Goal: Transaction & Acquisition: Purchase product/service

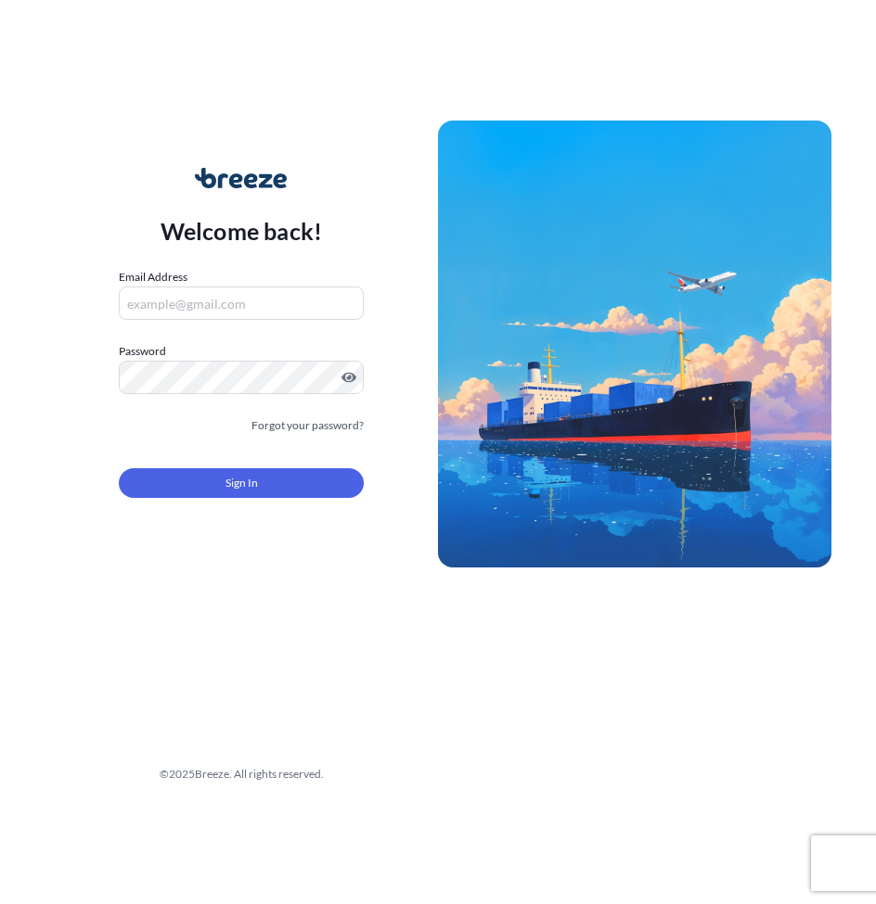
click at [141, 299] on input "Email Address" at bounding box center [241, 303] width 245 height 33
paste input "[EMAIL_ADDRESS][DOMAIN_NAME]"
type input "[EMAIL_ADDRESS][DOMAIN_NAME]"
click at [97, 321] on div "Welcome back! Email Address ayesha.nayab@intercargo.com Password Must include: …" at bounding box center [241, 344] width 393 height 427
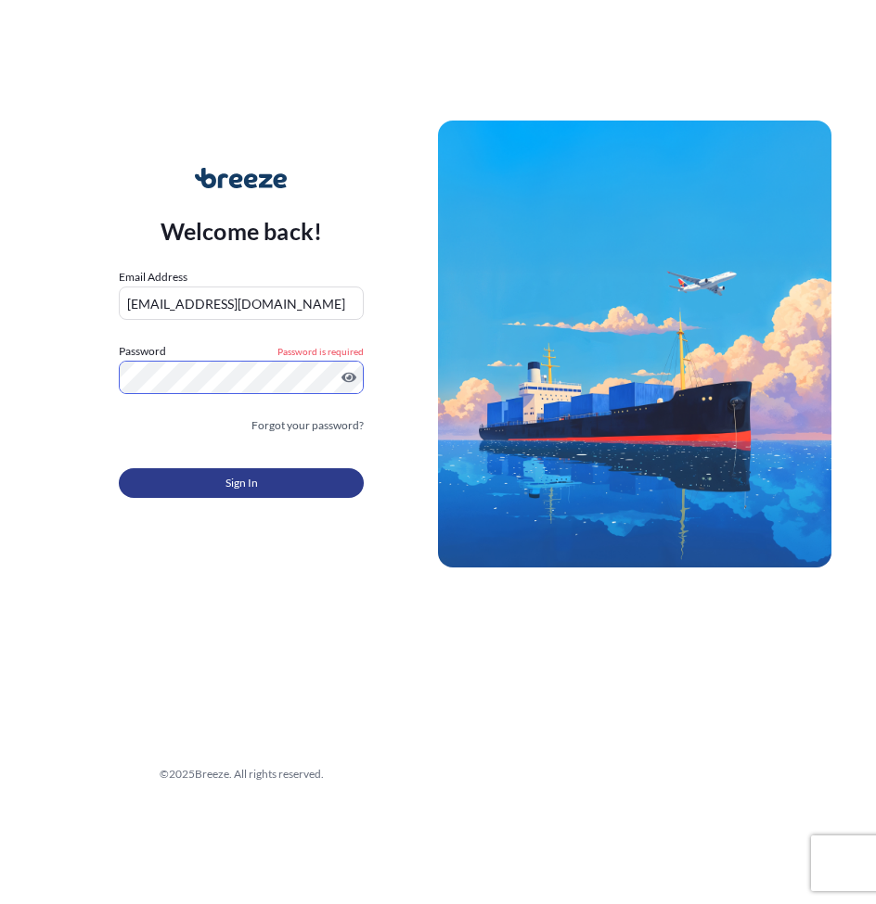
click at [205, 484] on button "Sign In" at bounding box center [241, 483] width 245 height 30
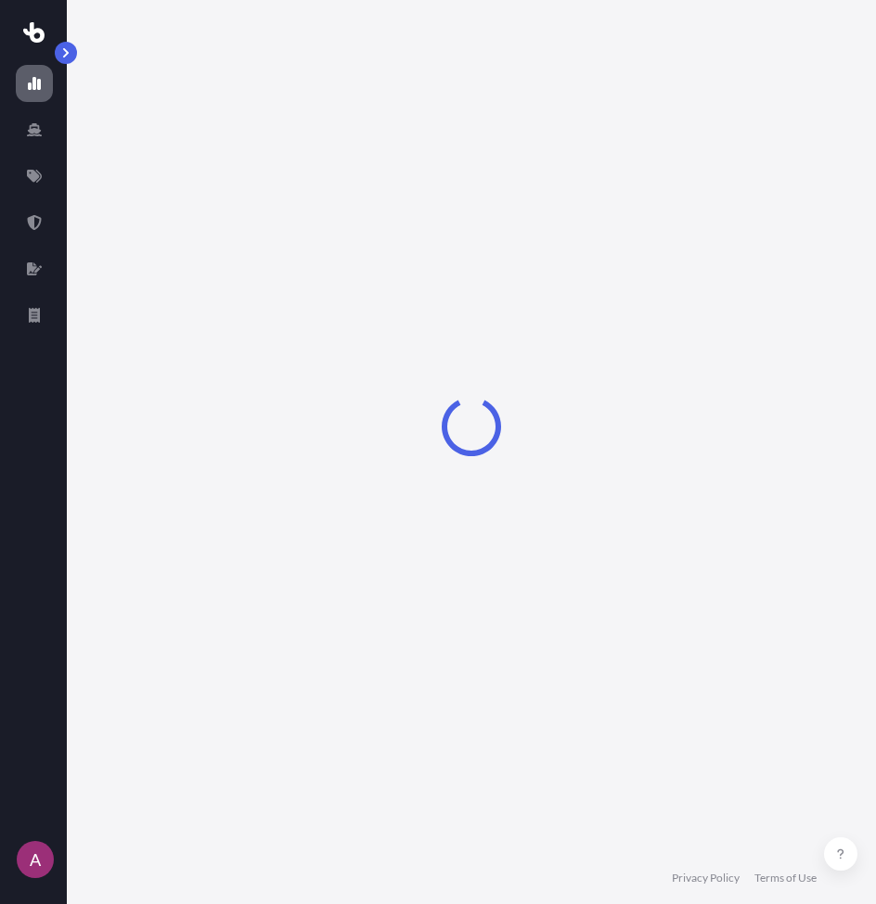
select select "2025"
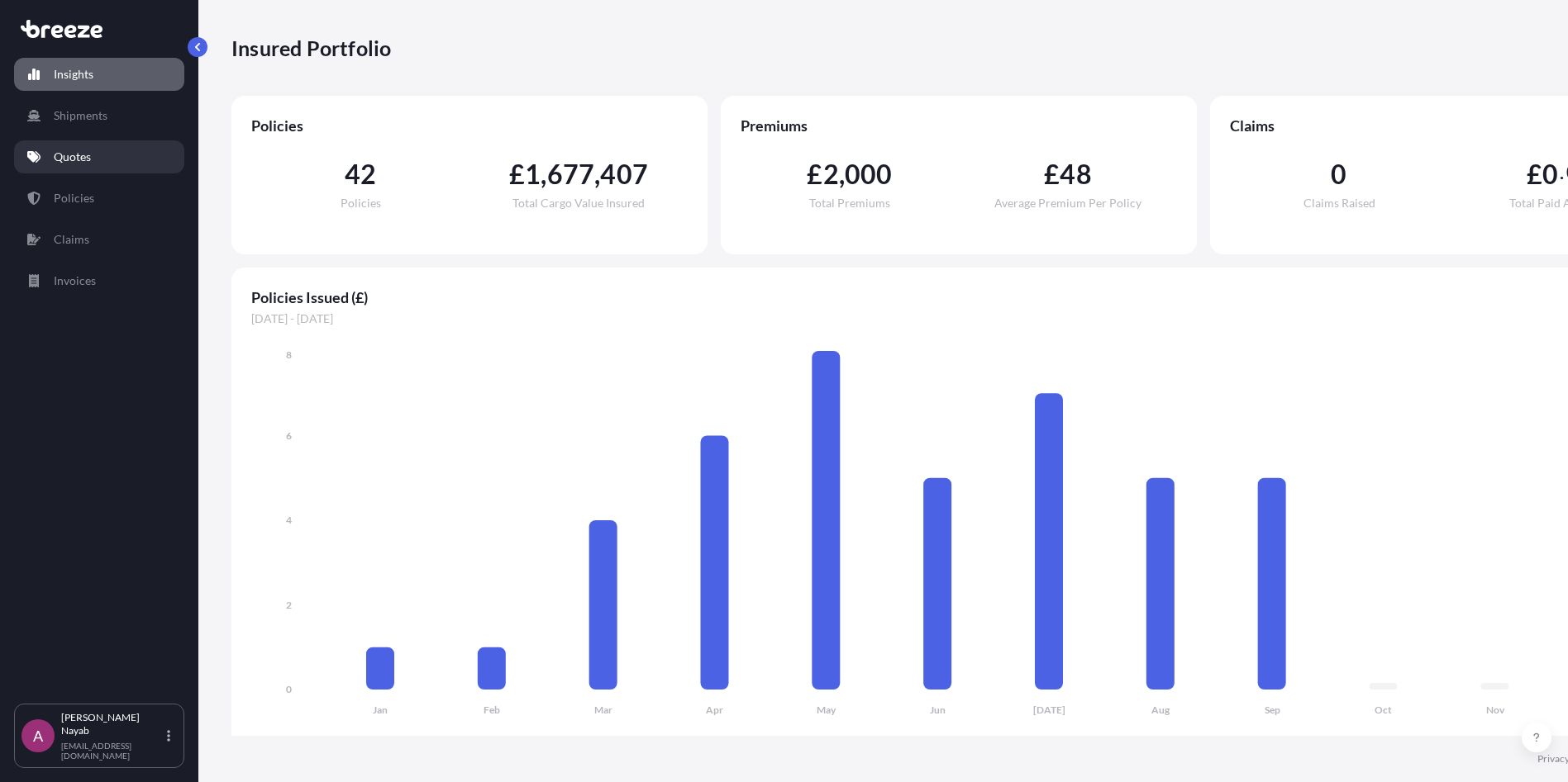
click at [78, 161] on p "Quotes" at bounding box center [72, 157] width 37 height 17
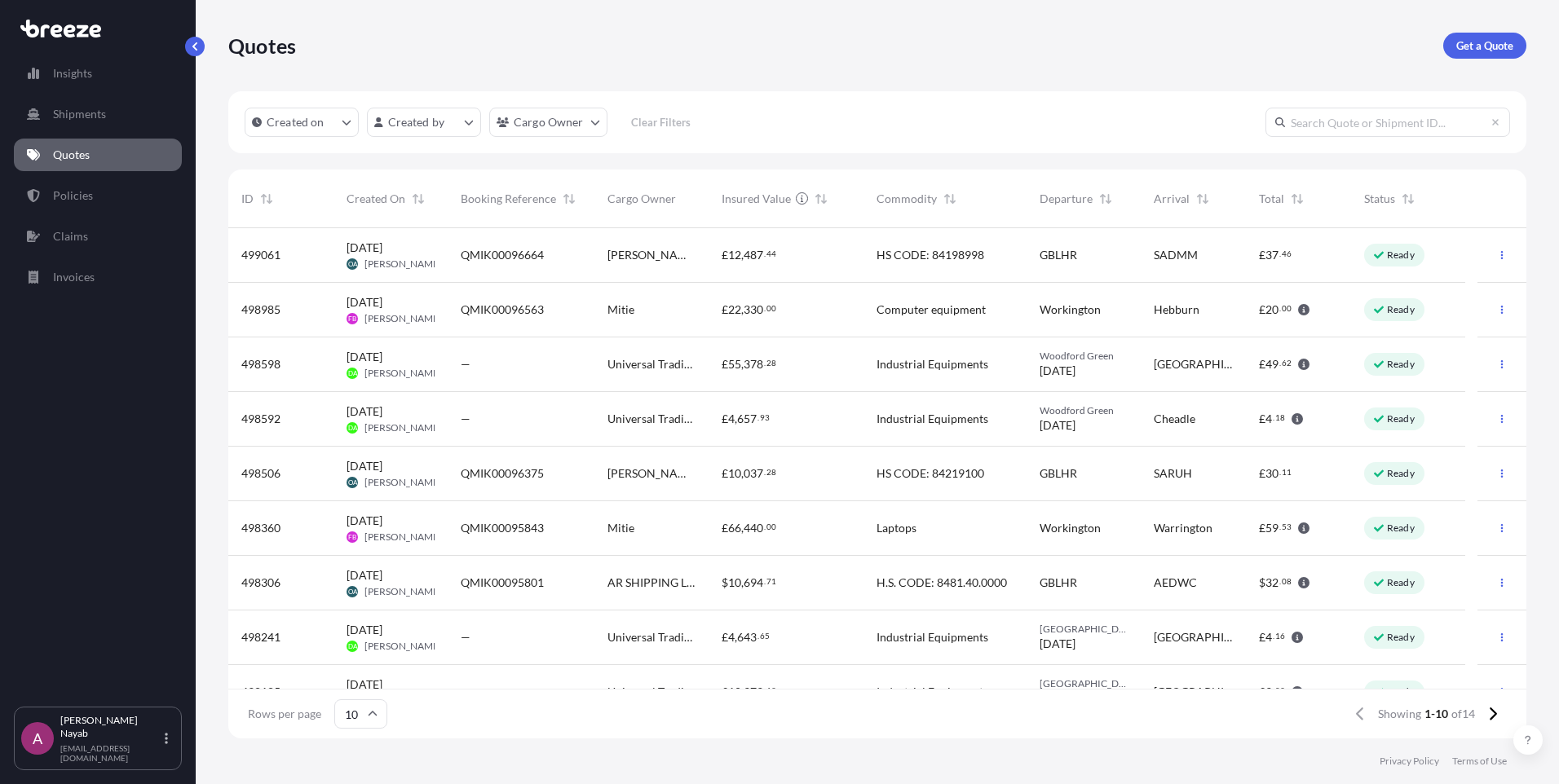
scroll to position [82, 0]
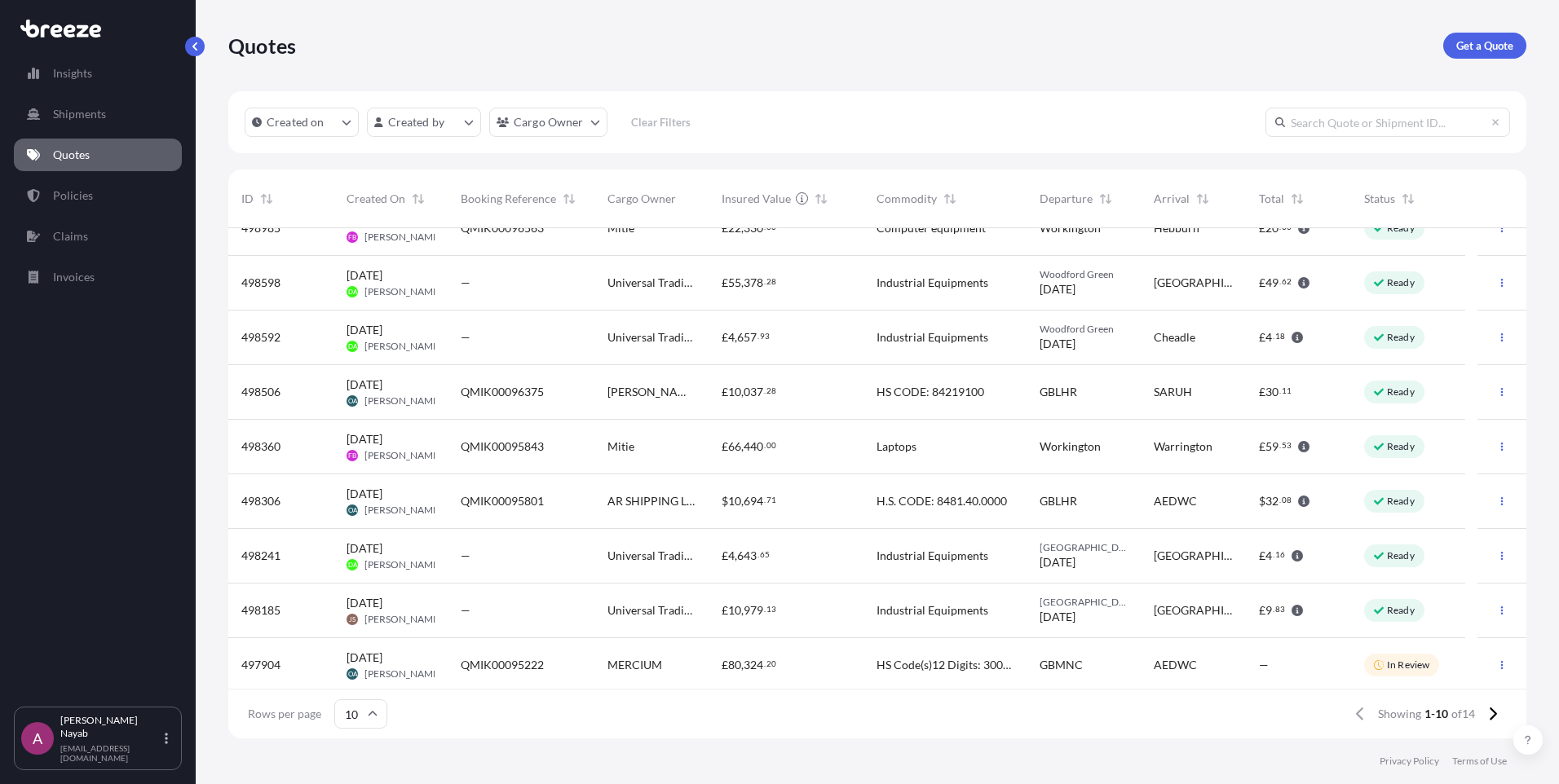
click at [259, 340] on span "498592" at bounding box center [261, 338] width 40 height 17
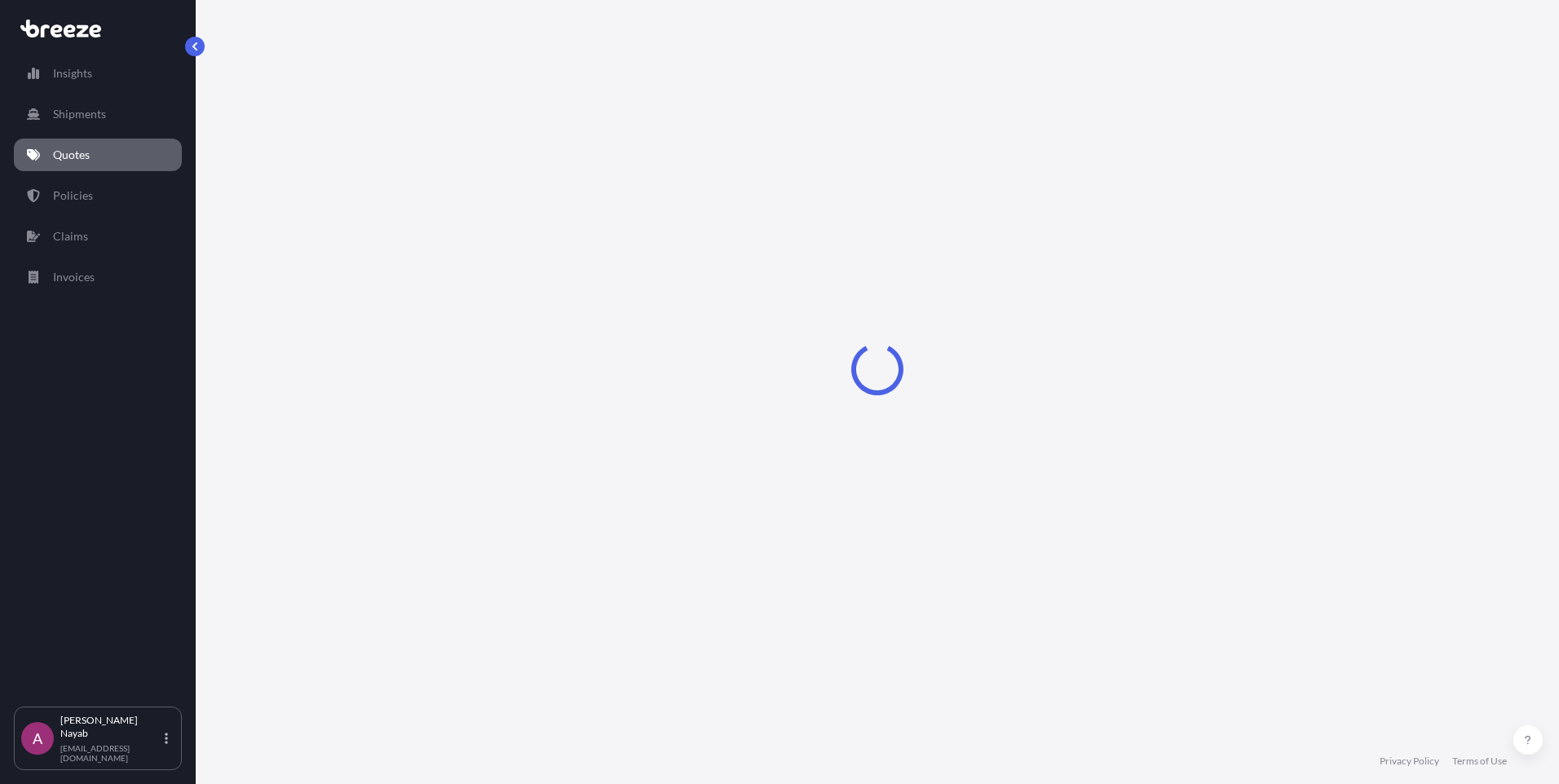
select select "Road"
select select "1"
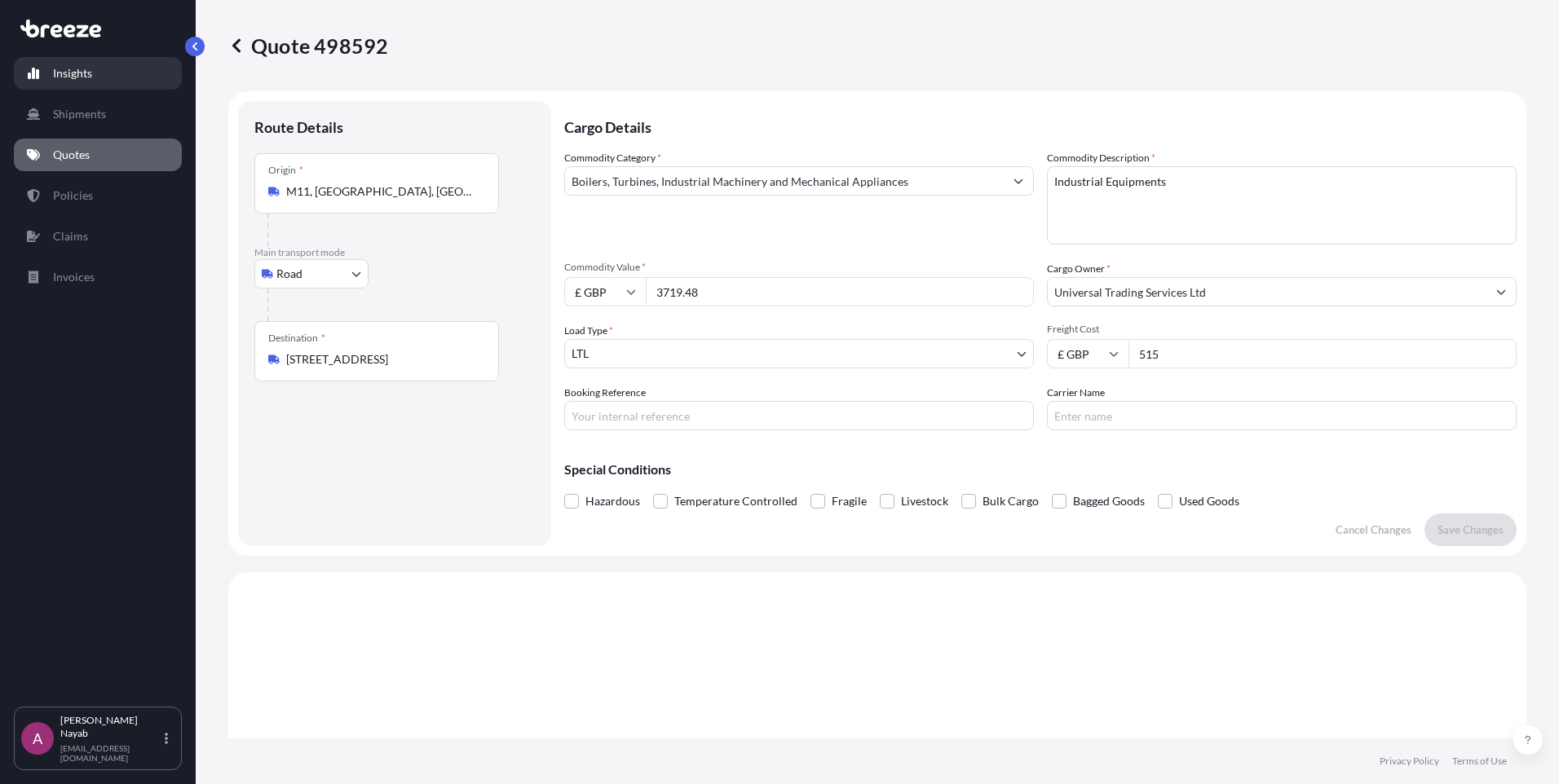
click at [83, 73] on p "Insights" at bounding box center [72, 73] width 40 height 17
select select "2025"
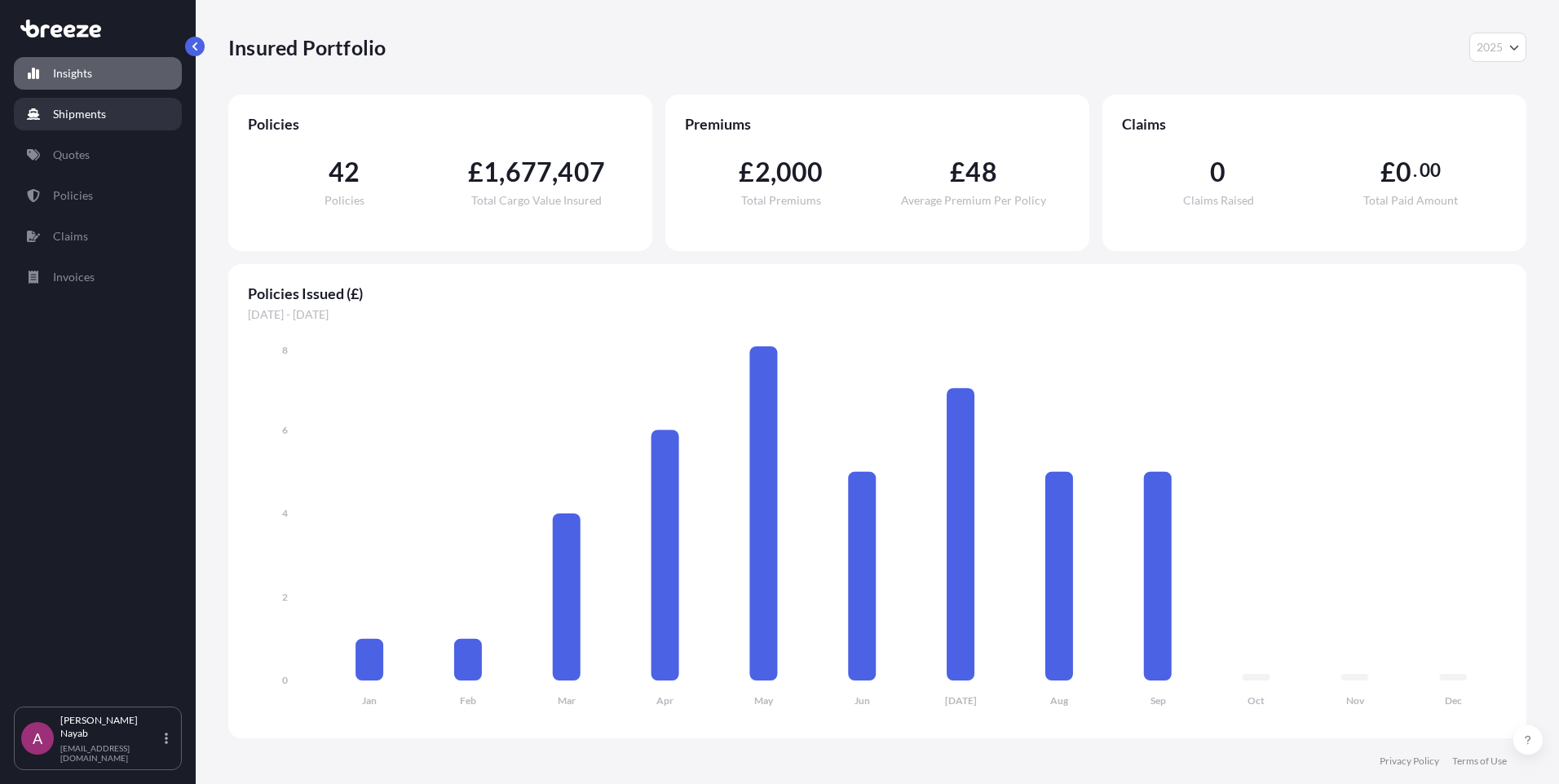
click at [84, 129] on link "Shipments" at bounding box center [98, 113] width 168 height 33
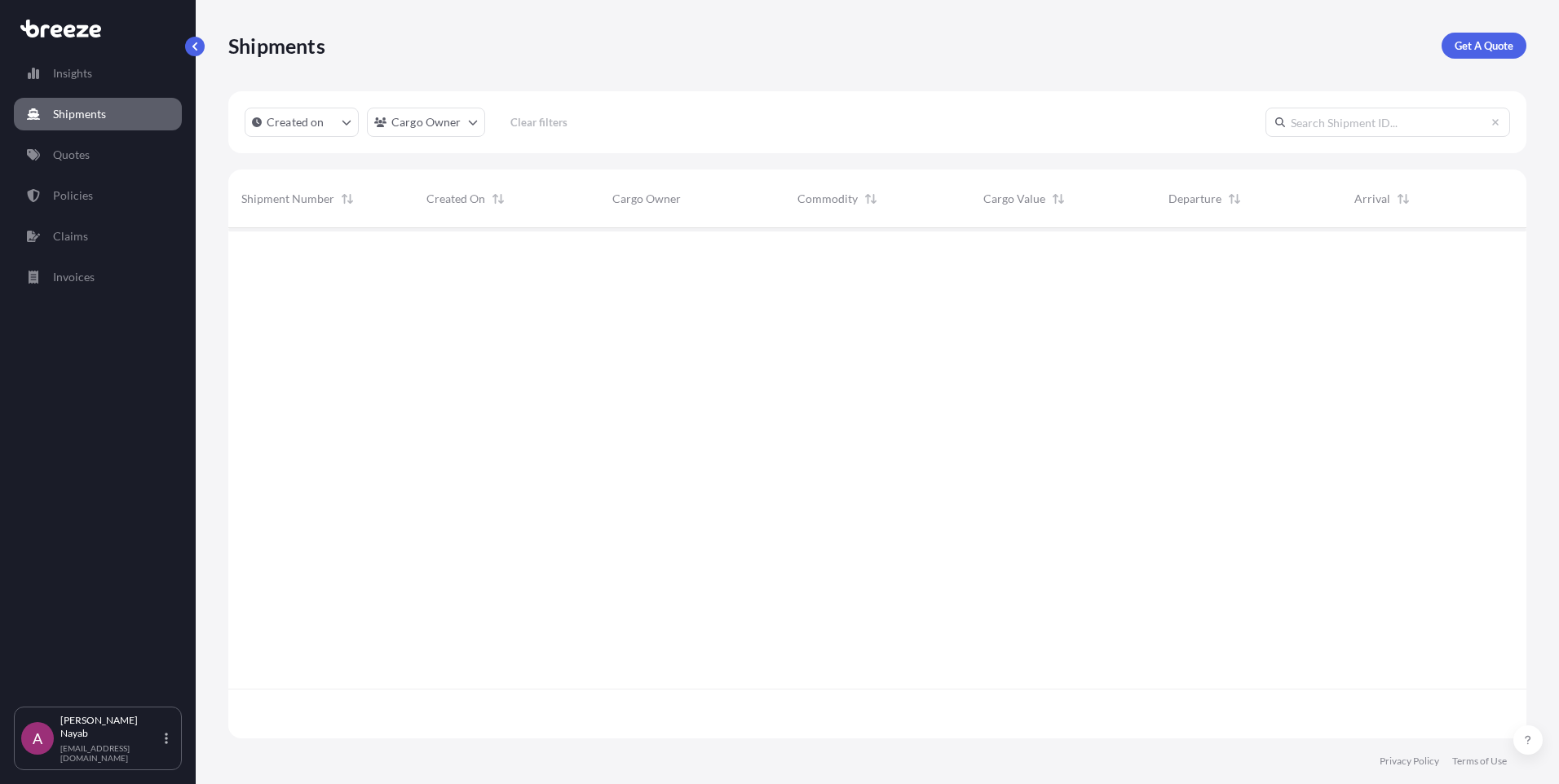
scroll to position [507, 1286]
click at [94, 162] on link "Quotes" at bounding box center [98, 155] width 168 height 33
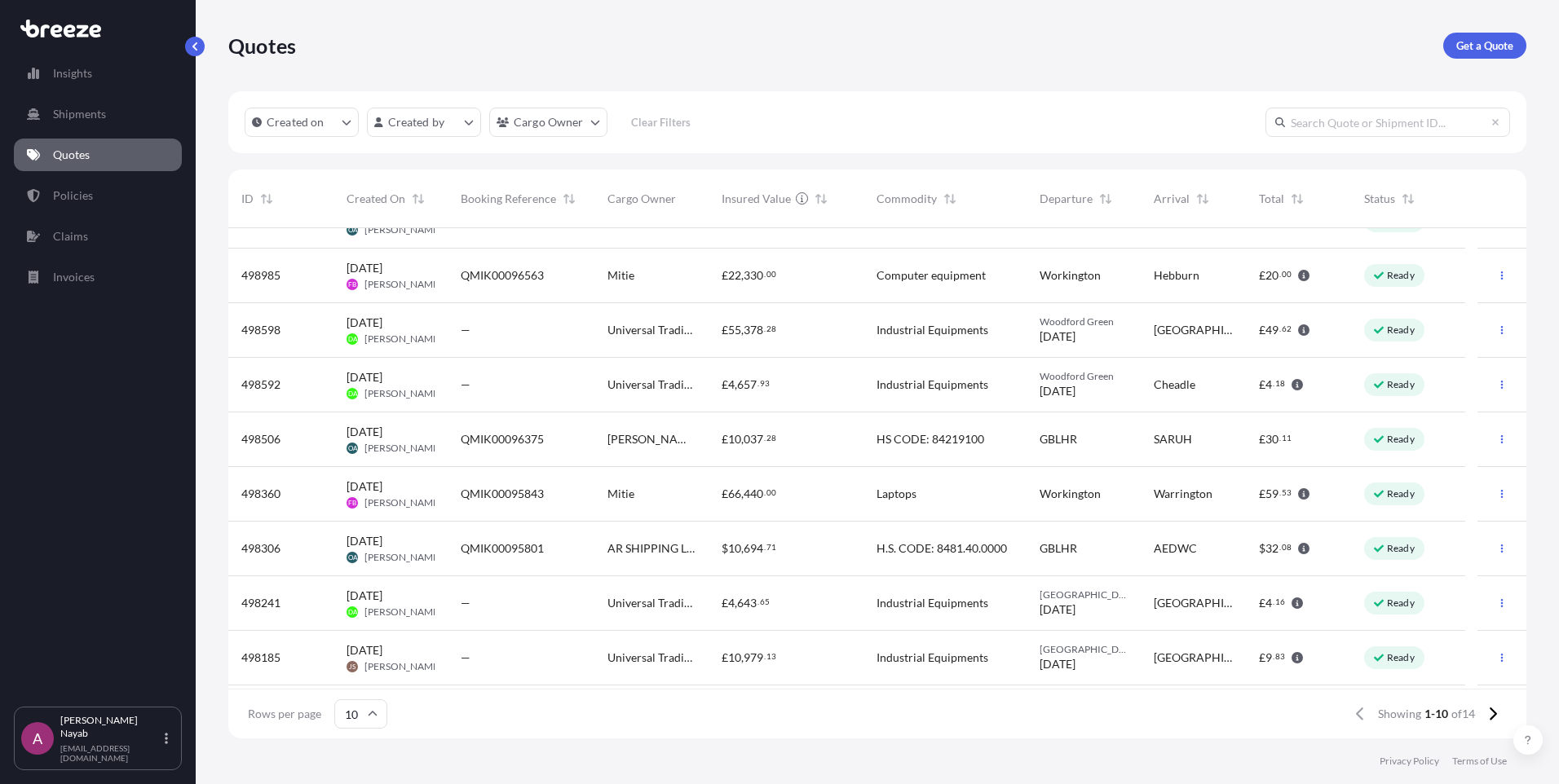
scroll to position [85, 0]
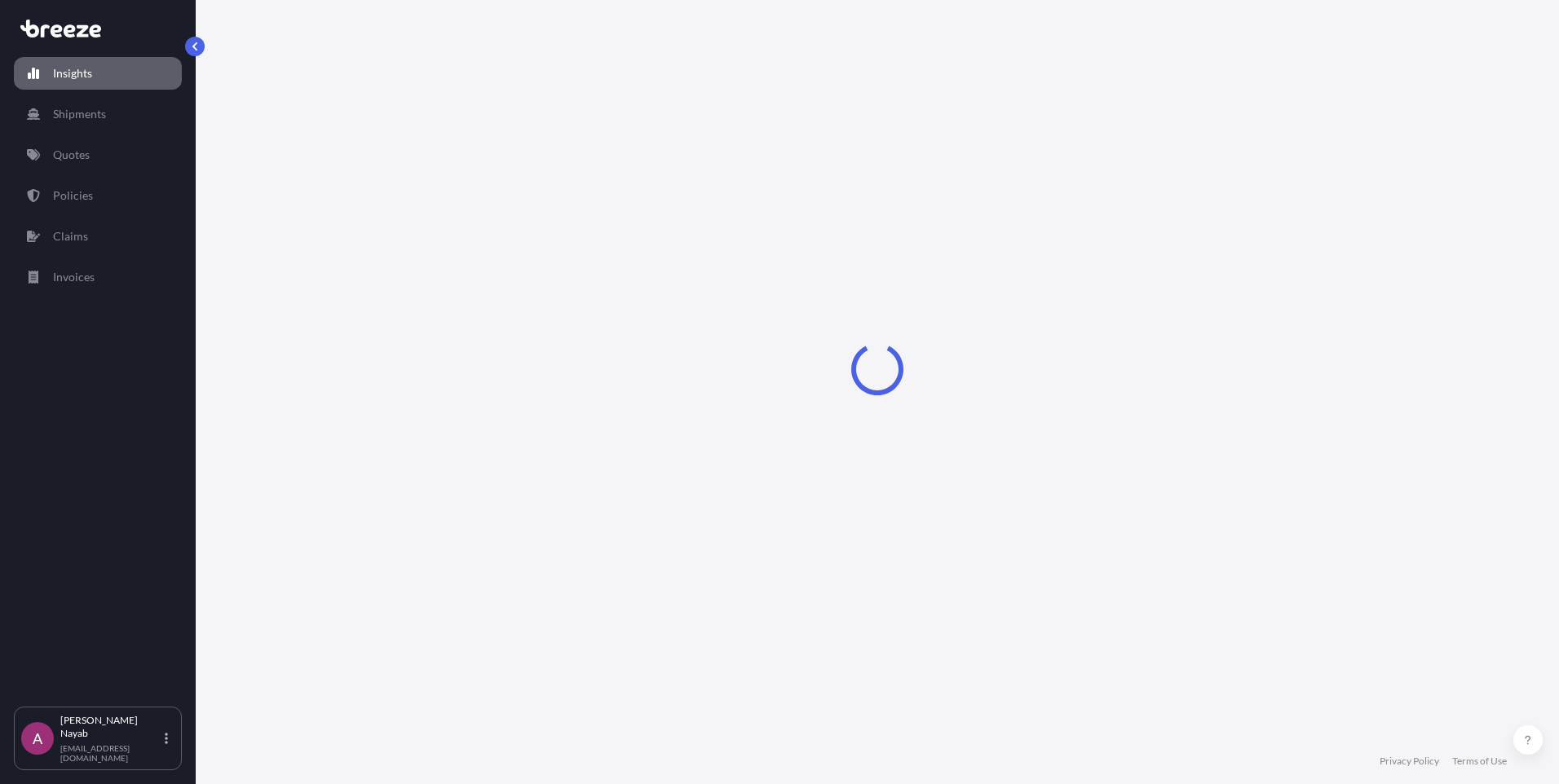
select select "2025"
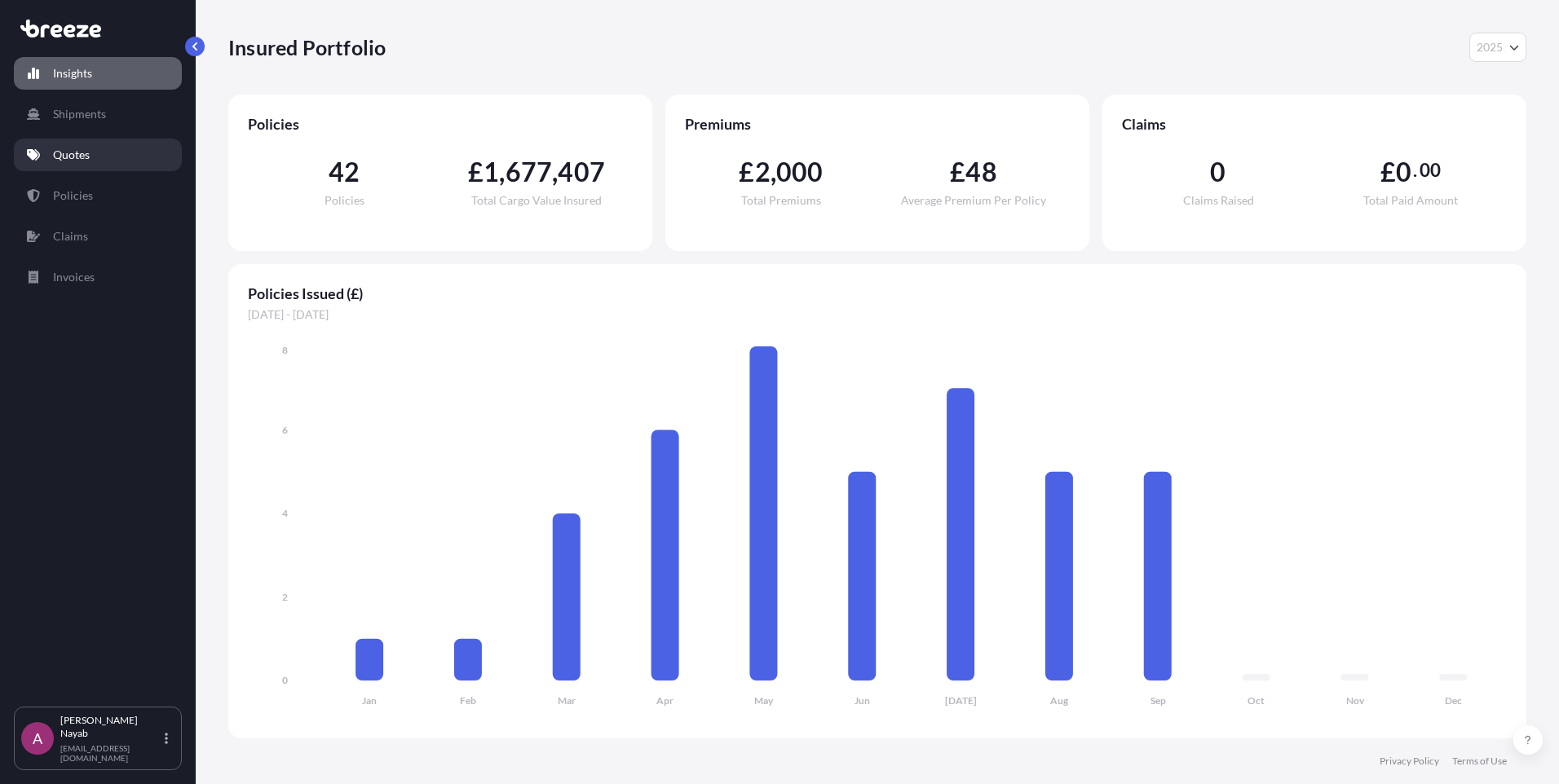
click at [84, 142] on link "Quotes" at bounding box center [98, 155] width 168 height 33
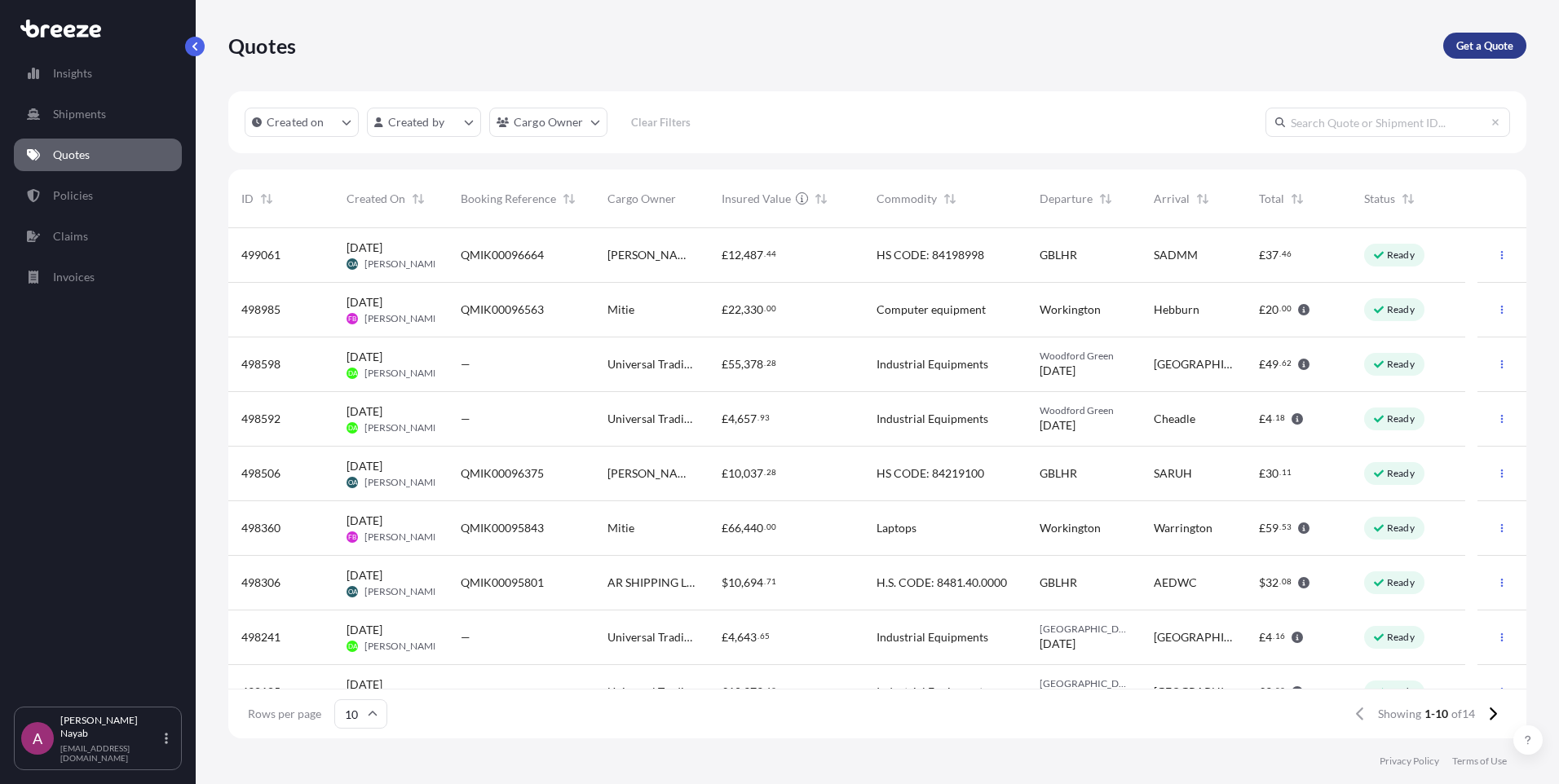
click at [1488, 39] on p "Get a Quote" at bounding box center [1485, 46] width 57 height 17
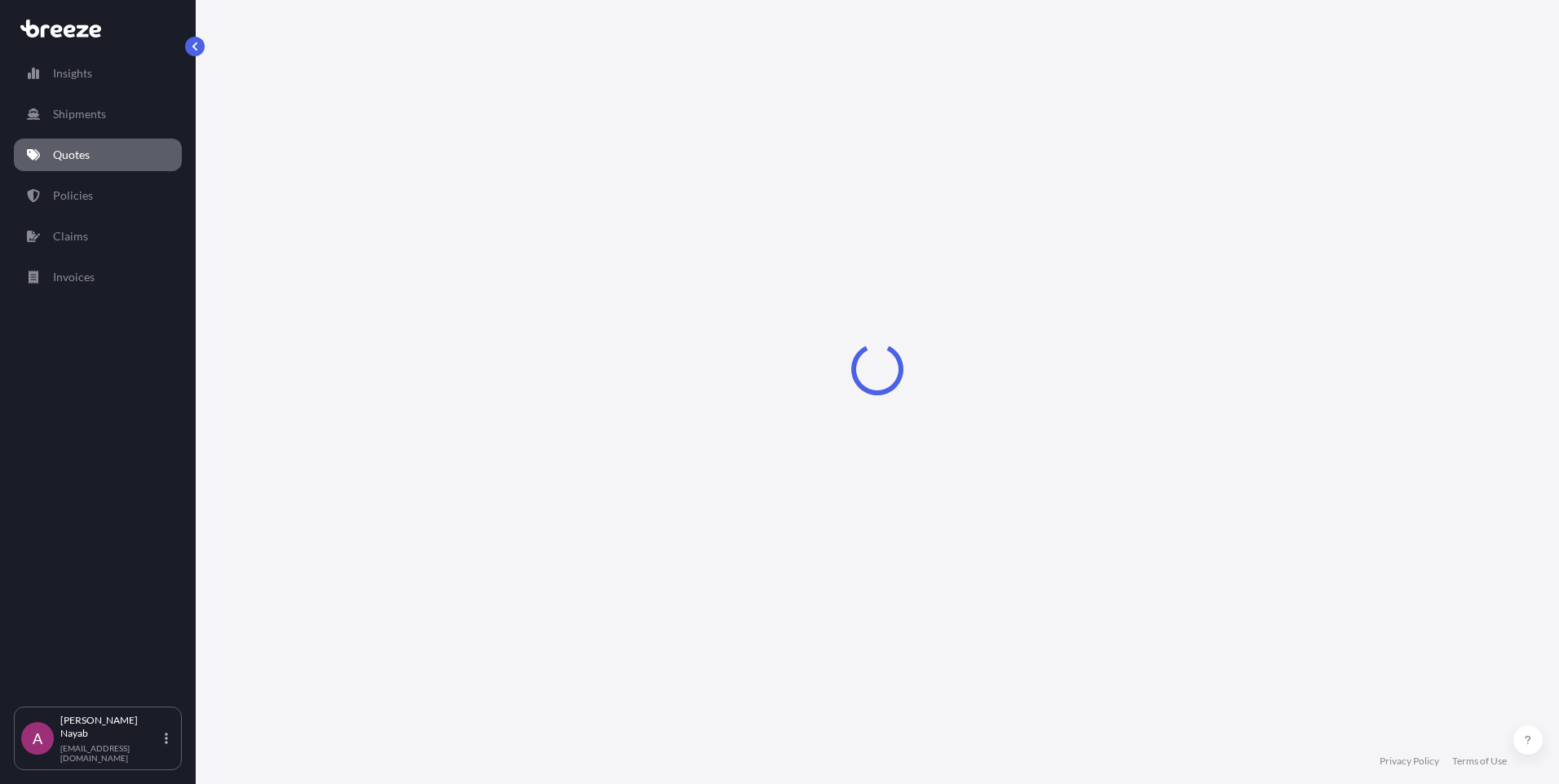
select select "Air"
select select "1"
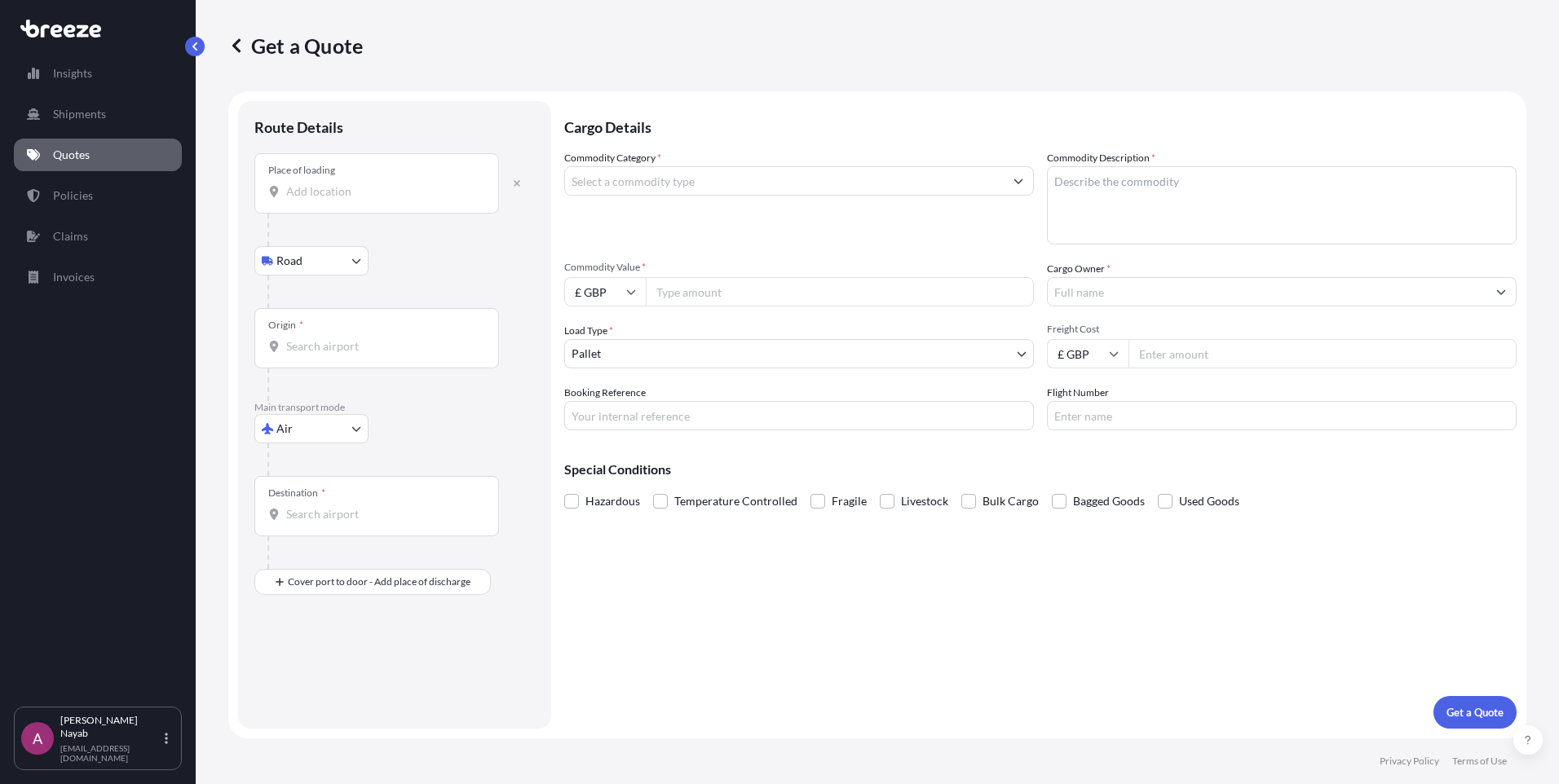
click at [315, 260] on body "Insights Shipments Quotes Policies Claims Invoices A Ayesha Nayab ayesha.nayab@…" at bounding box center [779, 392] width 1559 height 784
click at [307, 297] on span "Road" at bounding box center [299, 303] width 26 height 17
click at [471, 216] on div at bounding box center [401, 229] width 267 height 33
click at [315, 439] on body "Insights Shipments Quotes Policies Claims Invoices A Ayesha Nayab ayesha.nayab@…" at bounding box center [779, 392] width 1559 height 784
click at [312, 535] on div "Road" at bounding box center [311, 529] width 101 height 29
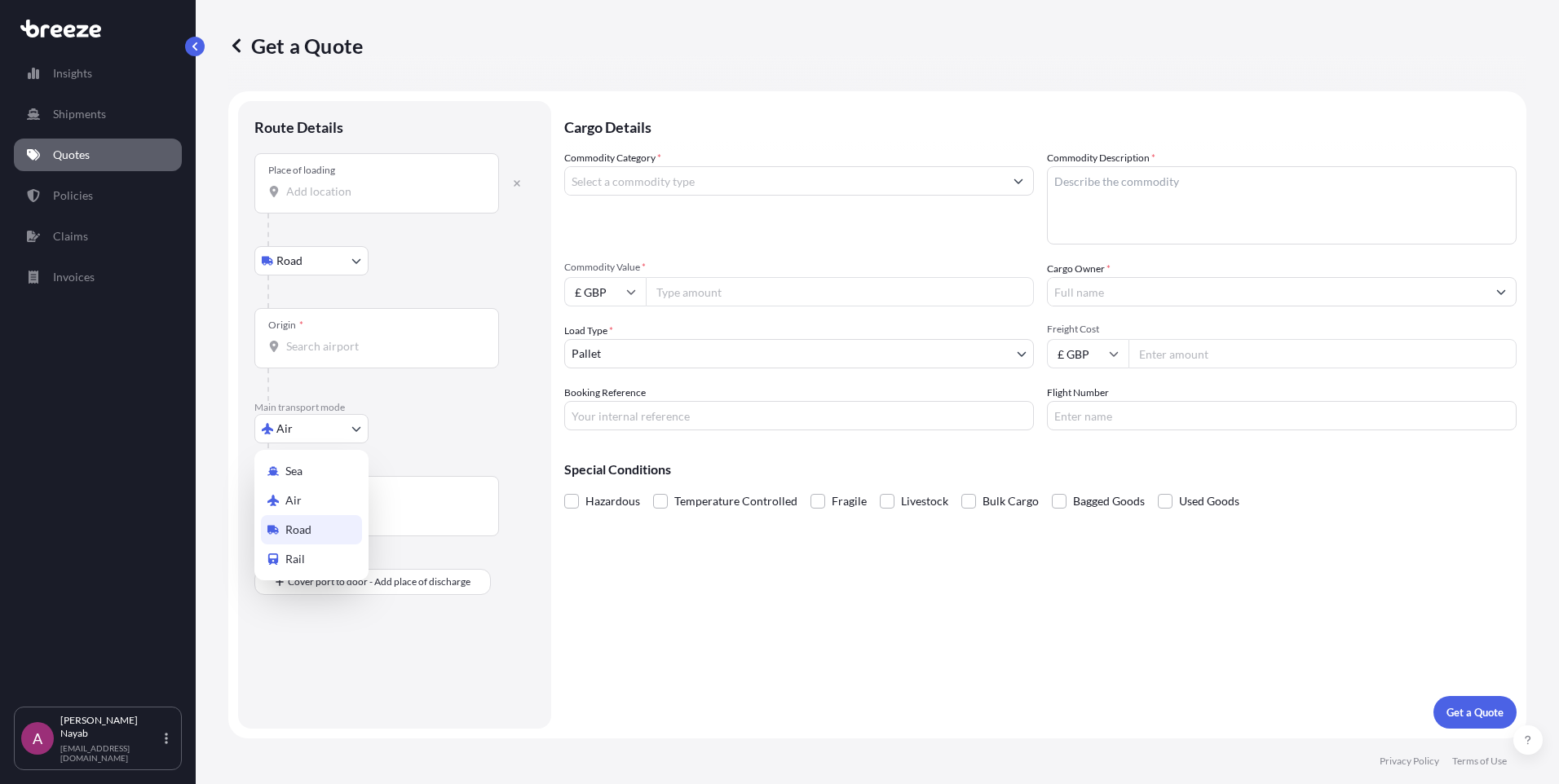
select select "Road"
click at [484, 422] on div "Route Details Reset Route Details Place of loading Road Road Rail Origin * Main…" at bounding box center [394, 415] width 280 height 595
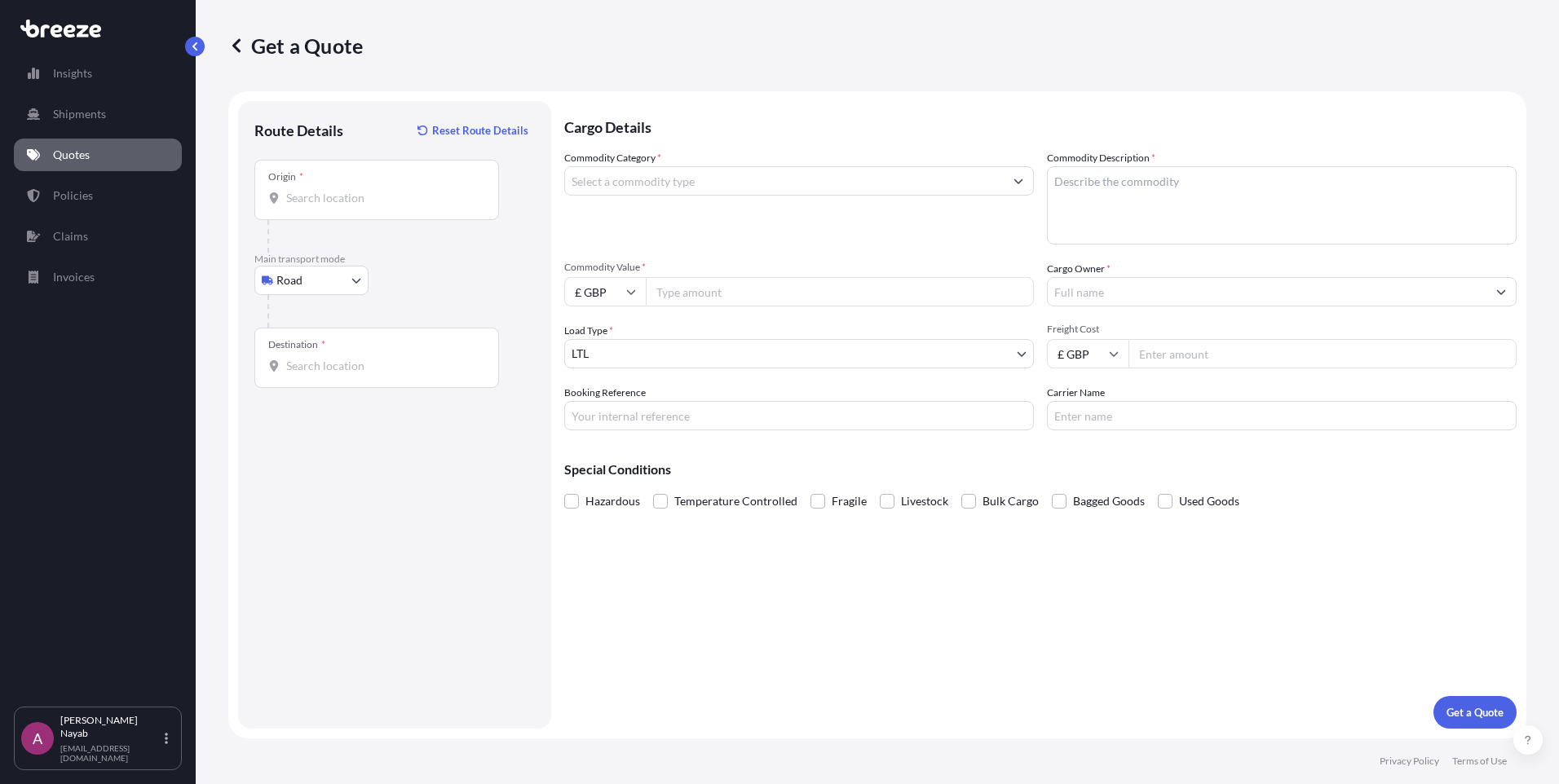
click at [432, 168] on div "Origin *" at bounding box center [376, 190] width 244 height 61
click at [432, 190] on input "Origin *" at bounding box center [382, 198] width 193 height 17
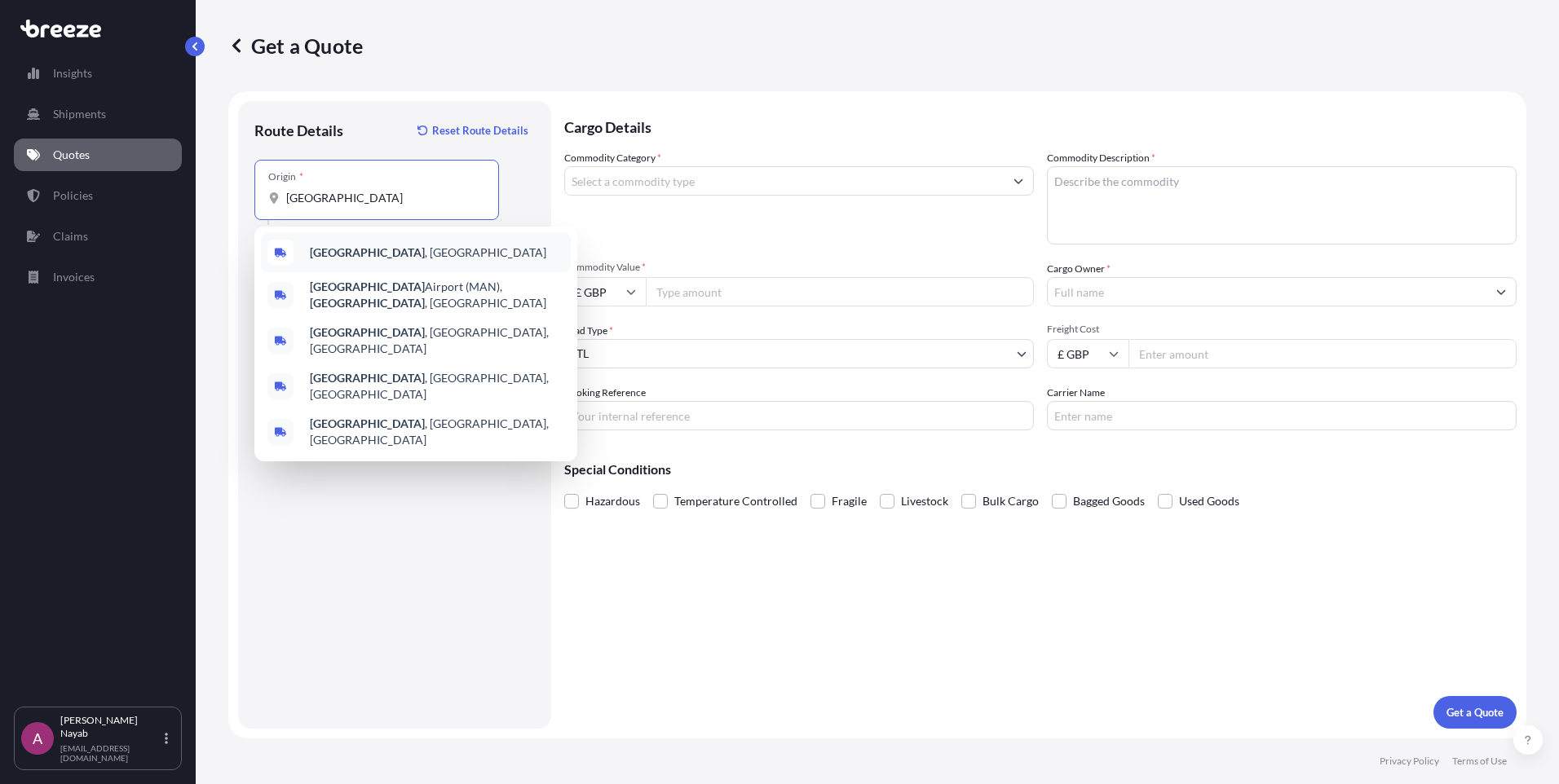
click at [379, 258] on span "Manchester , UK" at bounding box center [427, 252] width 237 height 17
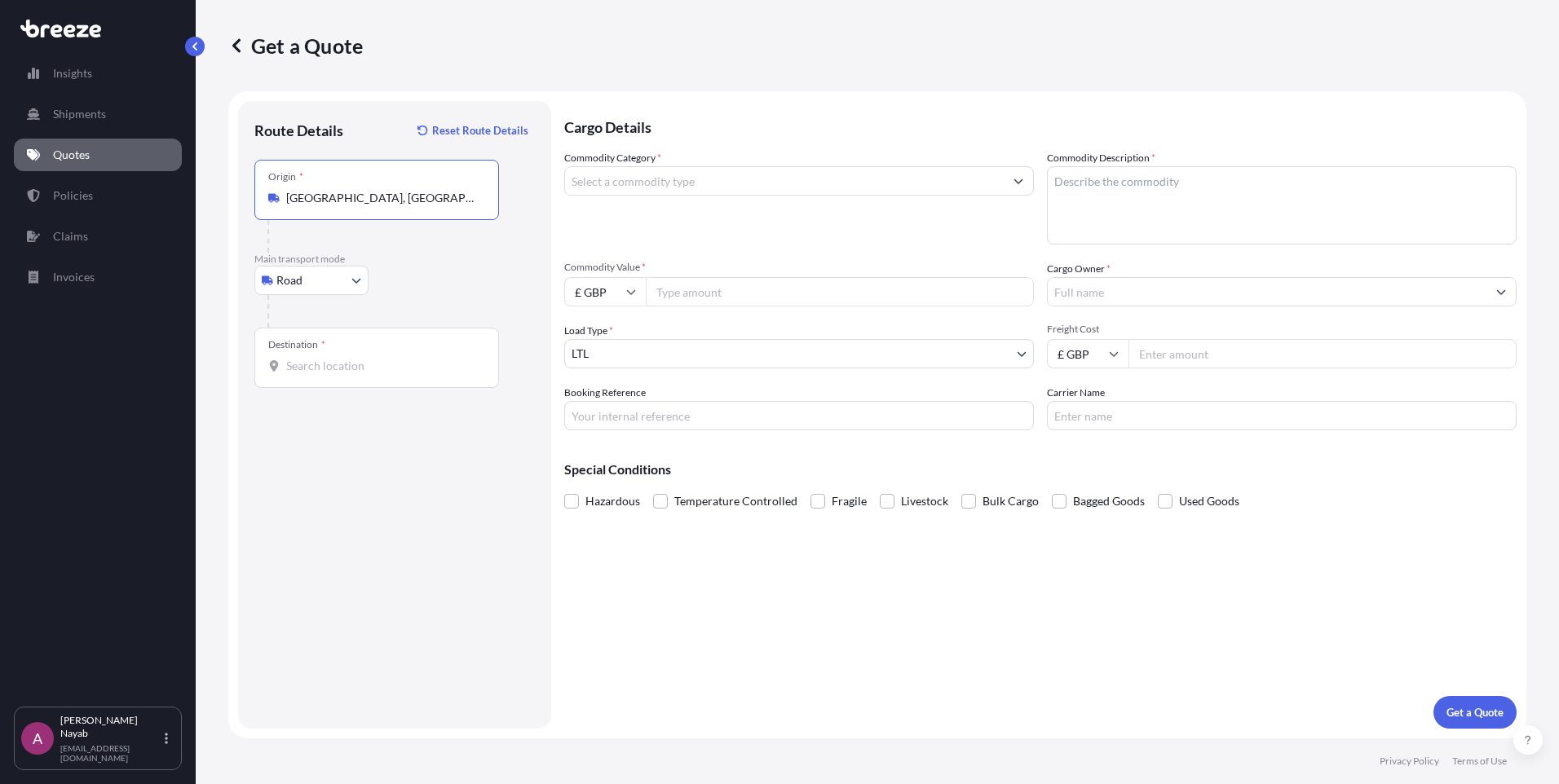
type input "Manchester, UK"
click at [85, 156] on p "Quotes" at bounding box center [71, 155] width 37 height 17
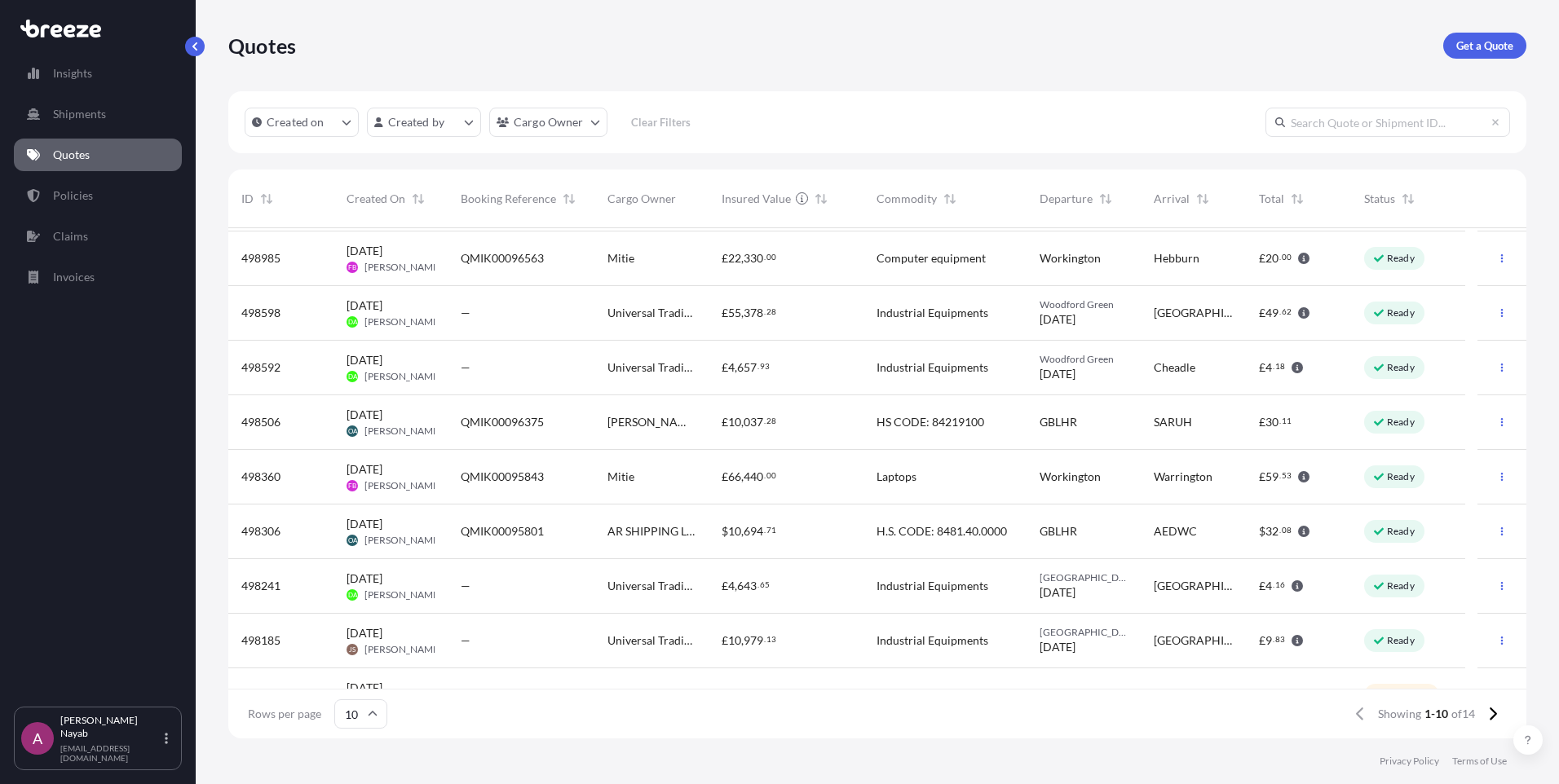
scroll to position [85, 0]
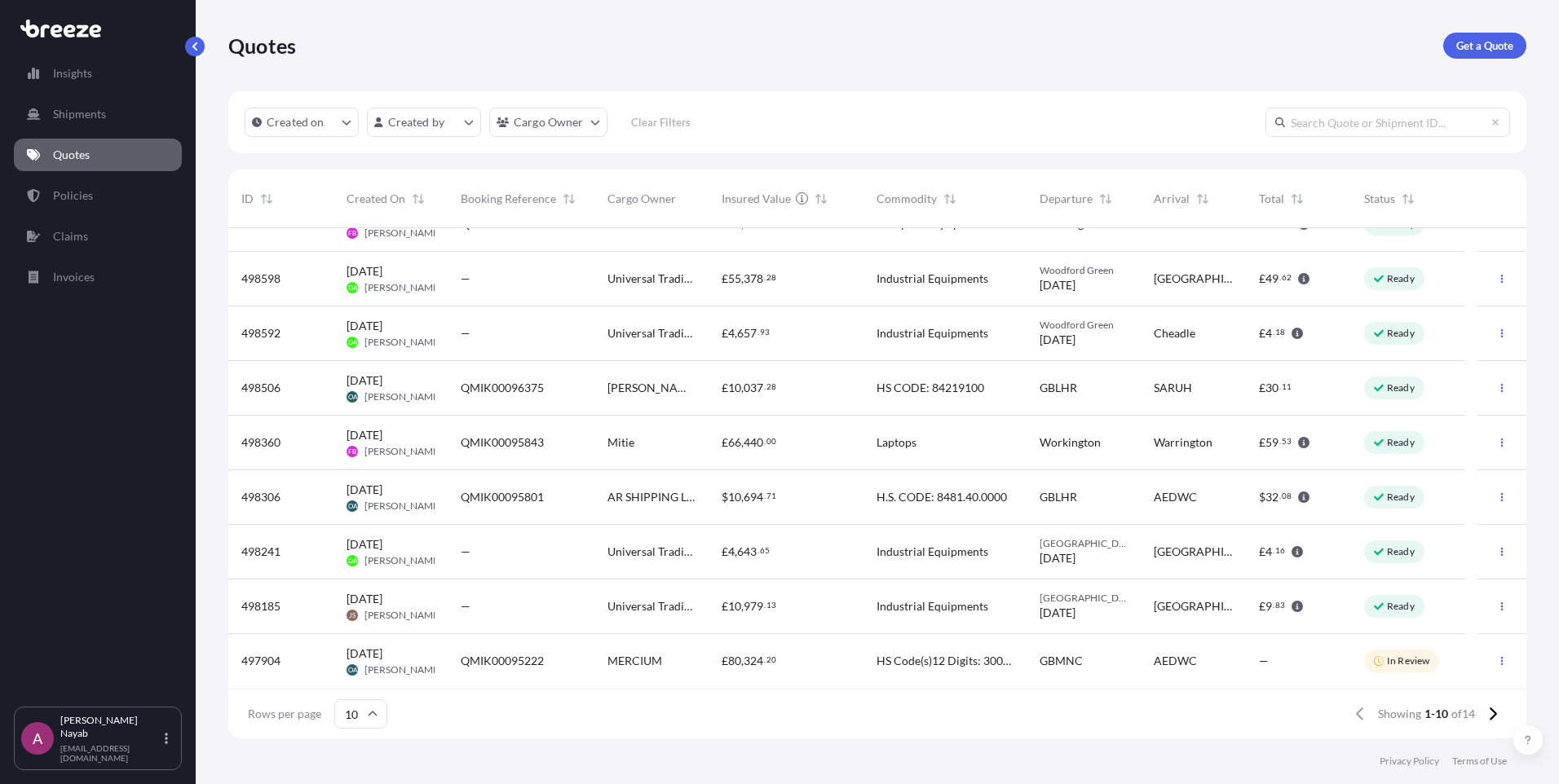
click at [523, 555] on div "—" at bounding box center [521, 552] width 120 height 17
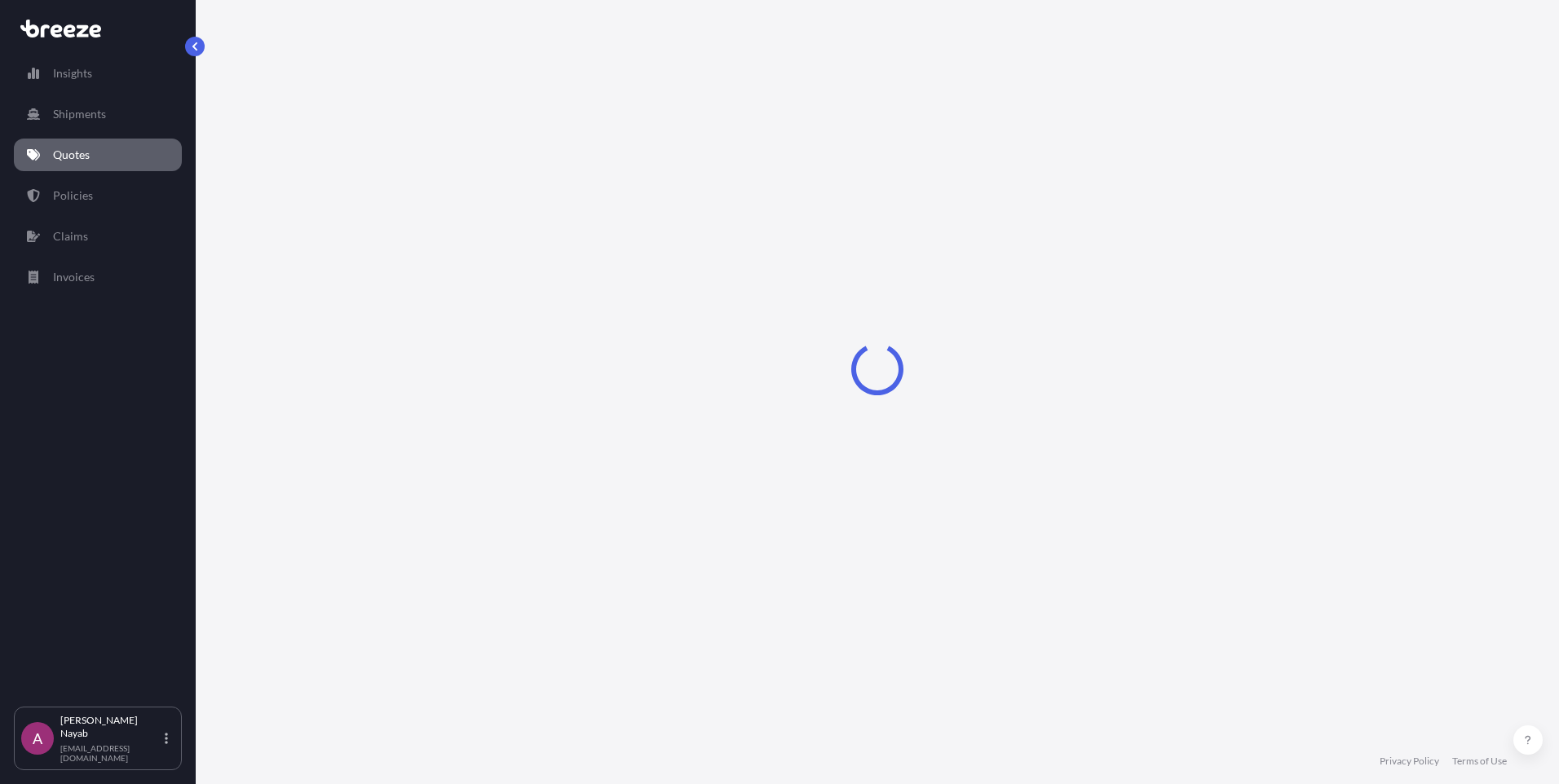
select select "Road"
select select "1"
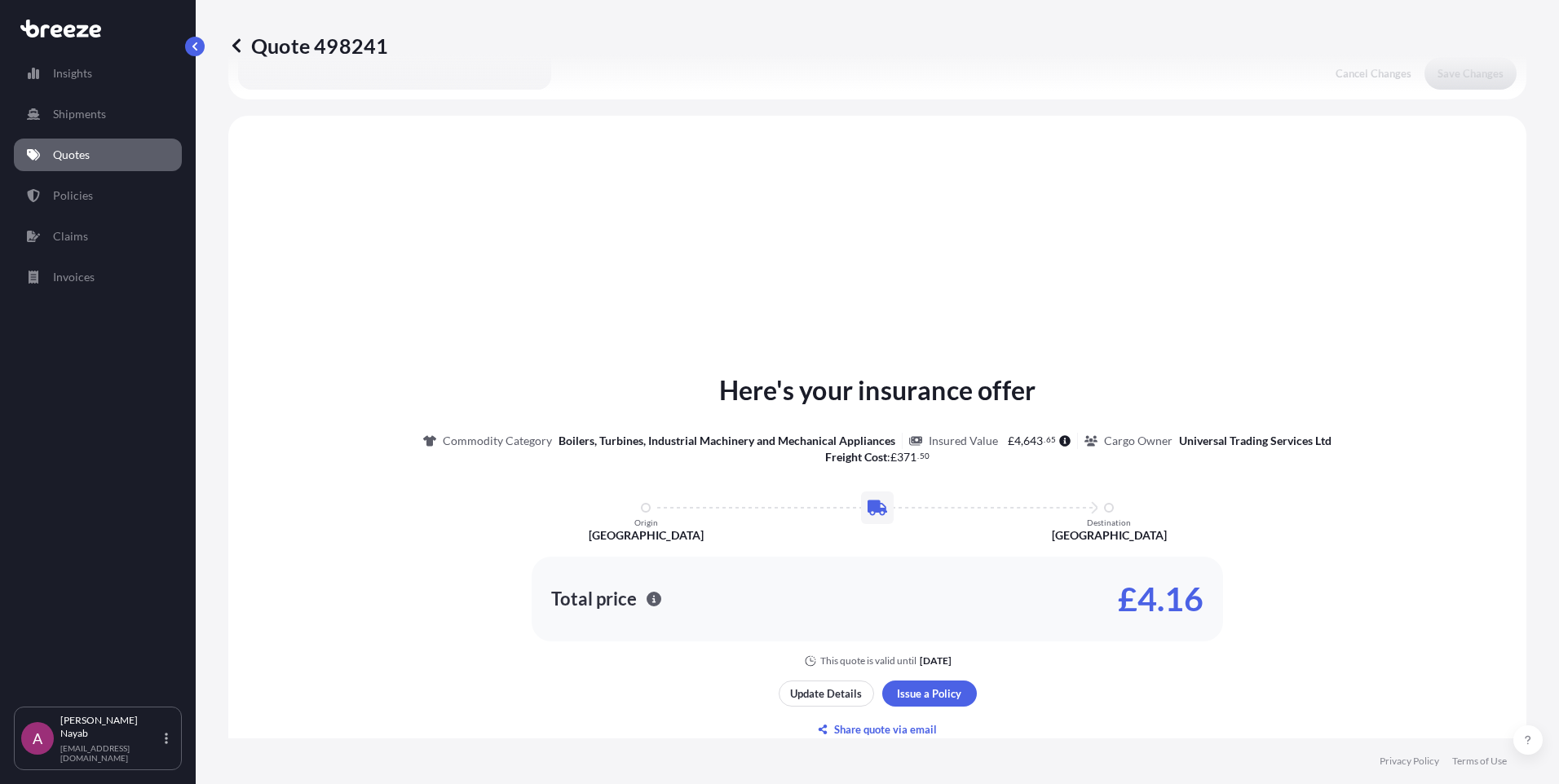
scroll to position [490, 0]
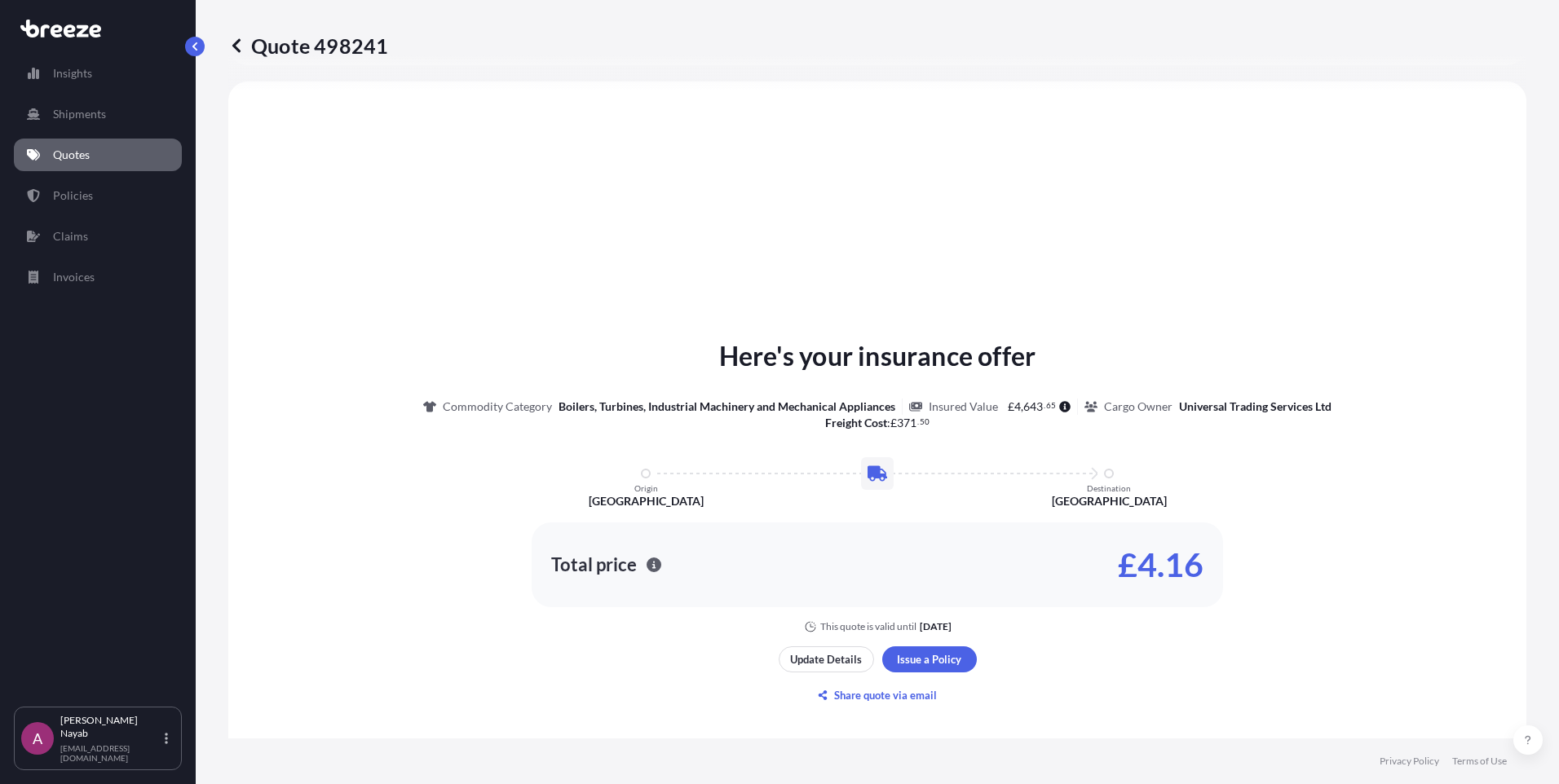
click at [86, 159] on p "Quotes" at bounding box center [71, 155] width 37 height 17
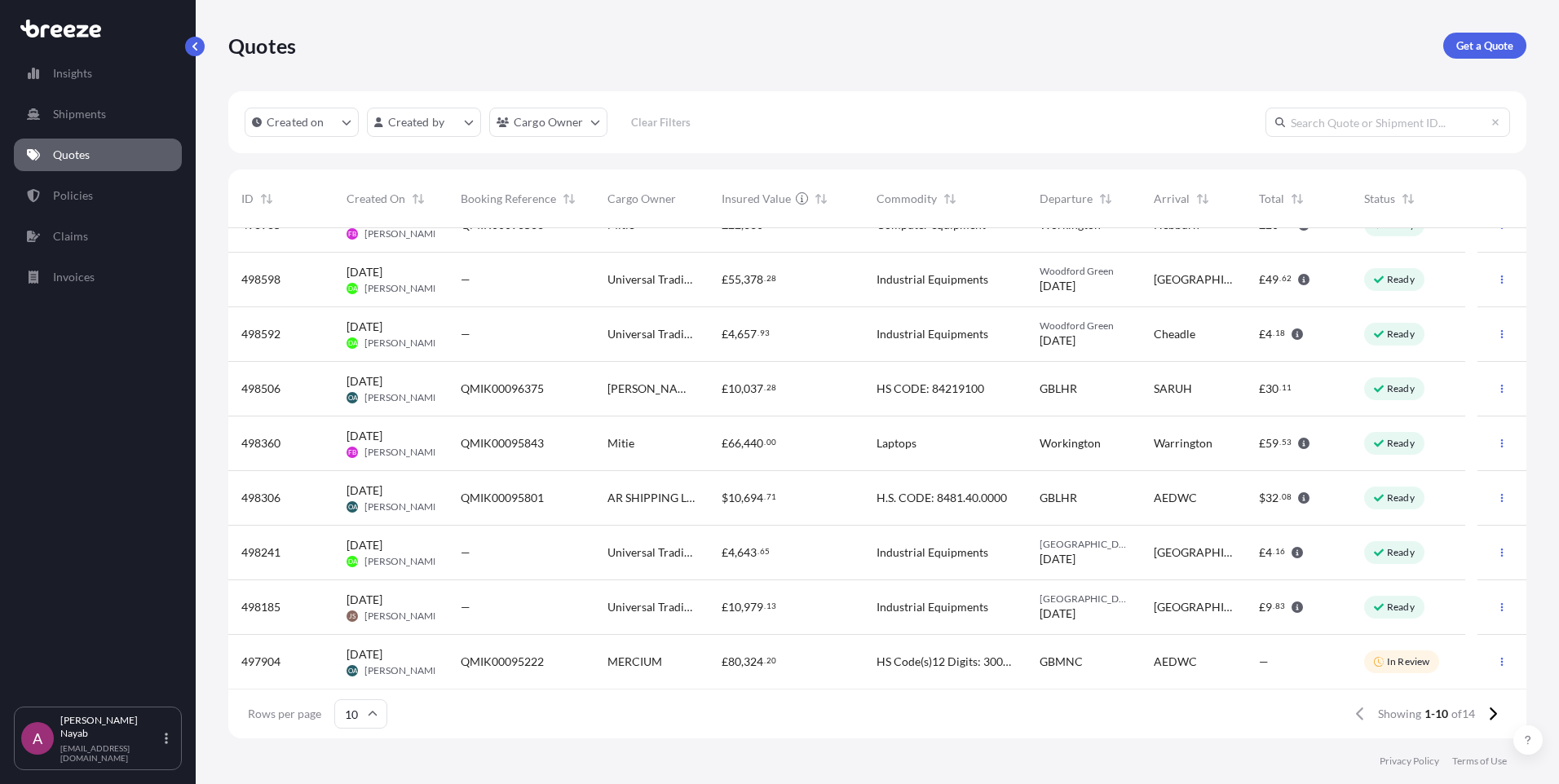
scroll to position [85, 0]
click at [1461, 46] on p "Get a Quote" at bounding box center [1485, 46] width 57 height 17
select select "Air"
select select "1"
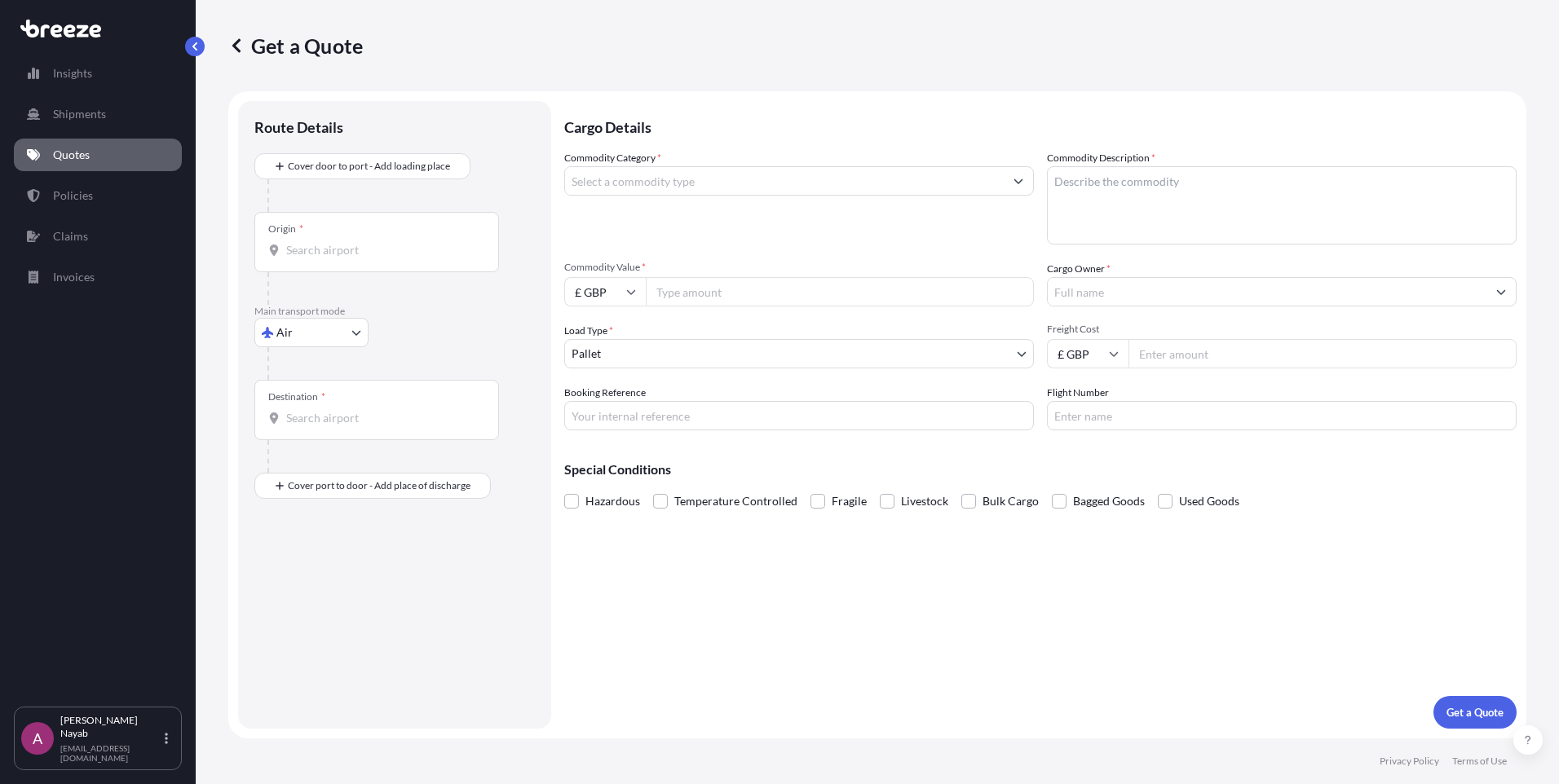
click at [317, 241] on div "Origin *" at bounding box center [376, 242] width 244 height 61
click at [317, 242] on input "Origin *" at bounding box center [382, 250] width 193 height 17
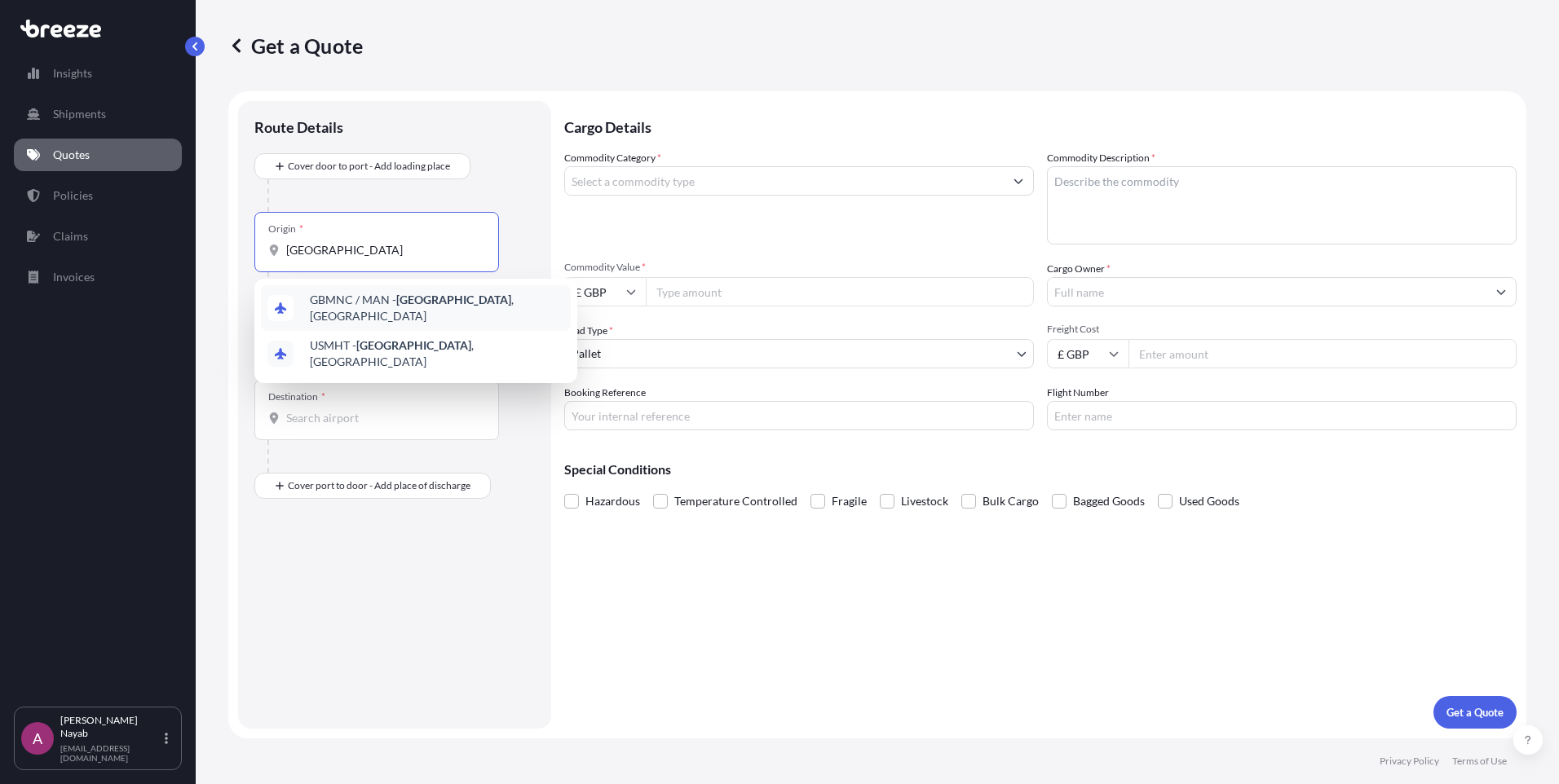
click at [425, 313] on div "GBMNC / MAN - Manchester , United Kingdom" at bounding box center [416, 309] width 310 height 46
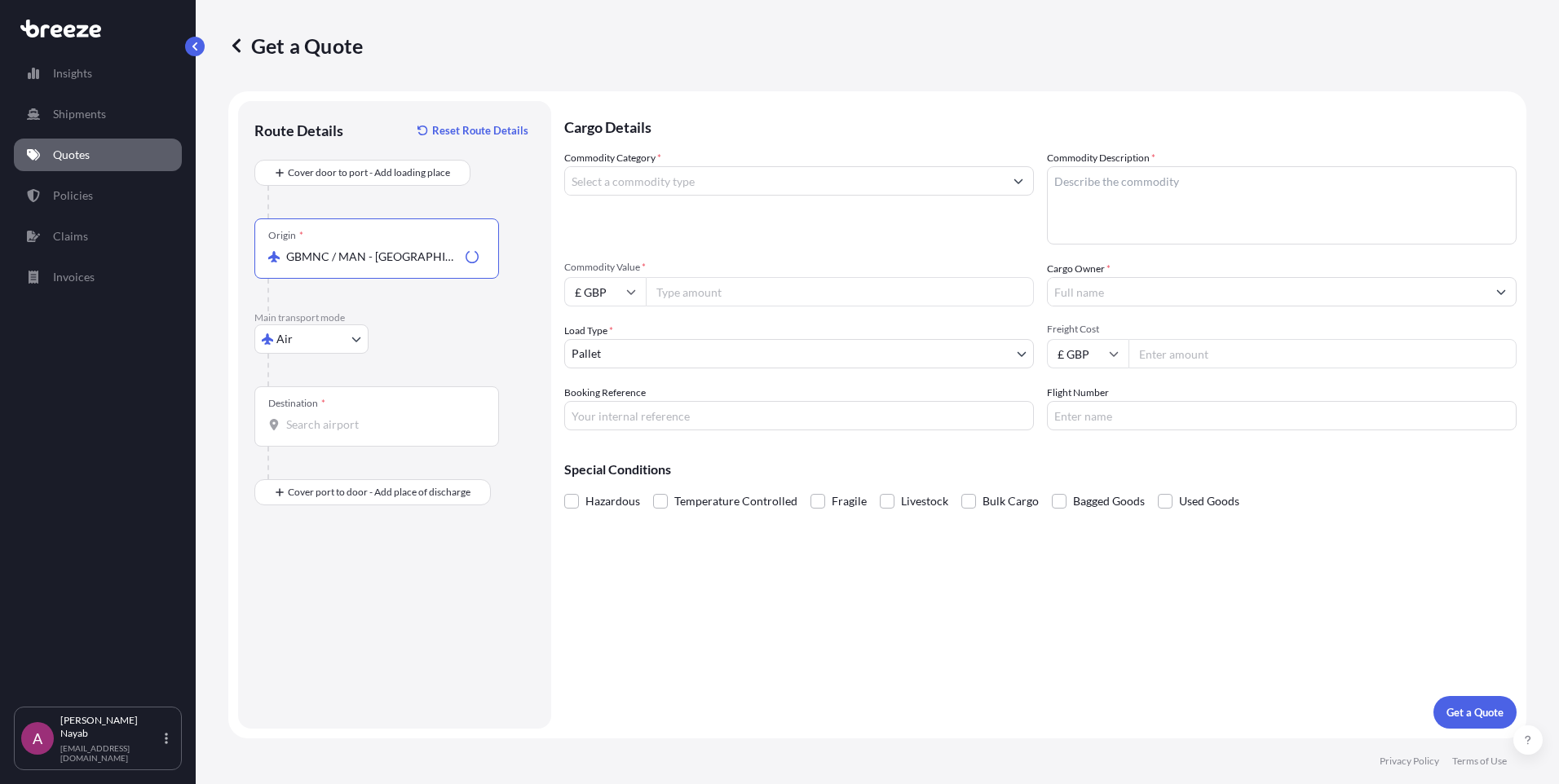
type input "GBMNC / MAN - Manchester, United Kingdom"
click at [318, 348] on body "2 options available. Insights Shipments Quotes Policies Claims Invoices A Ayesh…" at bounding box center [779, 392] width 1559 height 784
click at [297, 439] on span "Road" at bounding box center [299, 440] width 26 height 17
select select "Road"
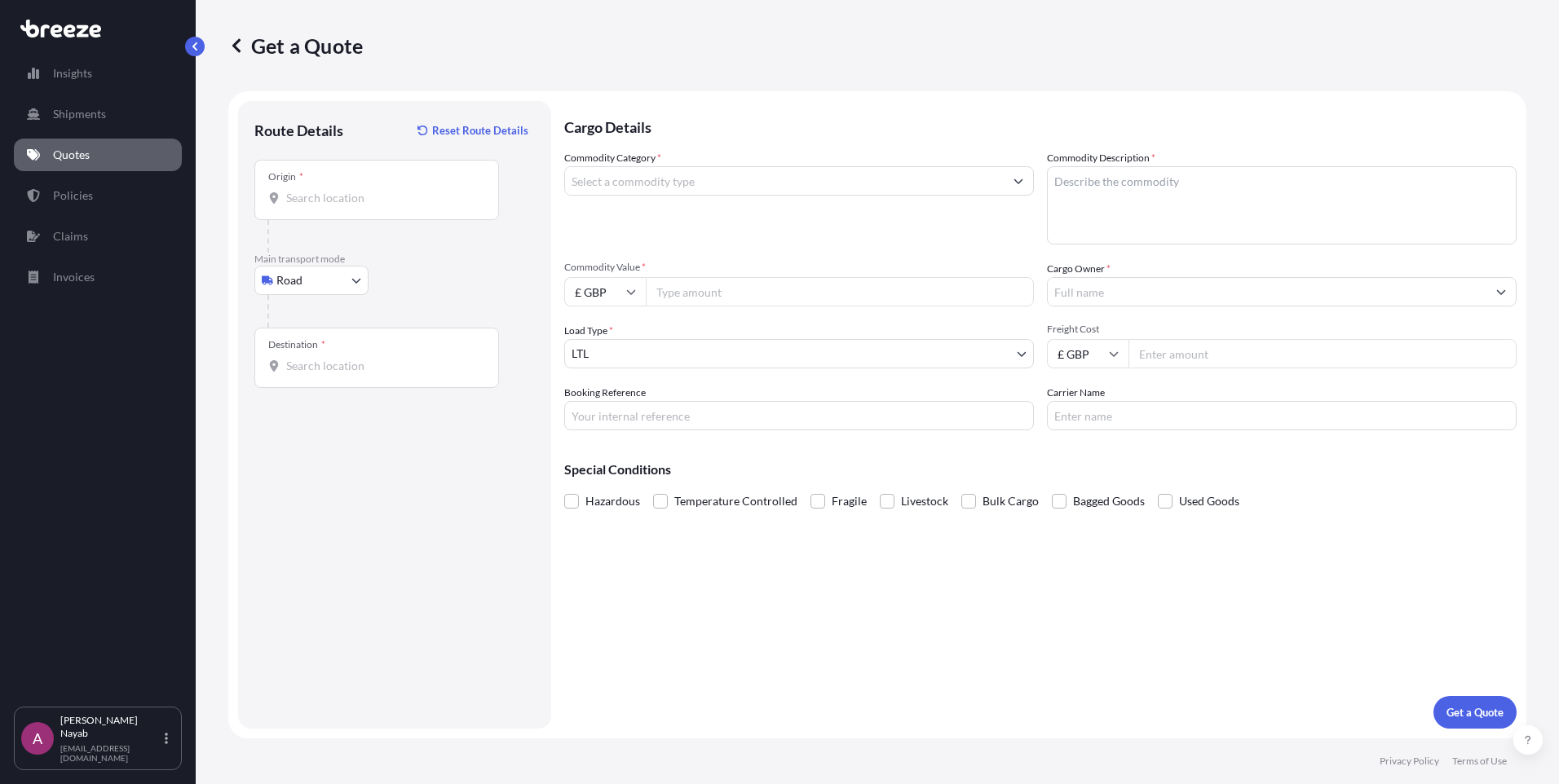
click at [337, 351] on div "Destination *" at bounding box center [376, 358] width 244 height 61
click at [337, 358] on input "Destination *" at bounding box center [382, 366] width 193 height 17
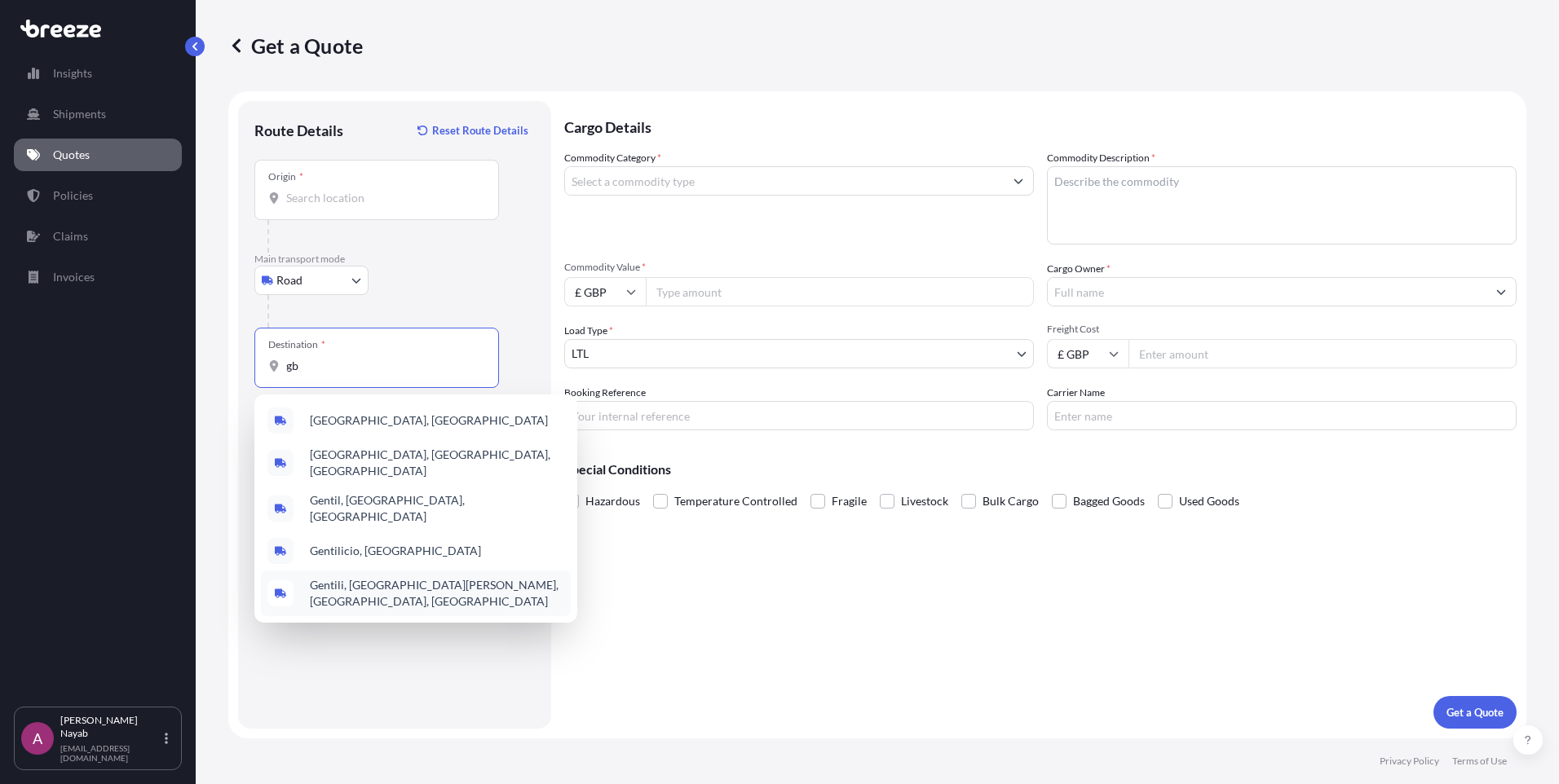
type input "g"
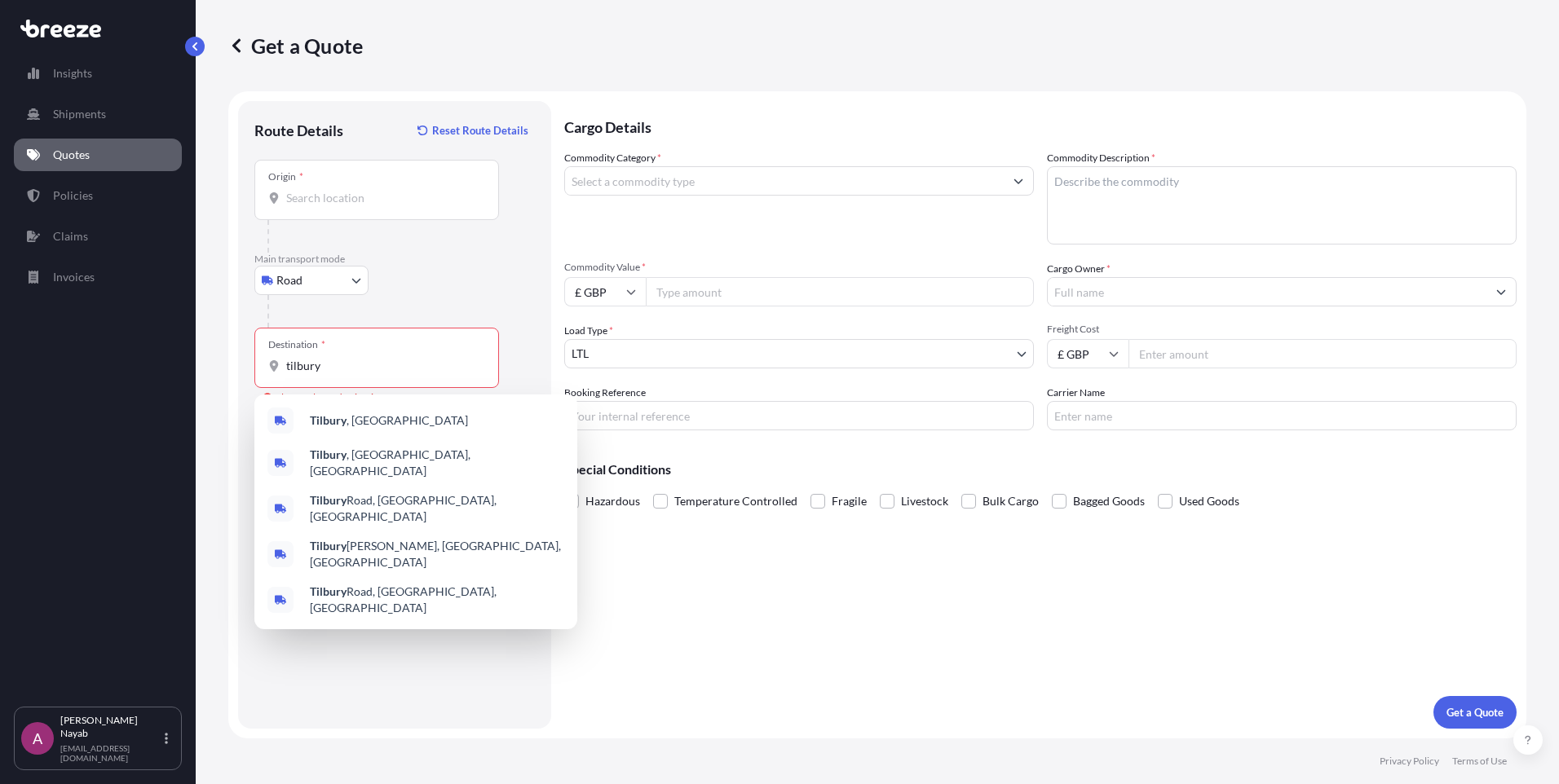
click at [287, 372] on div "tilbury" at bounding box center [376, 366] width 217 height 17
click at [287, 372] on input "tilbury" at bounding box center [382, 366] width 193 height 17
click at [358, 422] on span "Tilbury , UK" at bounding box center [389, 420] width 158 height 17
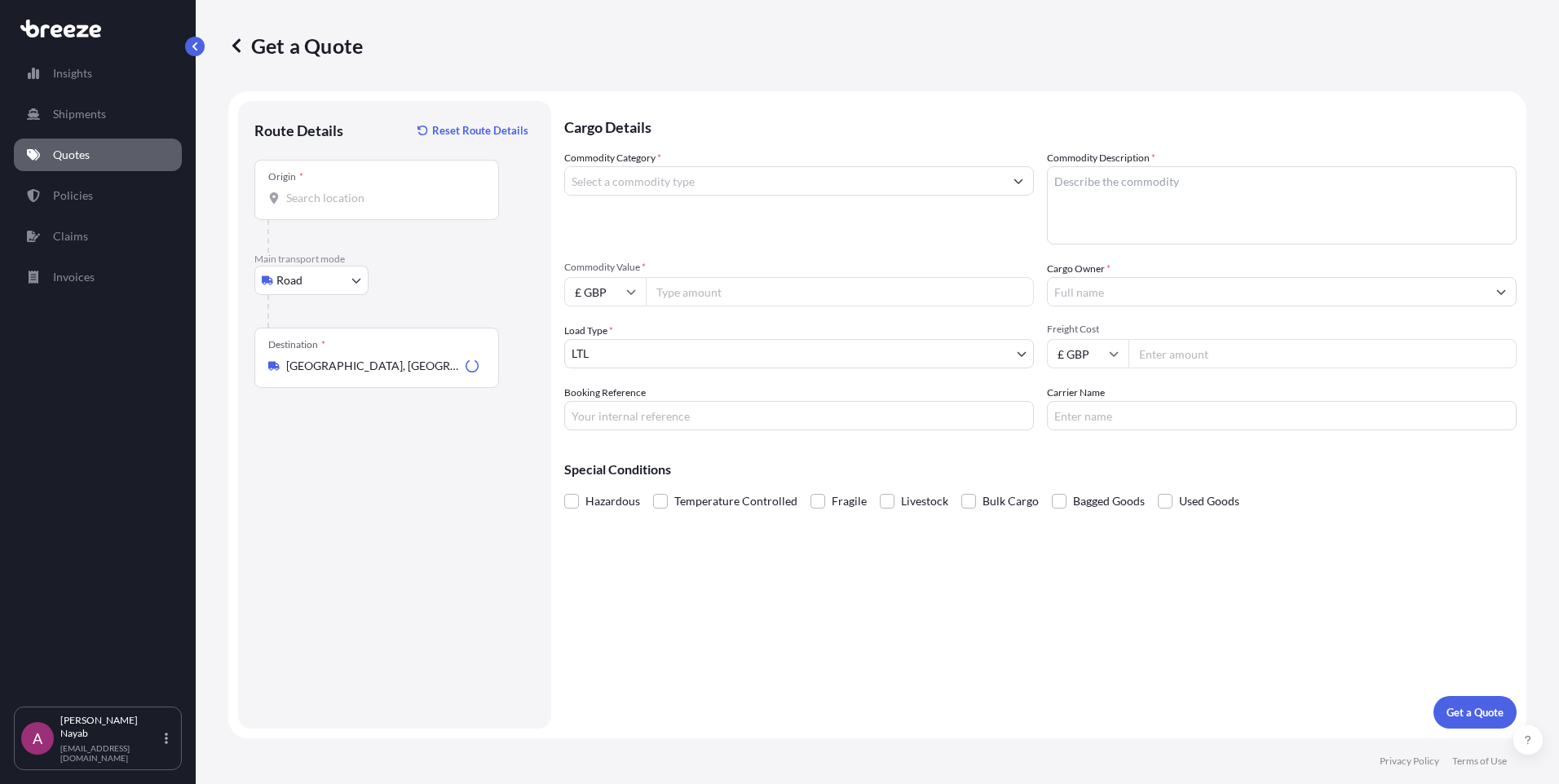
click at [372, 357] on div "Destination * Tilbury, UK" at bounding box center [376, 358] width 244 height 61
click at [372, 358] on input "Tilbury, UK" at bounding box center [373, 366] width 173 height 17
drag, startPoint x: 369, startPoint y: 380, endPoint x: 235, endPoint y: 364, distance: 135.0
click at [235, 364] on form "Route Details Reset Route Details Place of loading Road Road Rail Origin * Main…" at bounding box center [878, 415] width 1299 height 647
drag, startPoint x: 235, startPoint y: 364, endPoint x: 362, endPoint y: 368, distance: 127.1
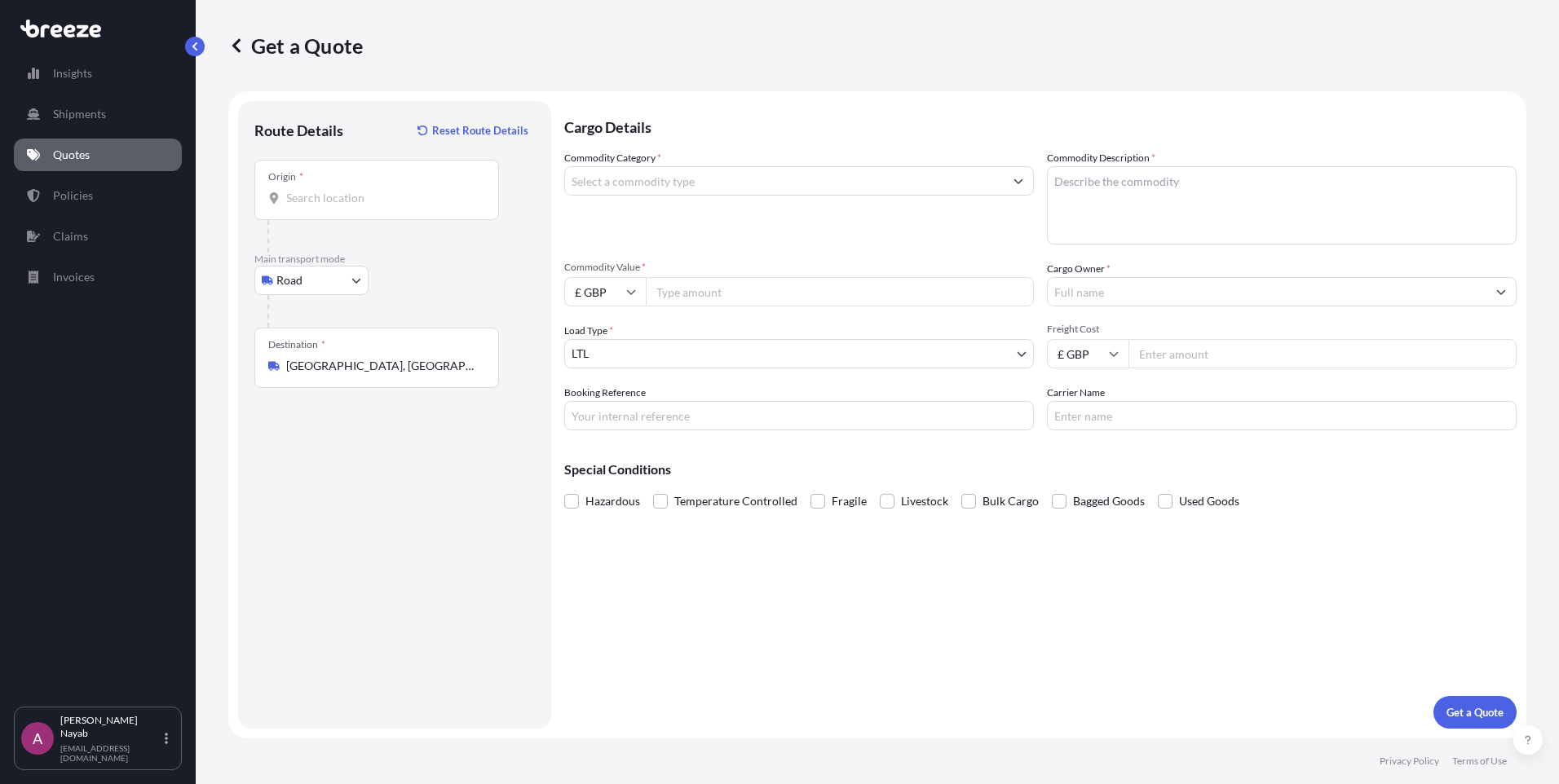
click at [362, 368] on input "Tilbury, UK" at bounding box center [382, 366] width 193 height 17
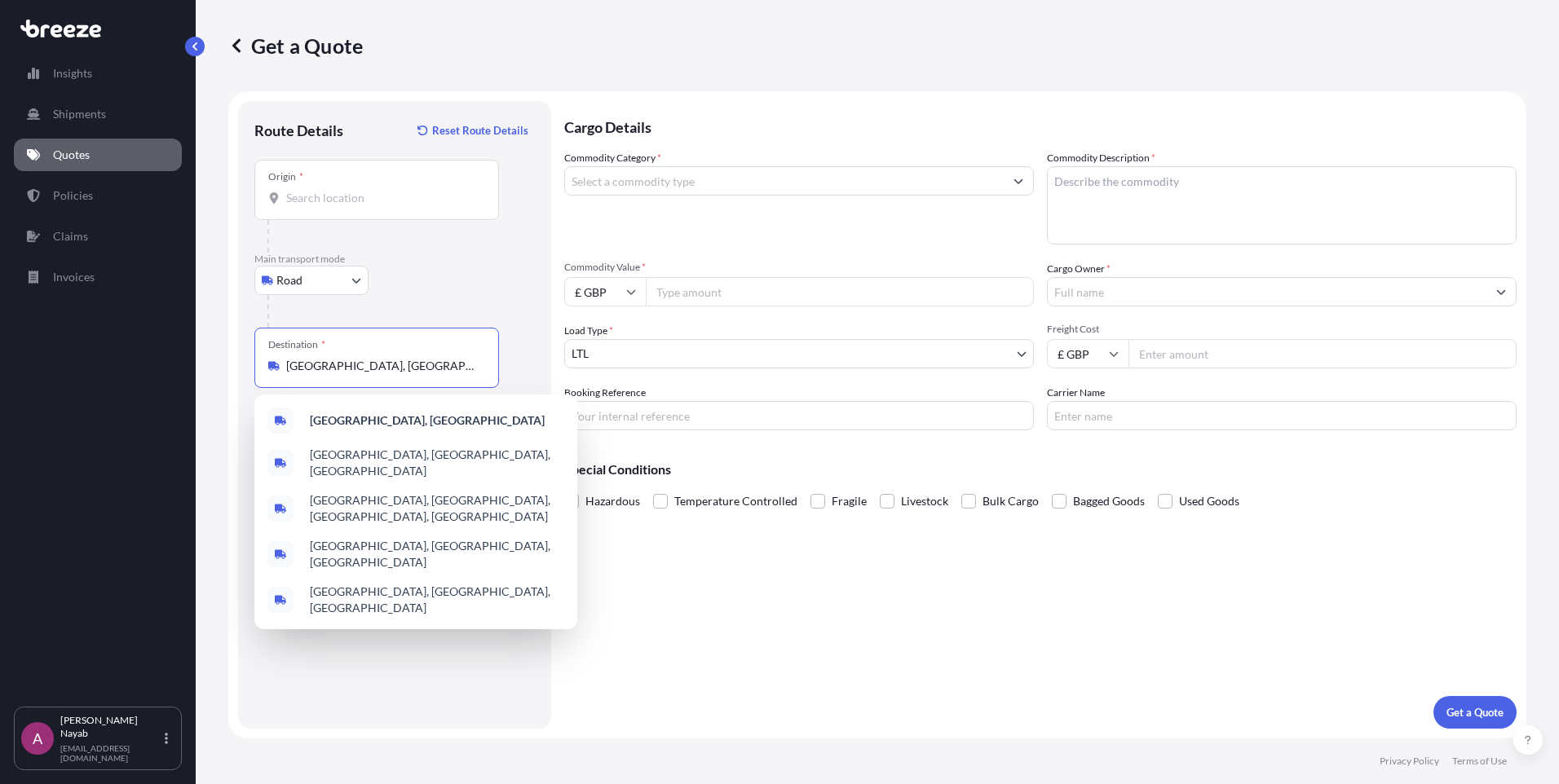
drag, startPoint x: 375, startPoint y: 370, endPoint x: -5, endPoint y: 369, distance: 380.0
click at [0, 369] on html "5 options available. Insights Shipments Quotes Policies Claims Invoices A Ayesh…" at bounding box center [779, 392] width 1559 height 784
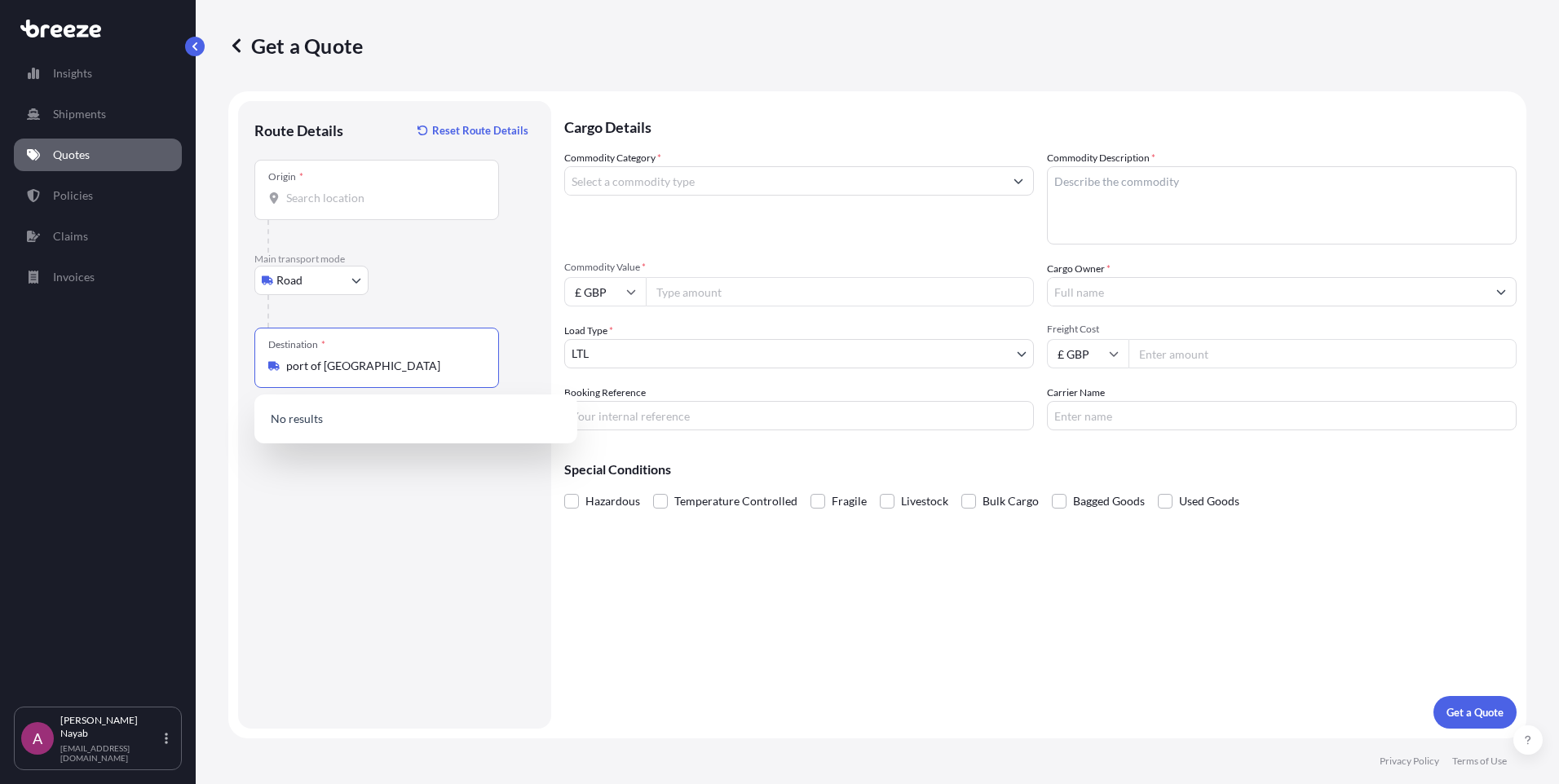
click at [320, 370] on input "port of tilbury" at bounding box center [382, 366] width 193 height 17
click at [321, 369] on input "port of tilbury" at bounding box center [382, 366] width 193 height 17
drag, startPoint x: 321, startPoint y: 369, endPoint x: 238, endPoint y: 369, distance: 83.0
click at [238, 369] on div "Route Details Reset Route Details Place of loading Road Road Rail Origin * Main…" at bounding box center [395, 415] width 313 height 628
click at [331, 362] on input "port of tilbury" at bounding box center [382, 366] width 193 height 17
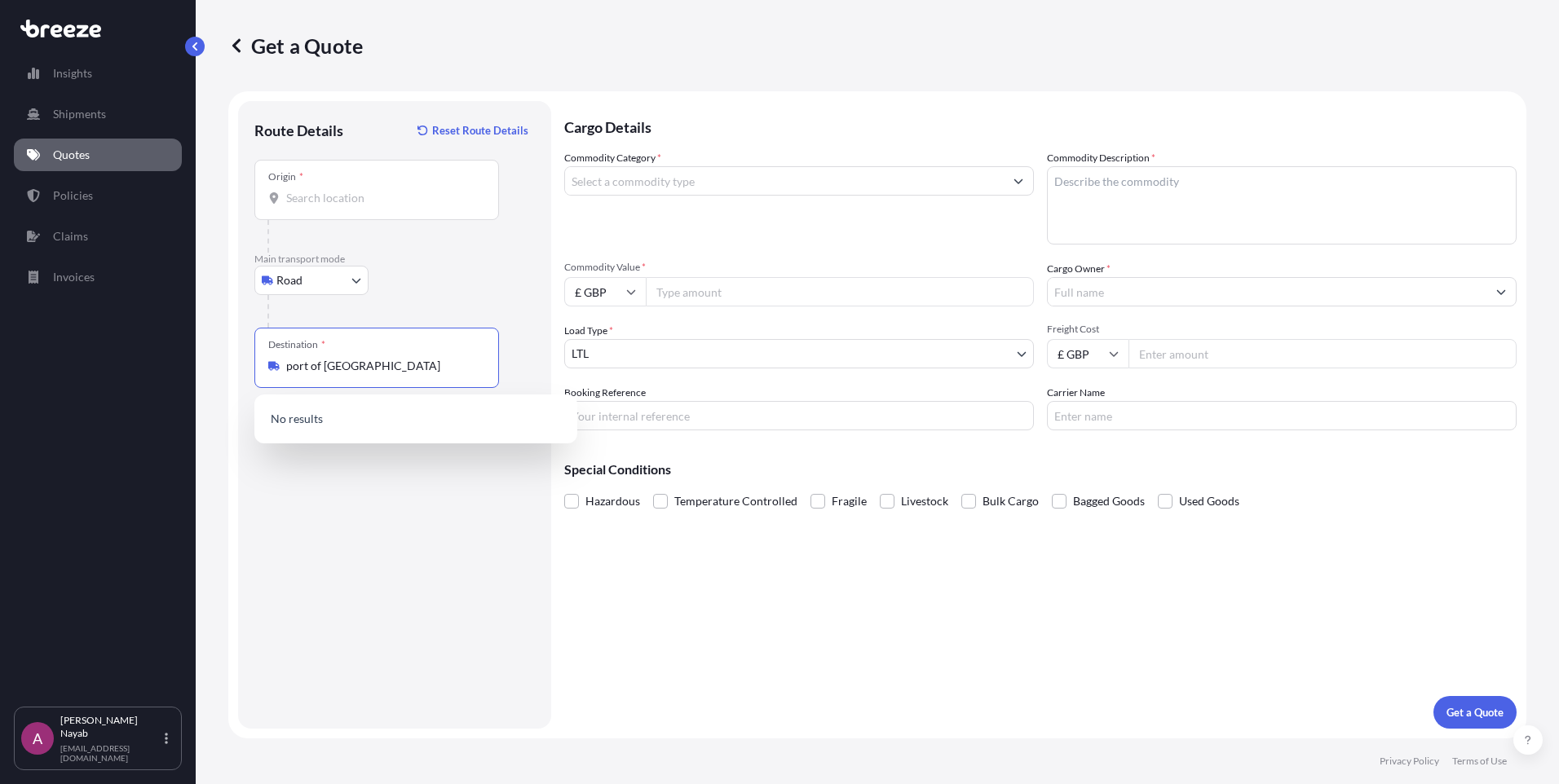
drag, startPoint x: 322, startPoint y: 365, endPoint x: 168, endPoint y: 366, distance: 154.0
click at [168, 366] on div "Insights Shipments Quotes Policies Claims Invoices A Ayesha Nayab ayesha.nayab@…" at bounding box center [779, 392] width 1559 height 784
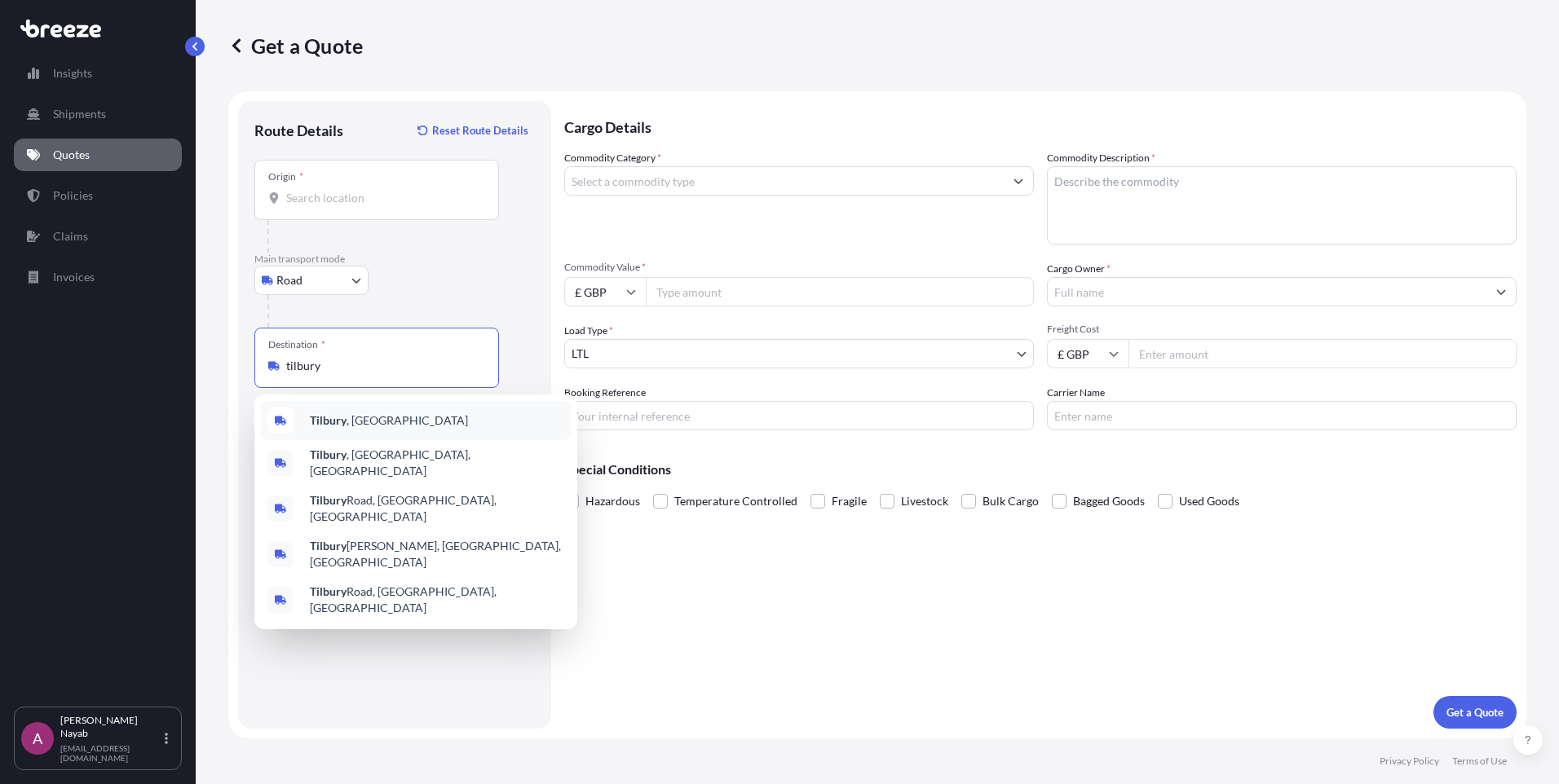
click at [332, 414] on b "Tilbury" at bounding box center [328, 420] width 37 height 14
type input "Tilbury, UK"
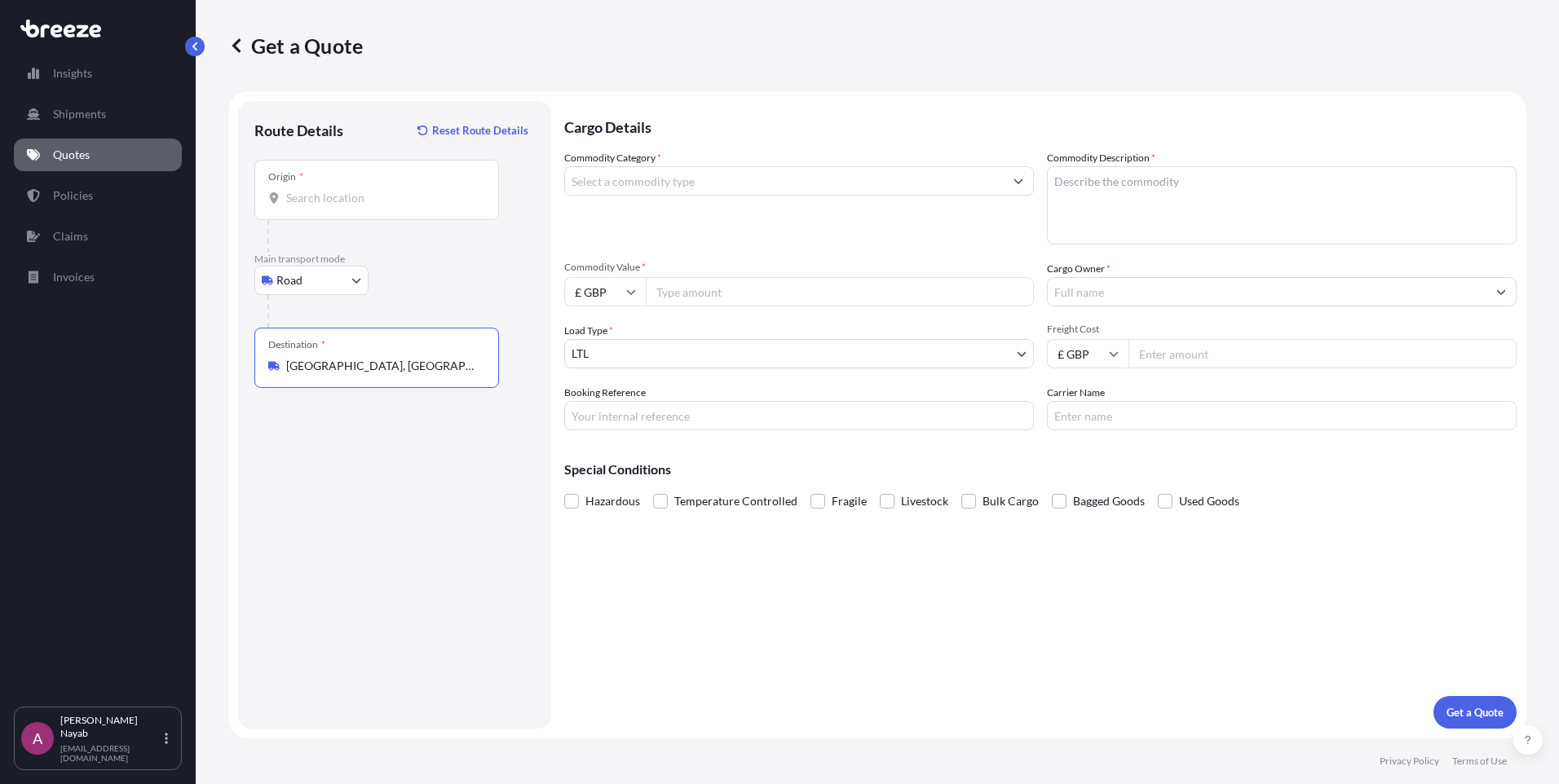
click at [388, 433] on div "Route Details Reset Route Details Place of loading Road Road Rail Origin * Main…" at bounding box center [394, 415] width 280 height 595
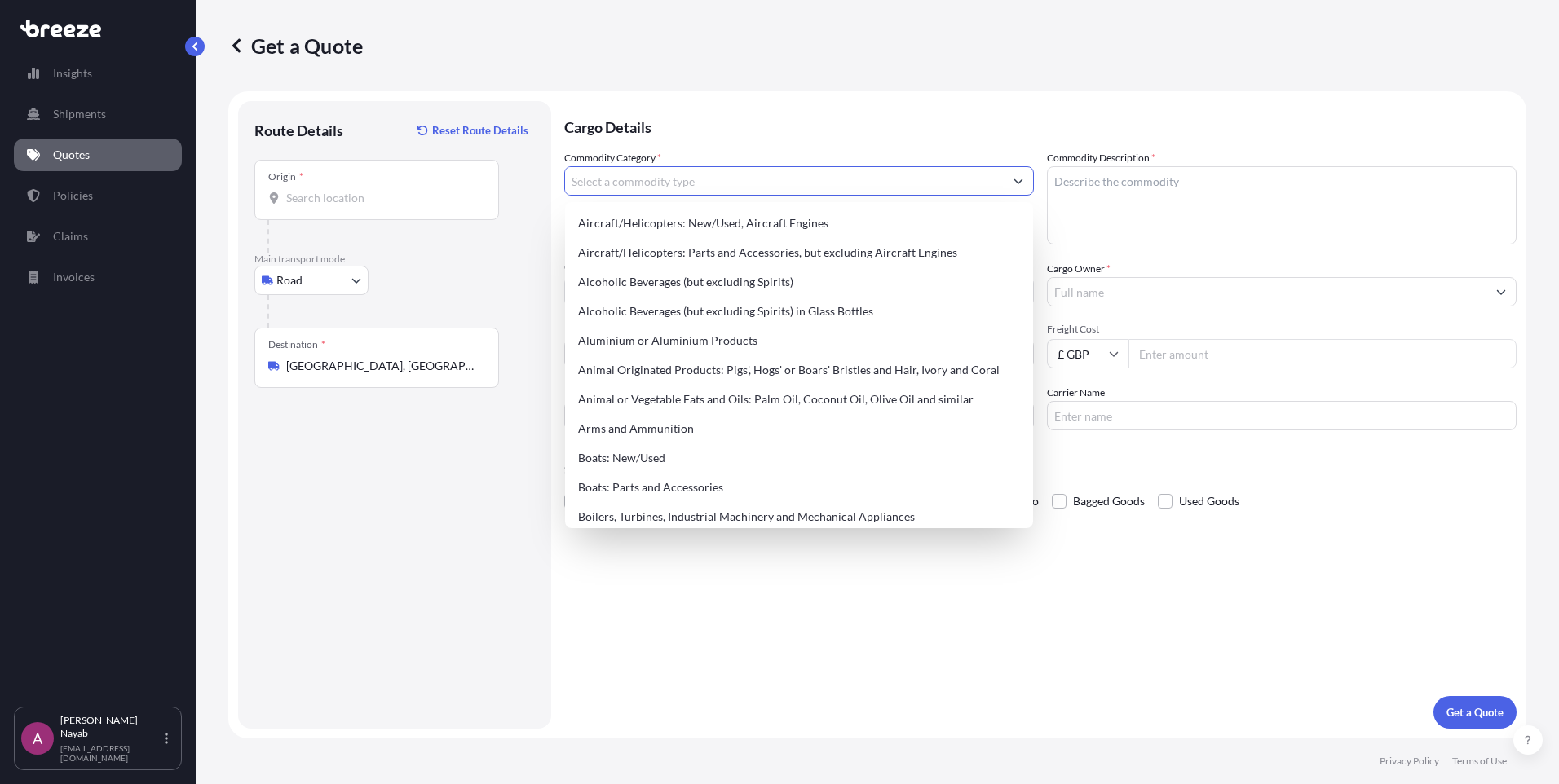
click at [671, 172] on input "Commodity Category *" at bounding box center [784, 180] width 439 height 29
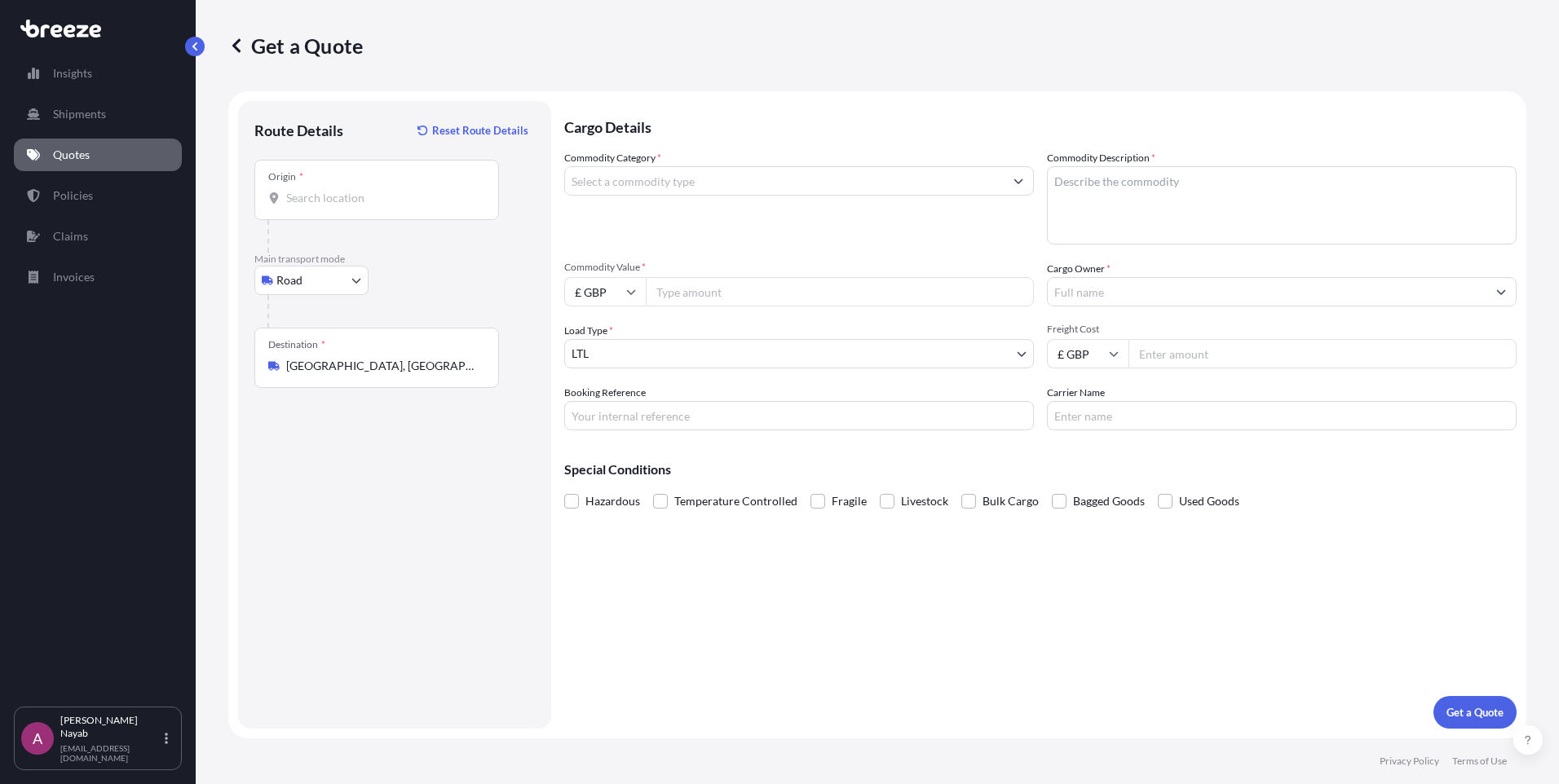
click at [361, 192] on input "Origin *" at bounding box center [382, 198] width 193 height 17
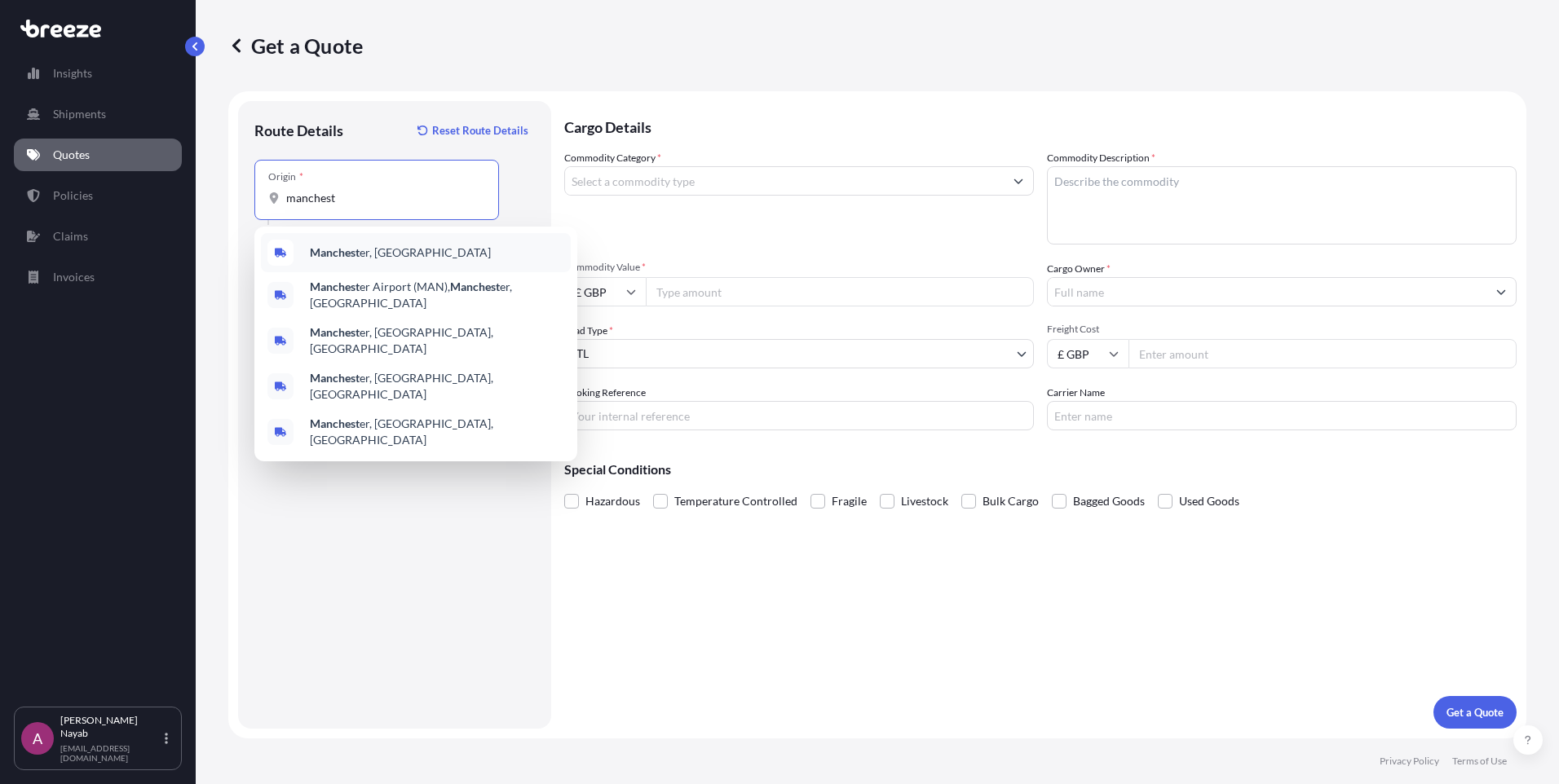
click at [399, 250] on div "Manchest er, UK" at bounding box center [416, 252] width 310 height 40
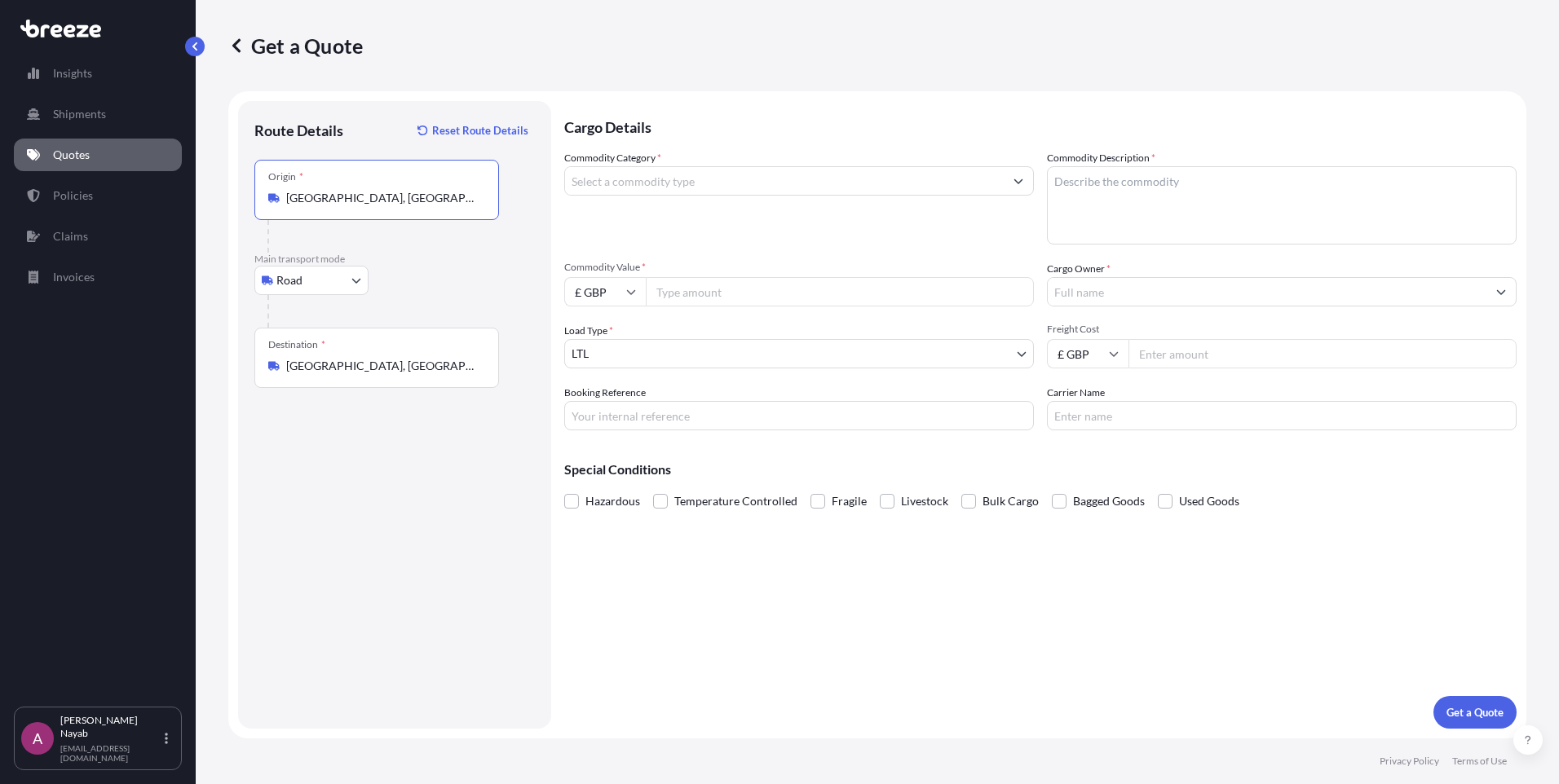
type input "Manchester, UK"
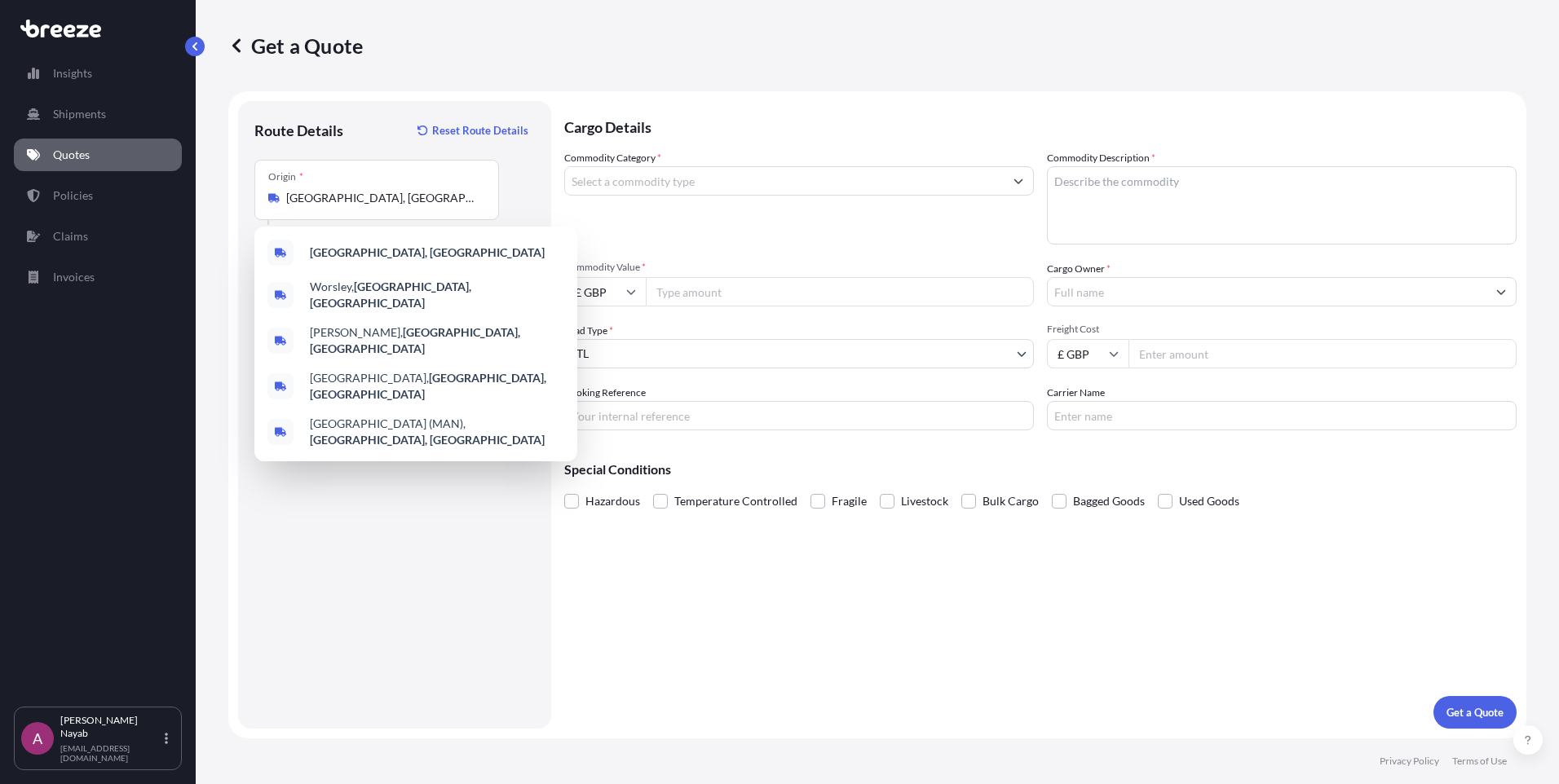
click at [414, 494] on div "Route Details Reset Route Details Place of loading Road Road Rail Origin * Manc…" at bounding box center [394, 415] width 280 height 595
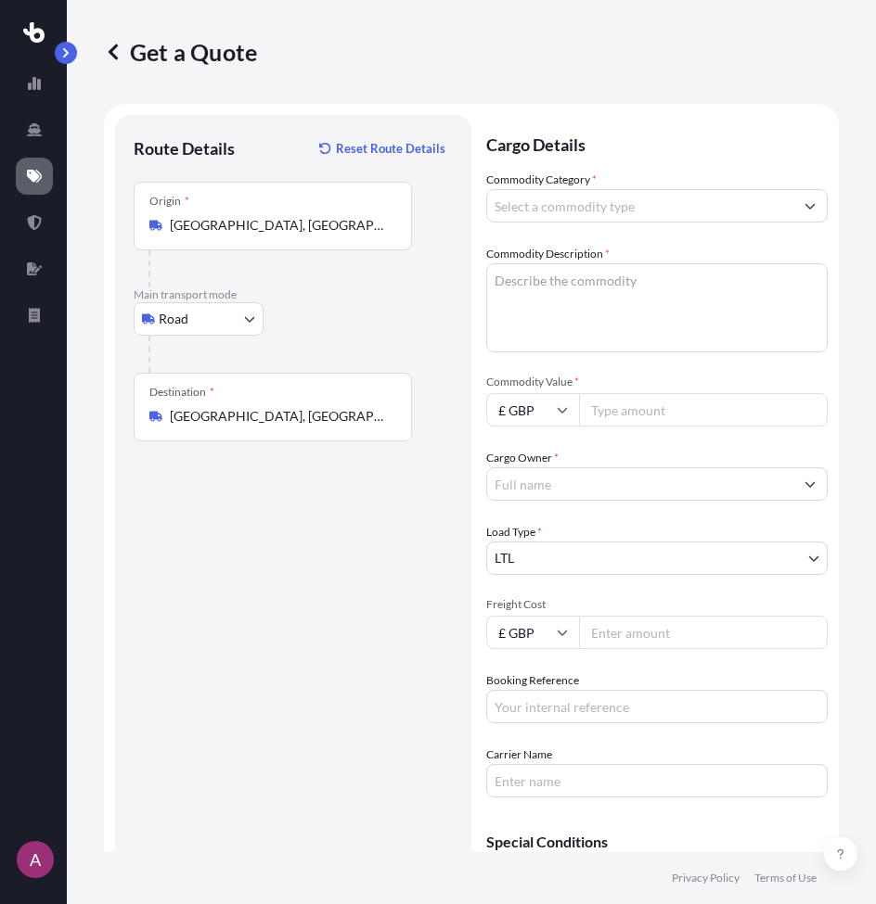
click at [685, 303] on textarea "Commodity Description *" at bounding box center [656, 307] width 341 height 89
paste textarea "INDUSTRIAL EQUIPMENTS"
type textarea "INDUSTRIAL EQUIPMENTS"
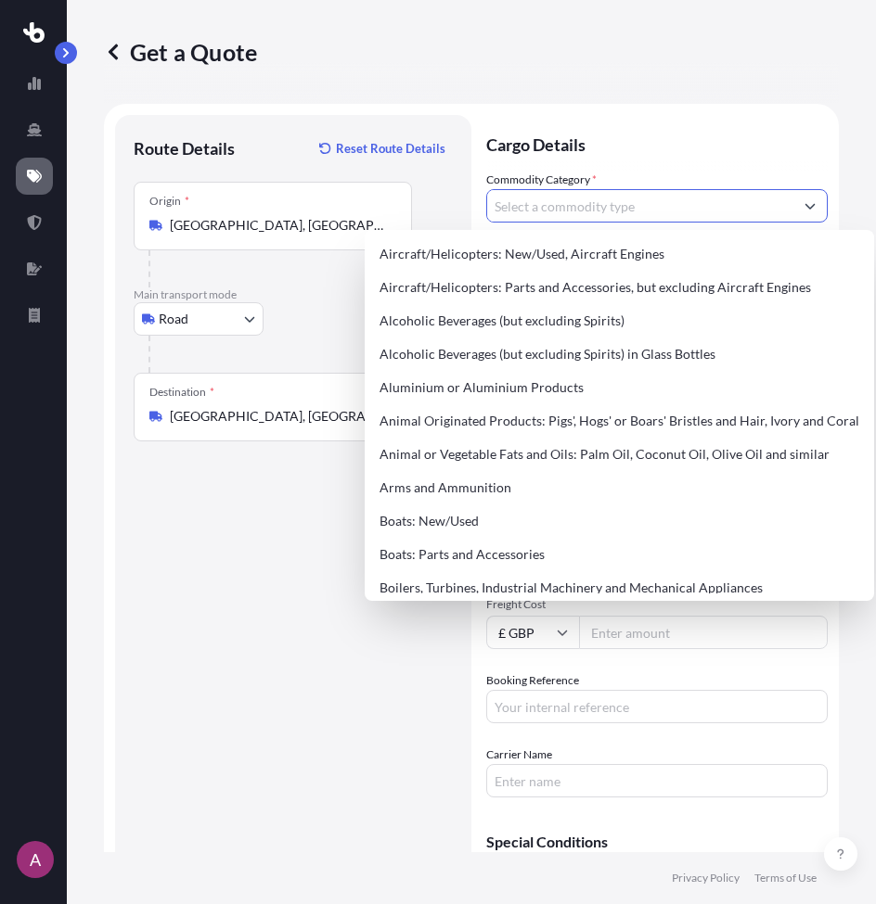
click at [649, 211] on input "Commodity Category *" at bounding box center [640, 205] width 306 height 33
click at [435, 584] on div "Boilers, Turbines, Industrial Machinery and Mechanical Appliances" at bounding box center [619, 587] width 494 height 33
type input "Boilers, Turbines, Industrial Machinery and Mechanical Appliances"
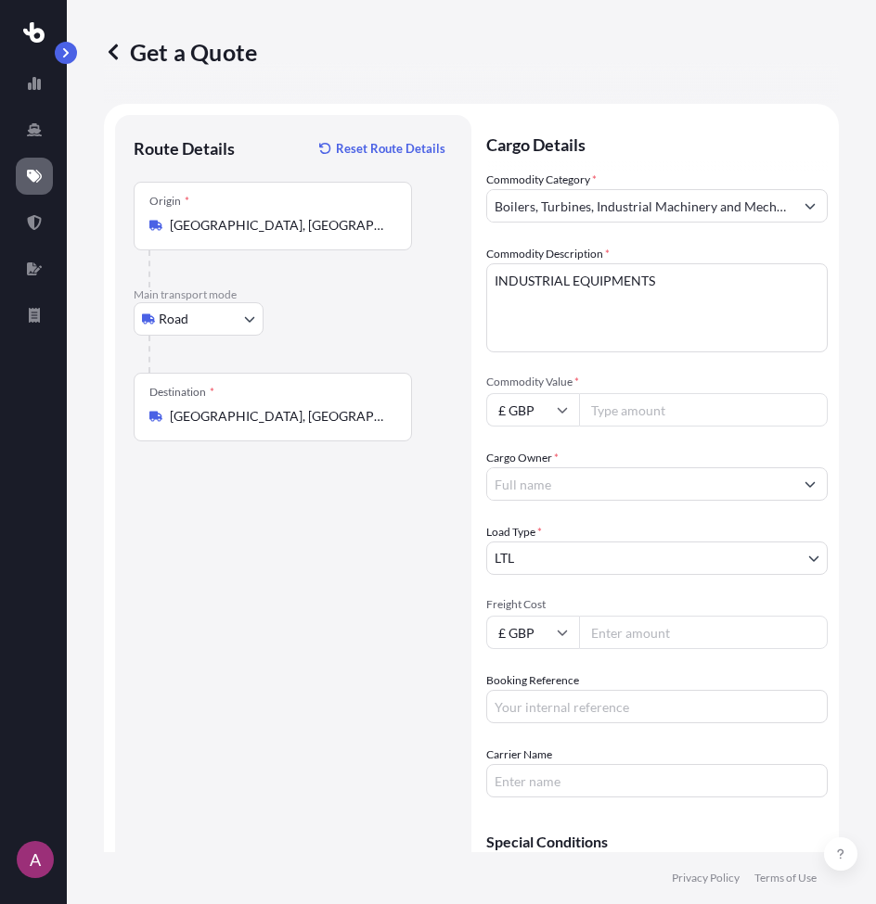
click at [626, 419] on input "Commodity Value *" at bounding box center [703, 409] width 249 height 33
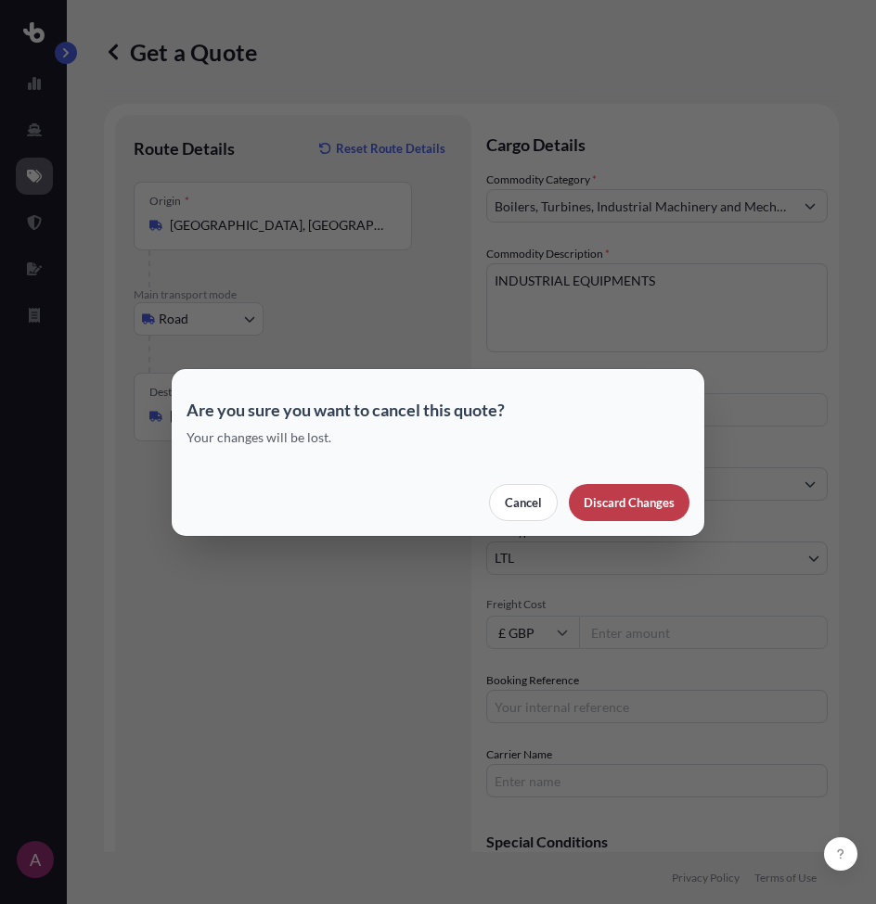
click at [635, 494] on p "Discard Changes" at bounding box center [628, 502] width 91 height 19
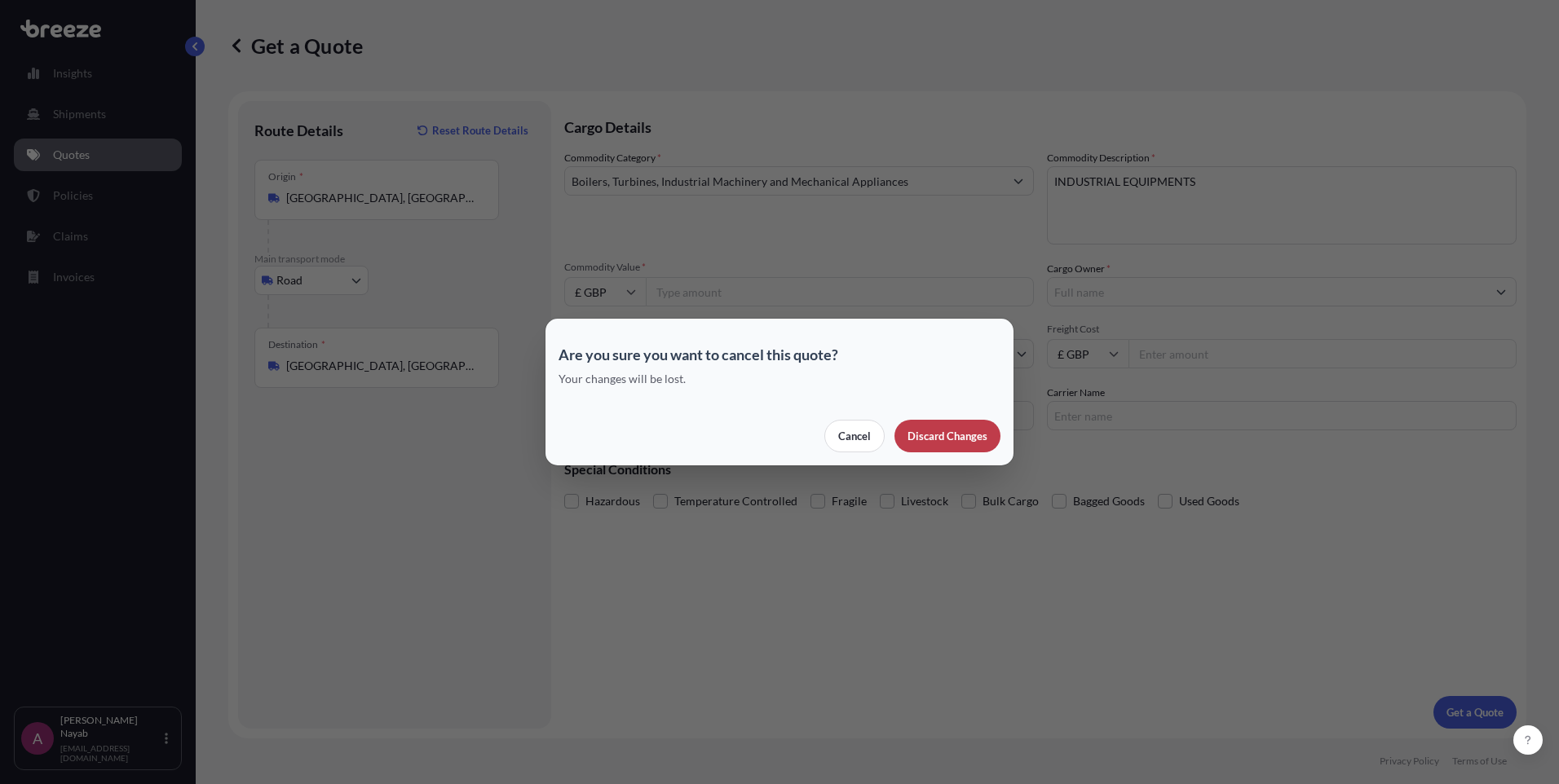
click at [924, 432] on p "Discard Changes" at bounding box center [947, 436] width 80 height 17
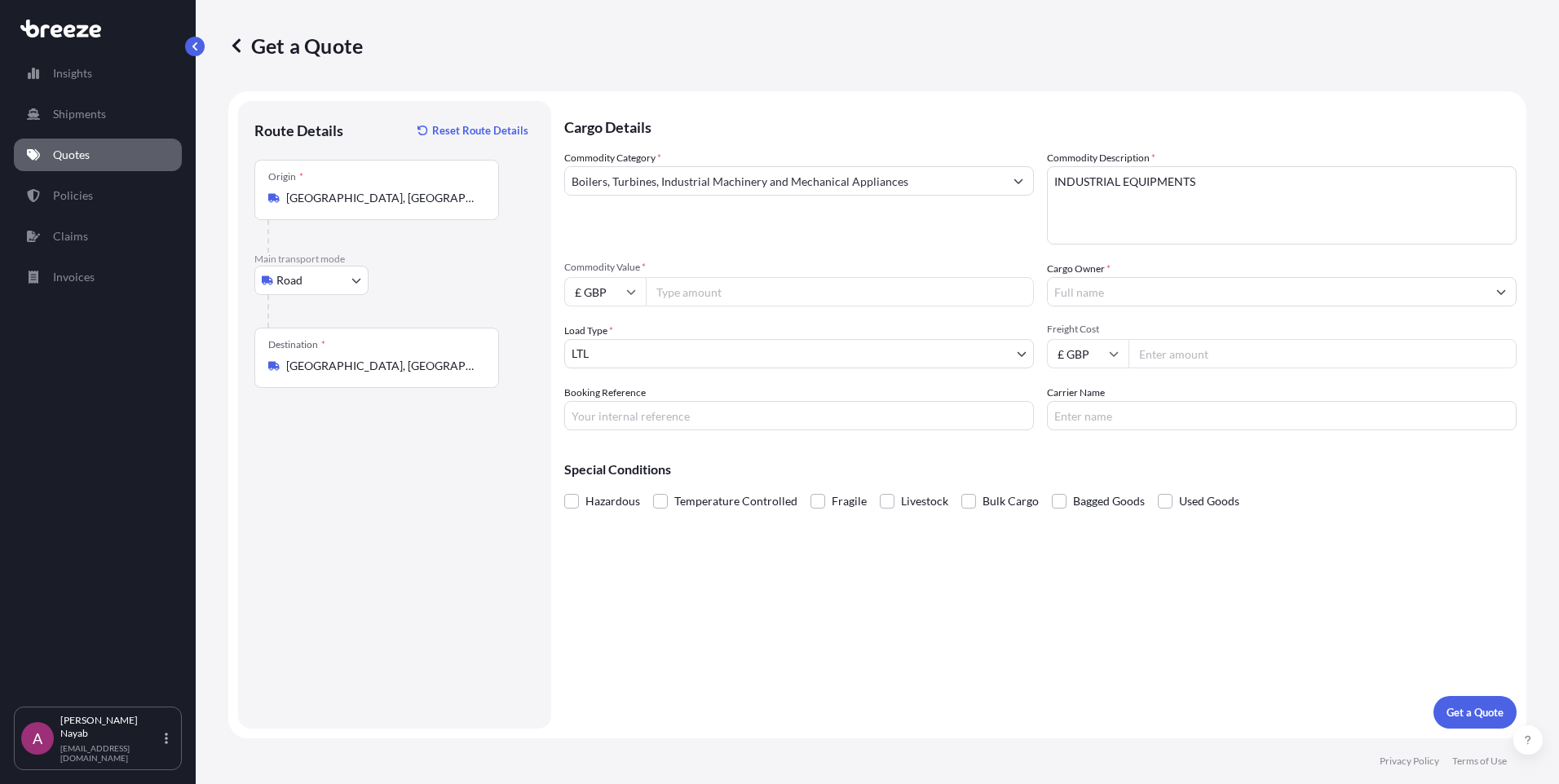
click at [62, 135] on div "Insights Shipments Quotes Policies Claims Invoices" at bounding box center [98, 374] width 168 height 664
click at [64, 150] on p "Quotes" at bounding box center [71, 155] width 37 height 17
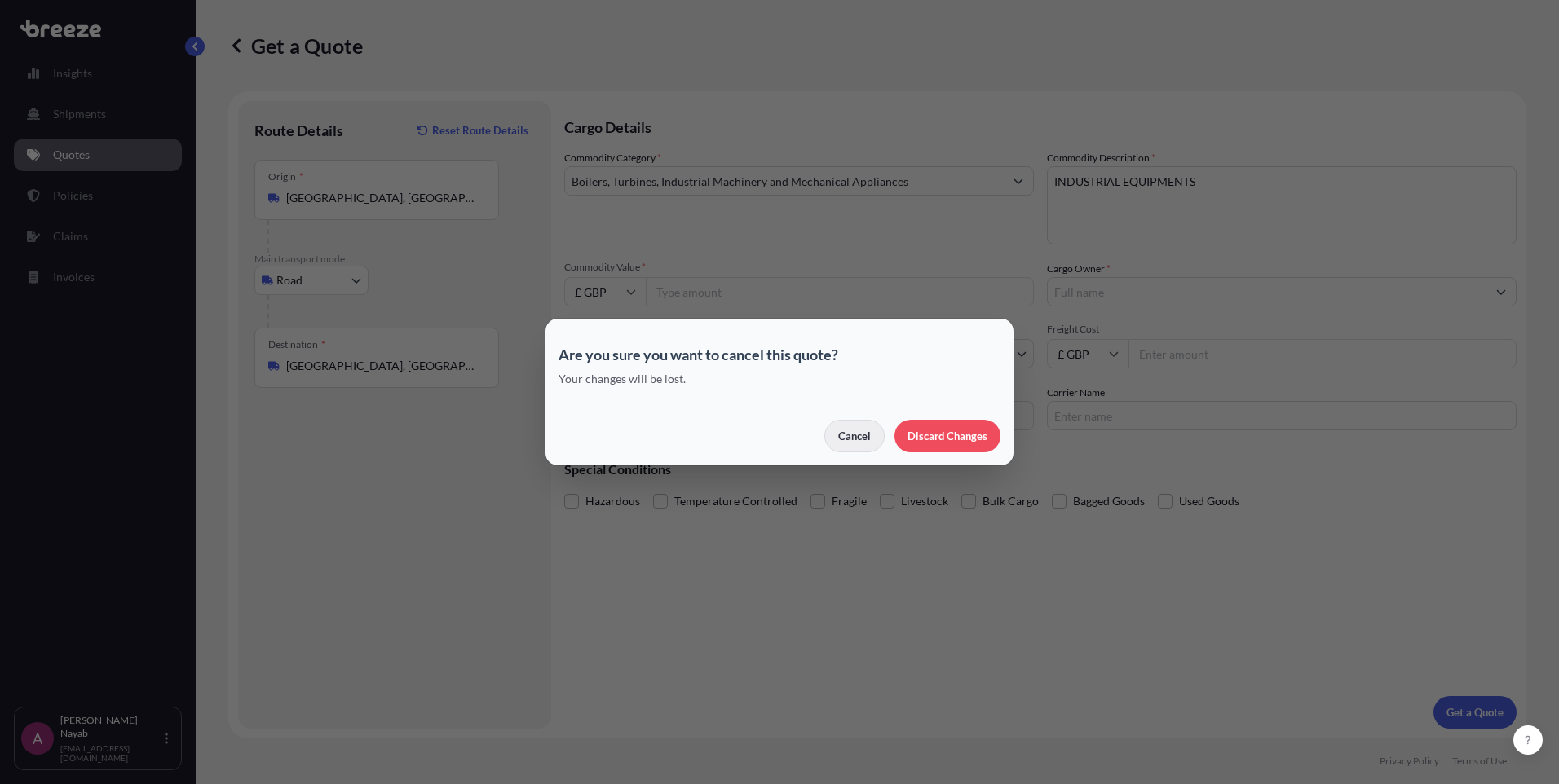
click at [857, 433] on p "Cancel" at bounding box center [855, 436] width 33 height 17
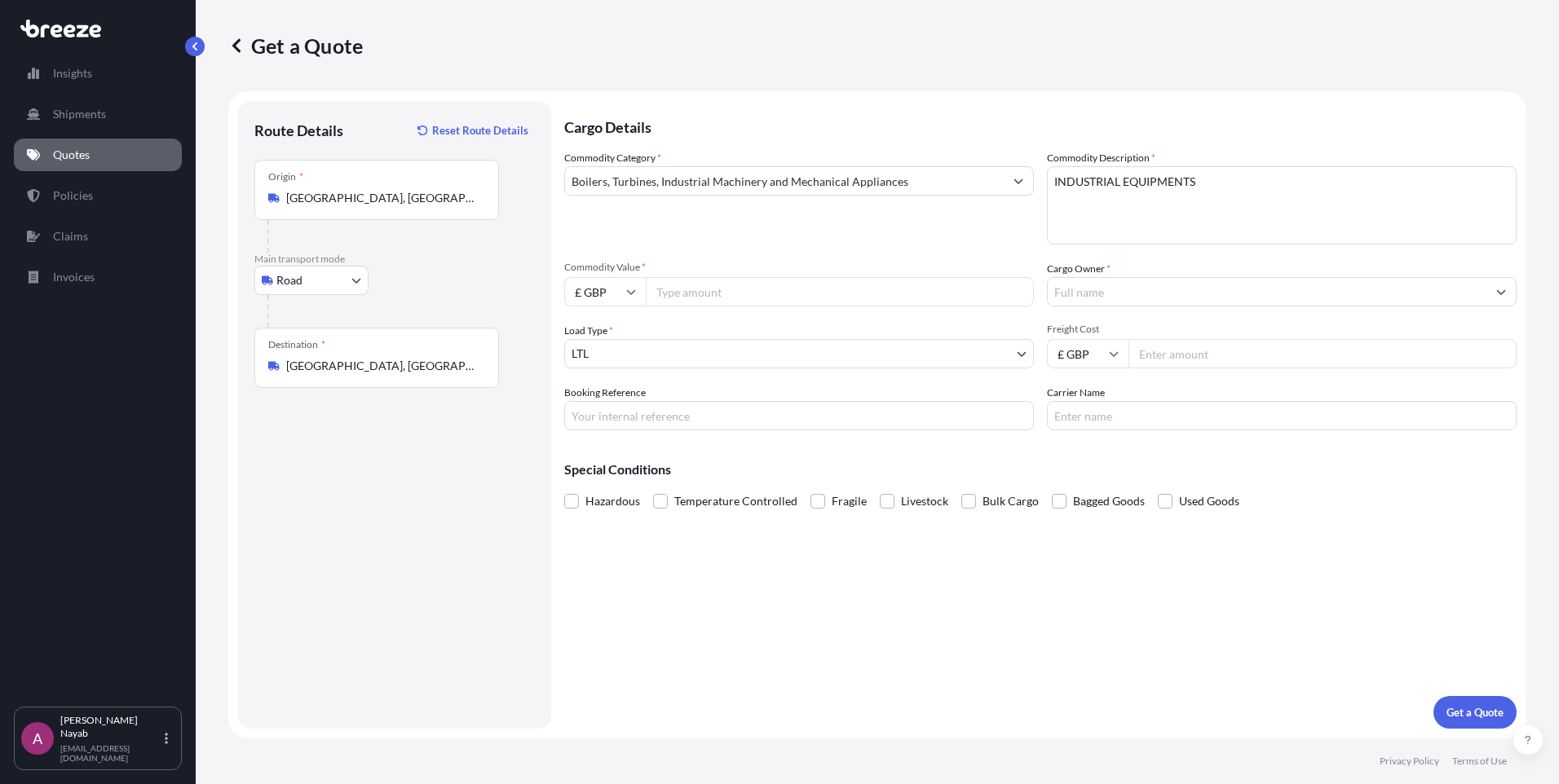
click at [126, 168] on link "Quotes" at bounding box center [98, 155] width 168 height 33
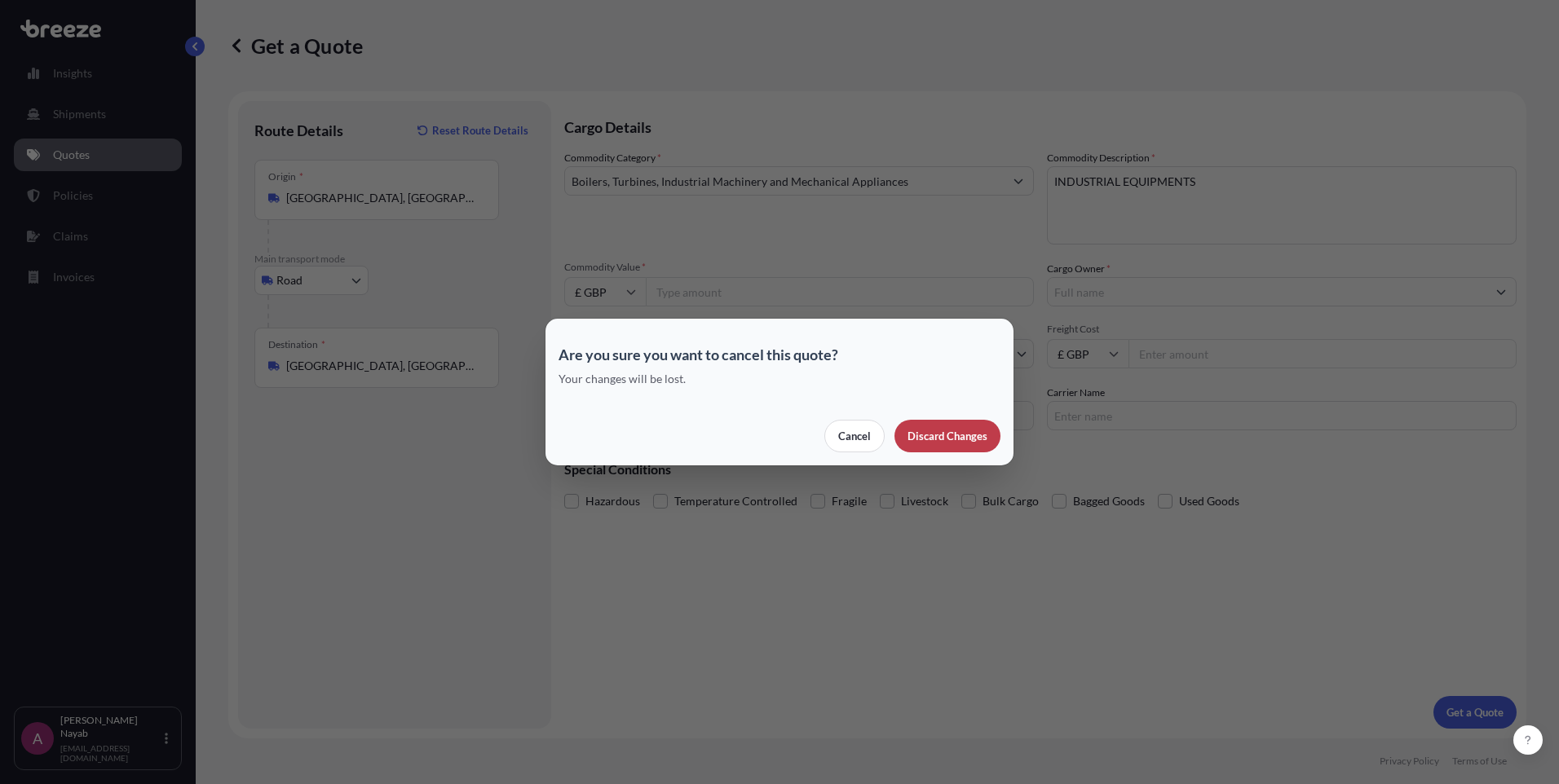
click at [871, 439] on div "Cancel Discard Changes" at bounding box center [779, 436] width 442 height 33
click at [868, 439] on p "Cancel" at bounding box center [855, 436] width 33 height 17
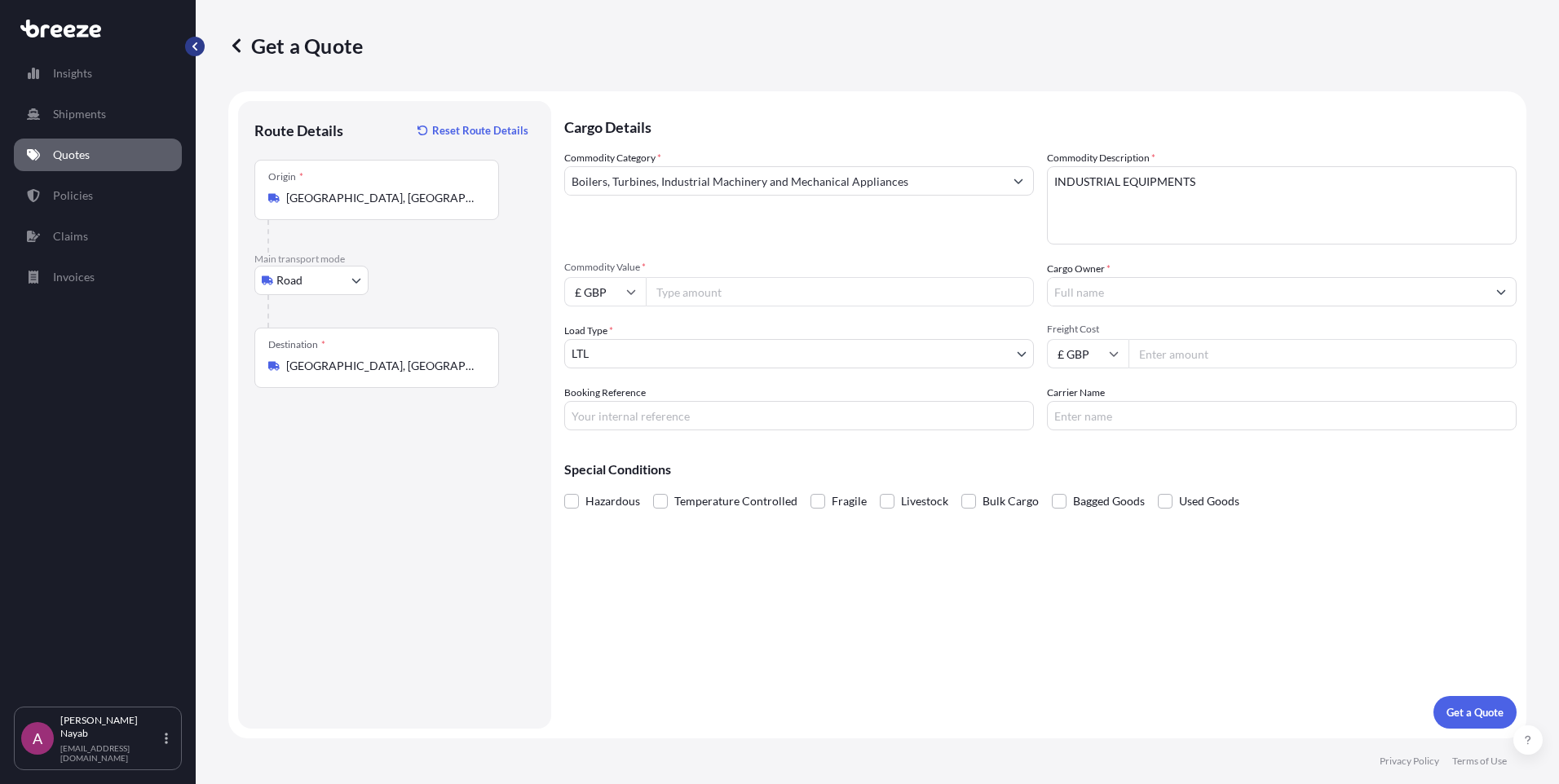
click at [189, 46] on button "button" at bounding box center [195, 47] width 19 height 19
click at [53, 165] on link "Quotes" at bounding box center [98, 155] width 168 height 33
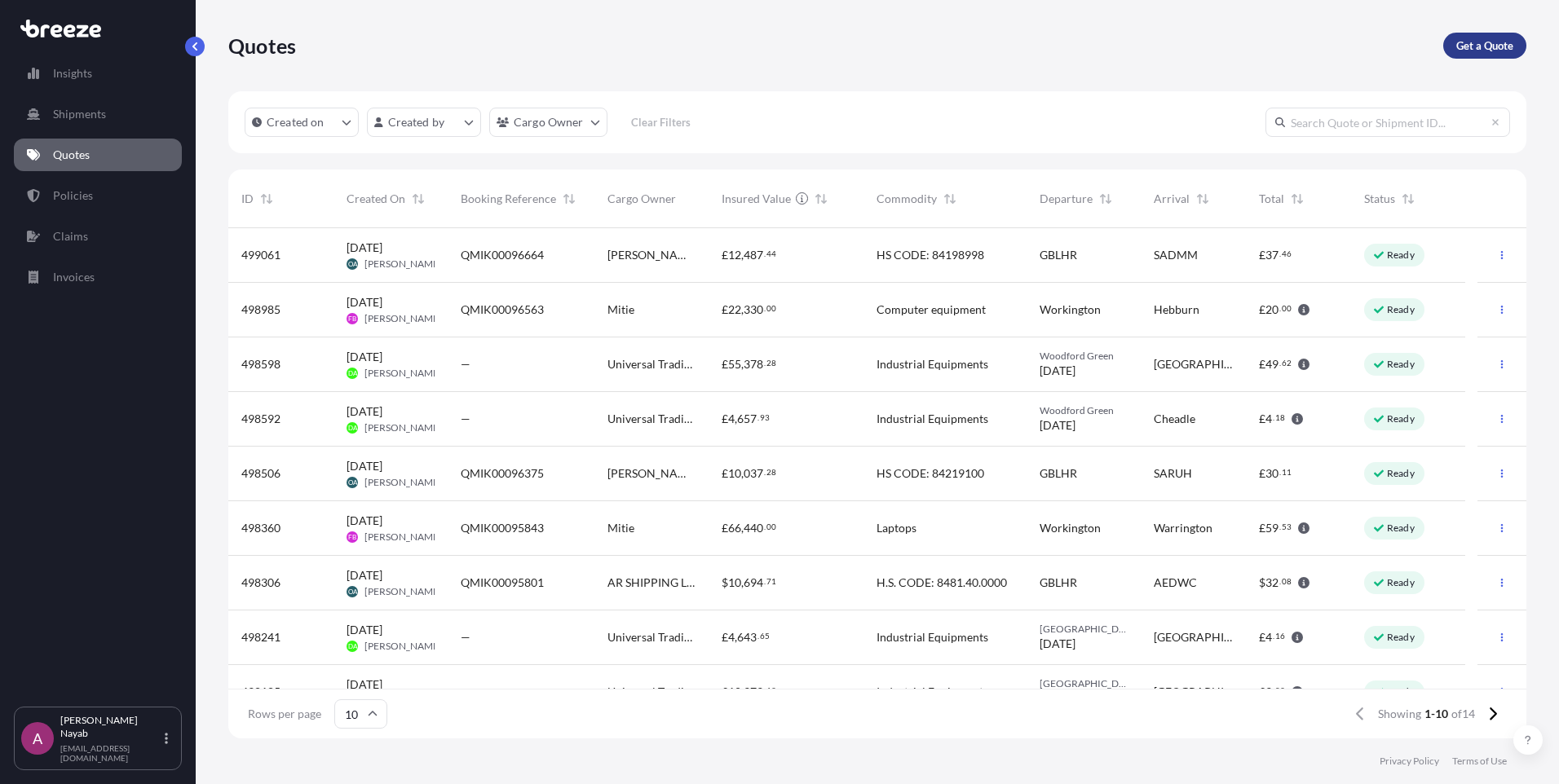
click at [1485, 54] on link "Get a Quote" at bounding box center [1485, 46] width 84 height 26
select select "Road"
select select "Air"
select select "1"
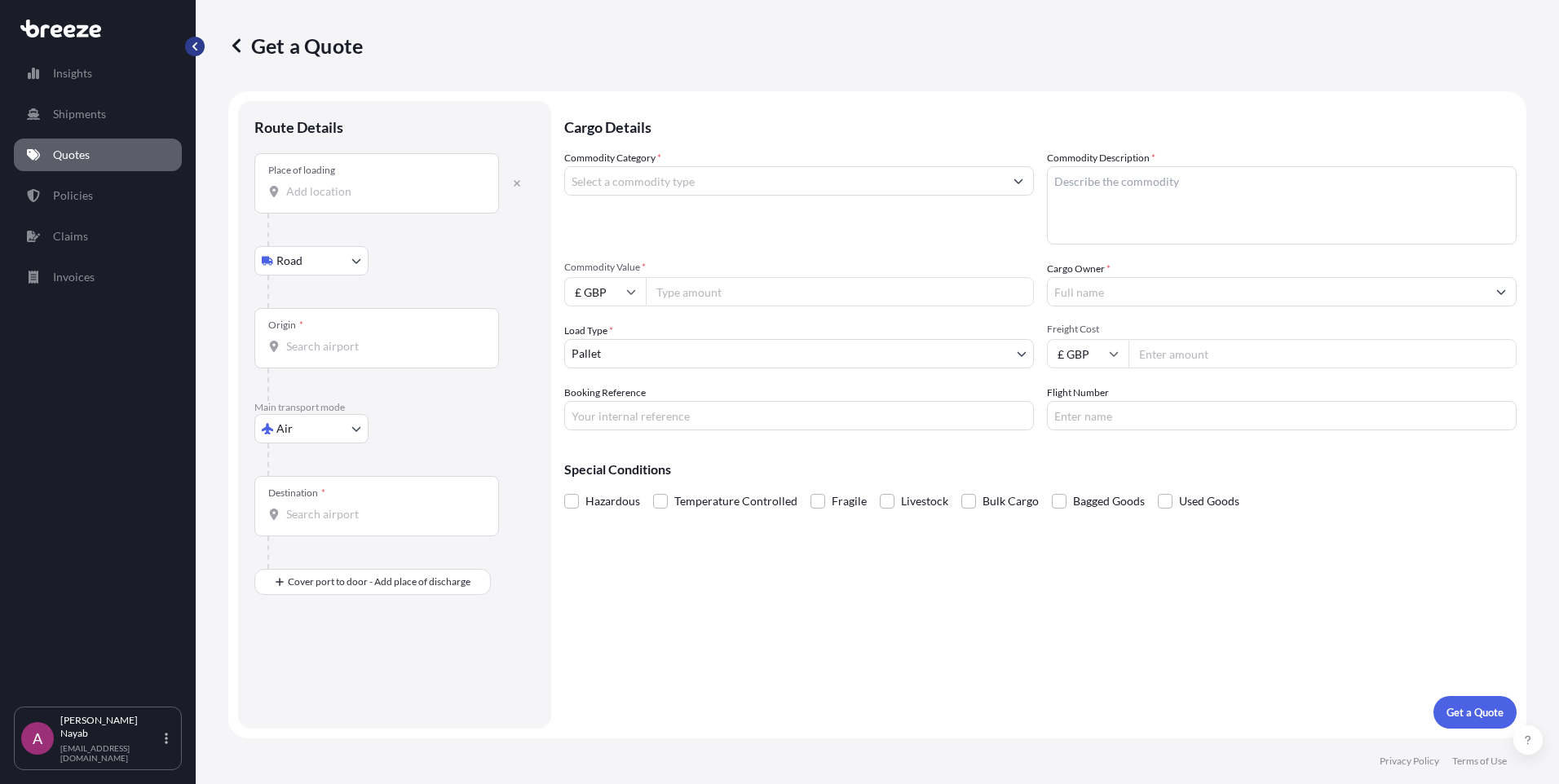
click at [194, 37] on button "button" at bounding box center [195, 47] width 19 height 19
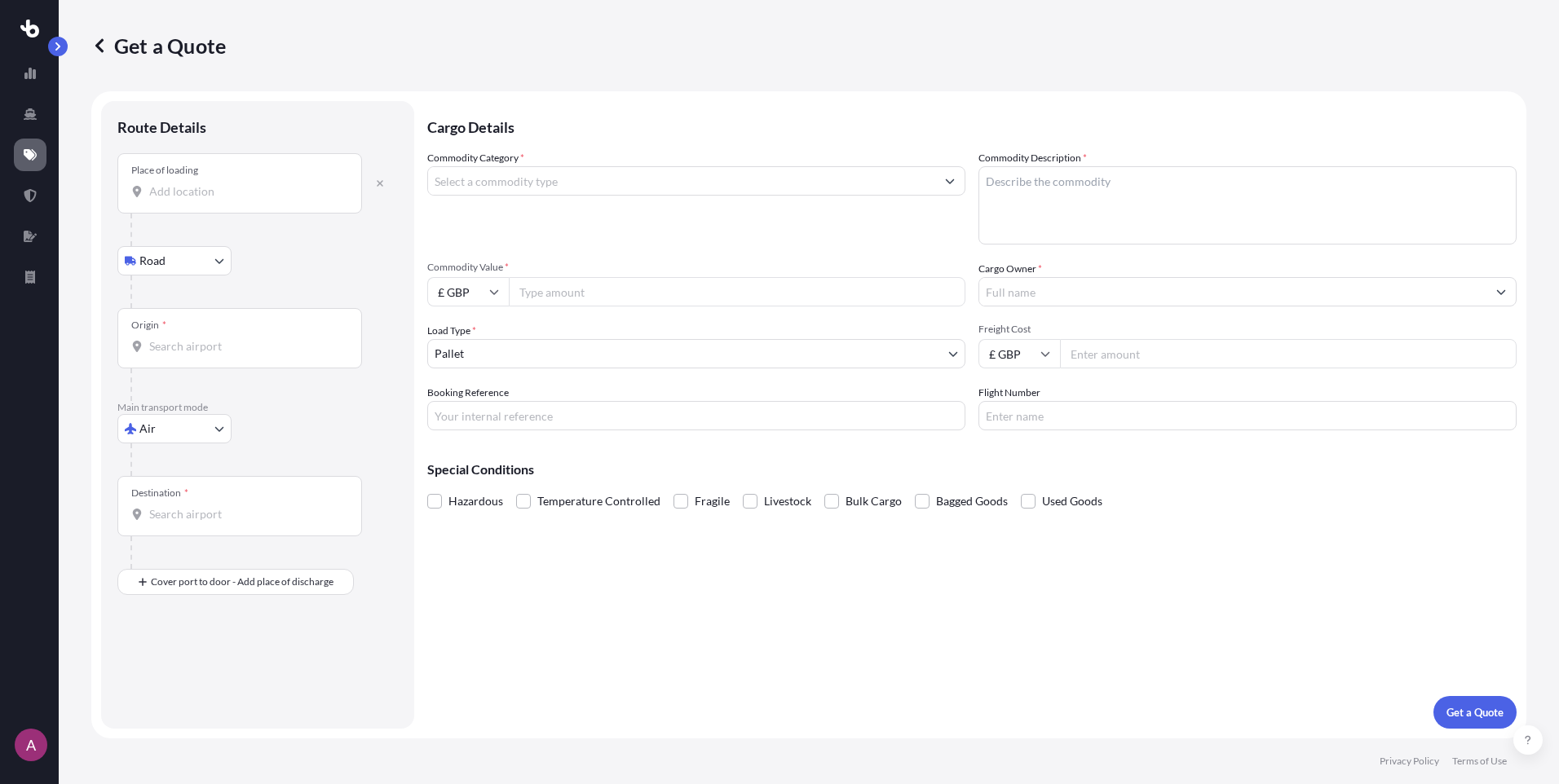
click at [181, 168] on div "Place of loading" at bounding box center [164, 170] width 67 height 13
click at [181, 184] on input "Place of loading" at bounding box center [245, 192] width 193 height 17
type input "l"
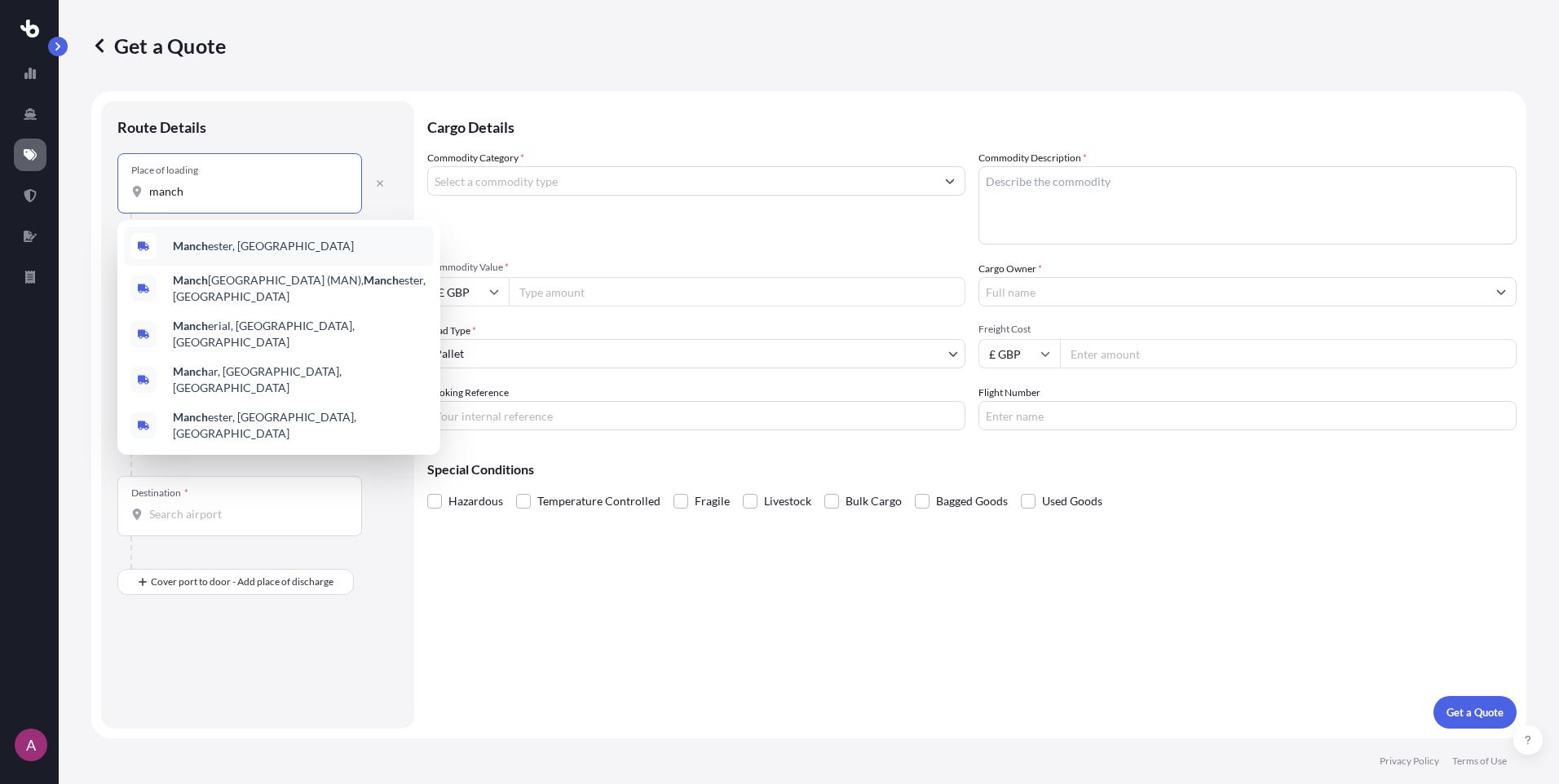
click at [280, 241] on div "Manch ester, UK" at bounding box center [279, 246] width 310 height 40
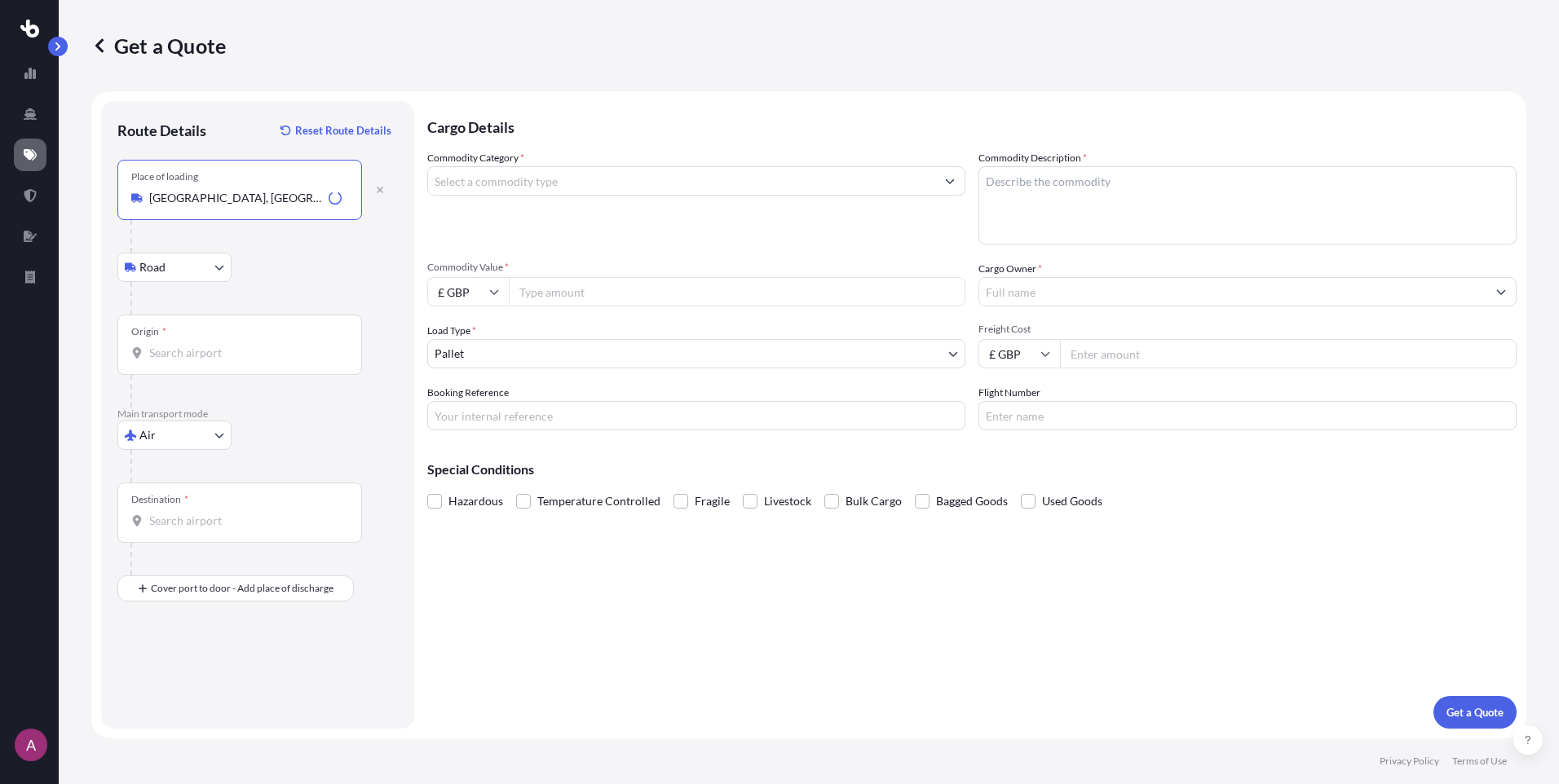
type input "Manchester, UK"
click at [166, 335] on div "Origin *" at bounding box center [240, 345] width 244 height 61
click at [166, 345] on input "Origin *" at bounding box center [245, 352] width 193 height 17
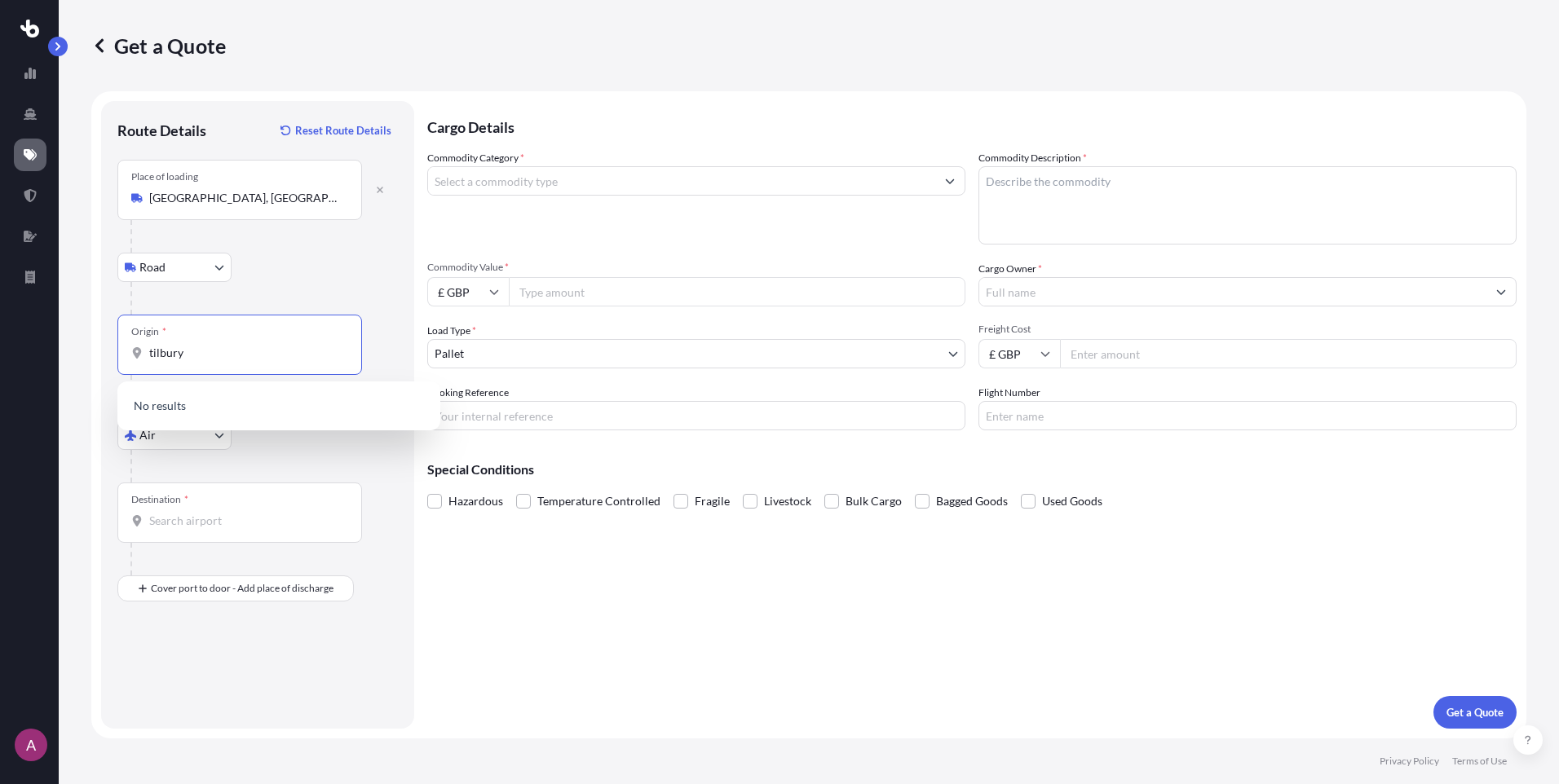
click at [209, 359] on input "tilbury" at bounding box center [245, 352] width 193 height 17
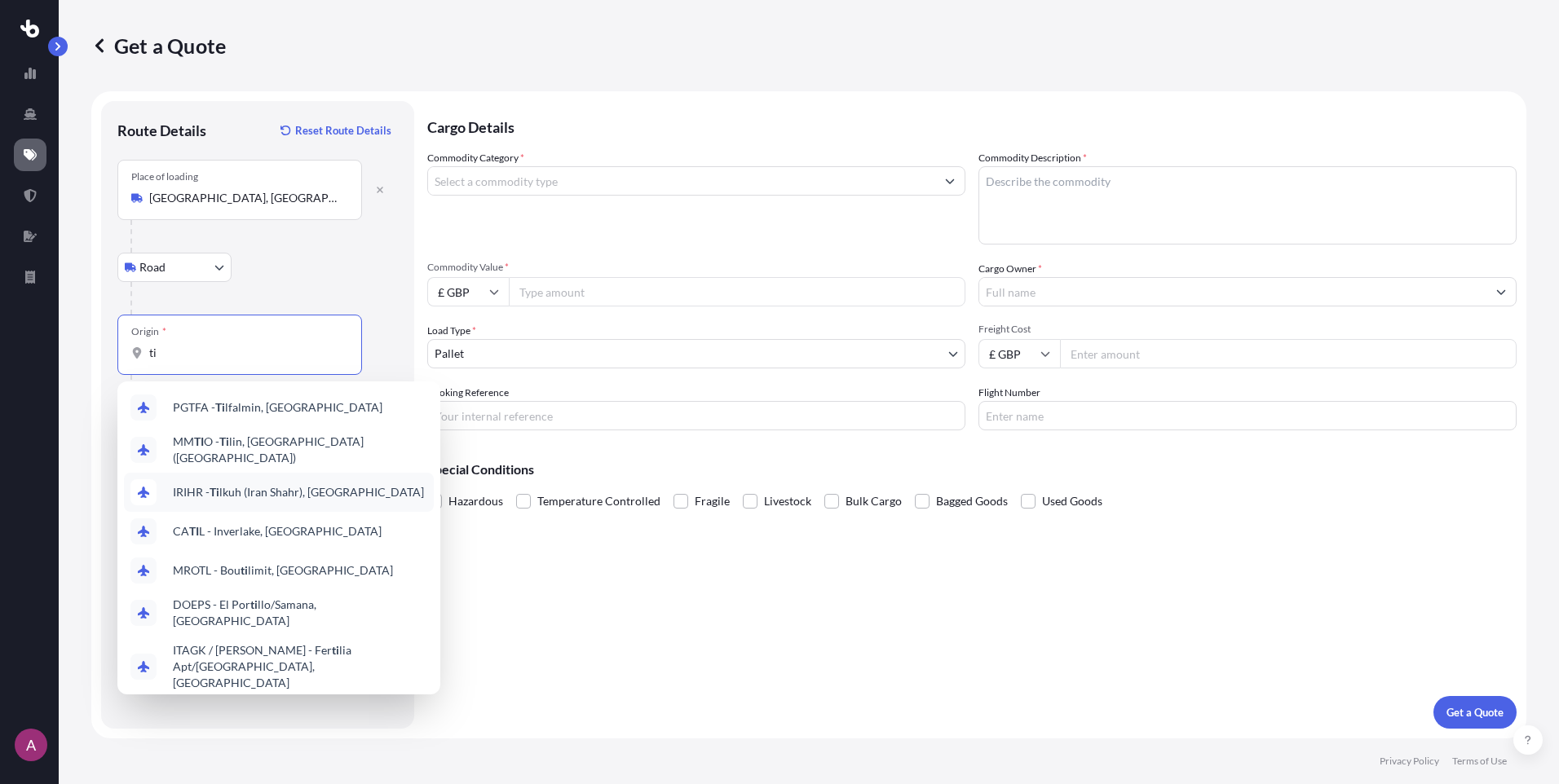
type input "t"
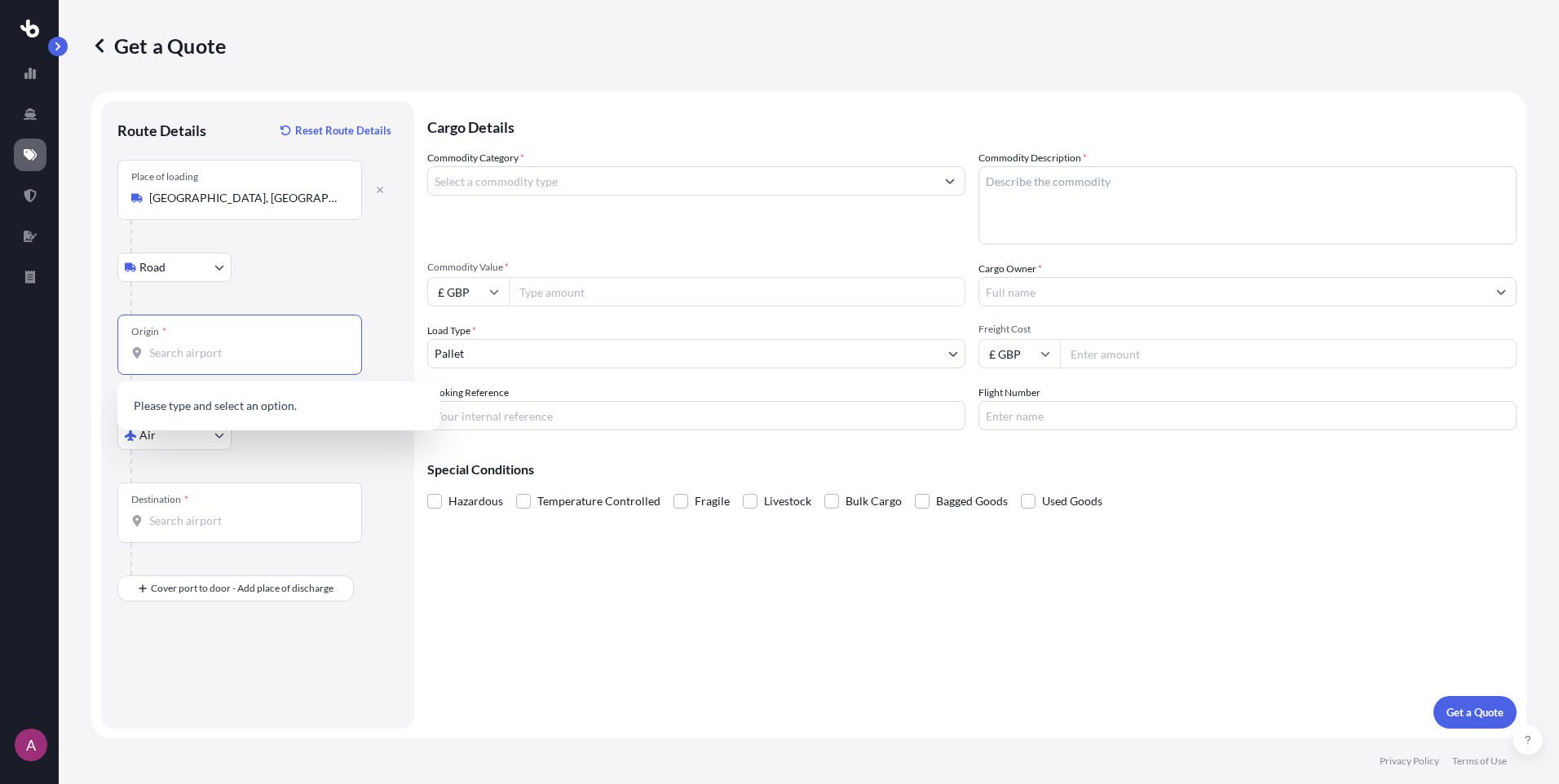
type input "g"
click at [224, 356] on input "tilbury" at bounding box center [245, 352] width 193 height 17
click at [184, 356] on input "tilbury" at bounding box center [245, 352] width 193 height 17
click at [186, 356] on input "tilbury" at bounding box center [245, 352] width 193 height 17
type input "t"
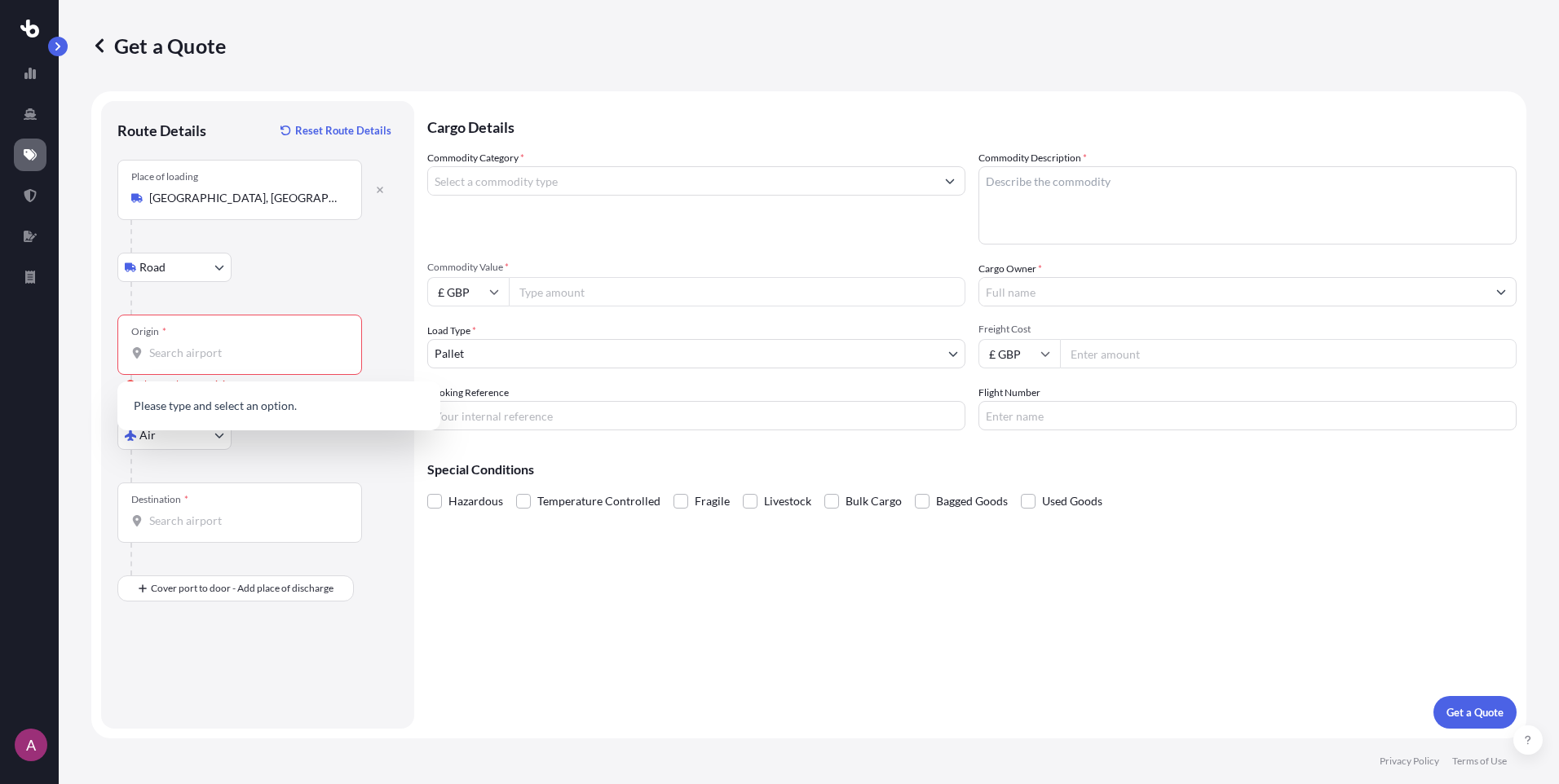
click at [279, 470] on div at bounding box center [264, 466] width 267 height 33
click at [174, 443] on body "A Get a Quote Route Details Reset Route Details Place of loading Manchester, UK…" at bounding box center [779, 392] width 1559 height 784
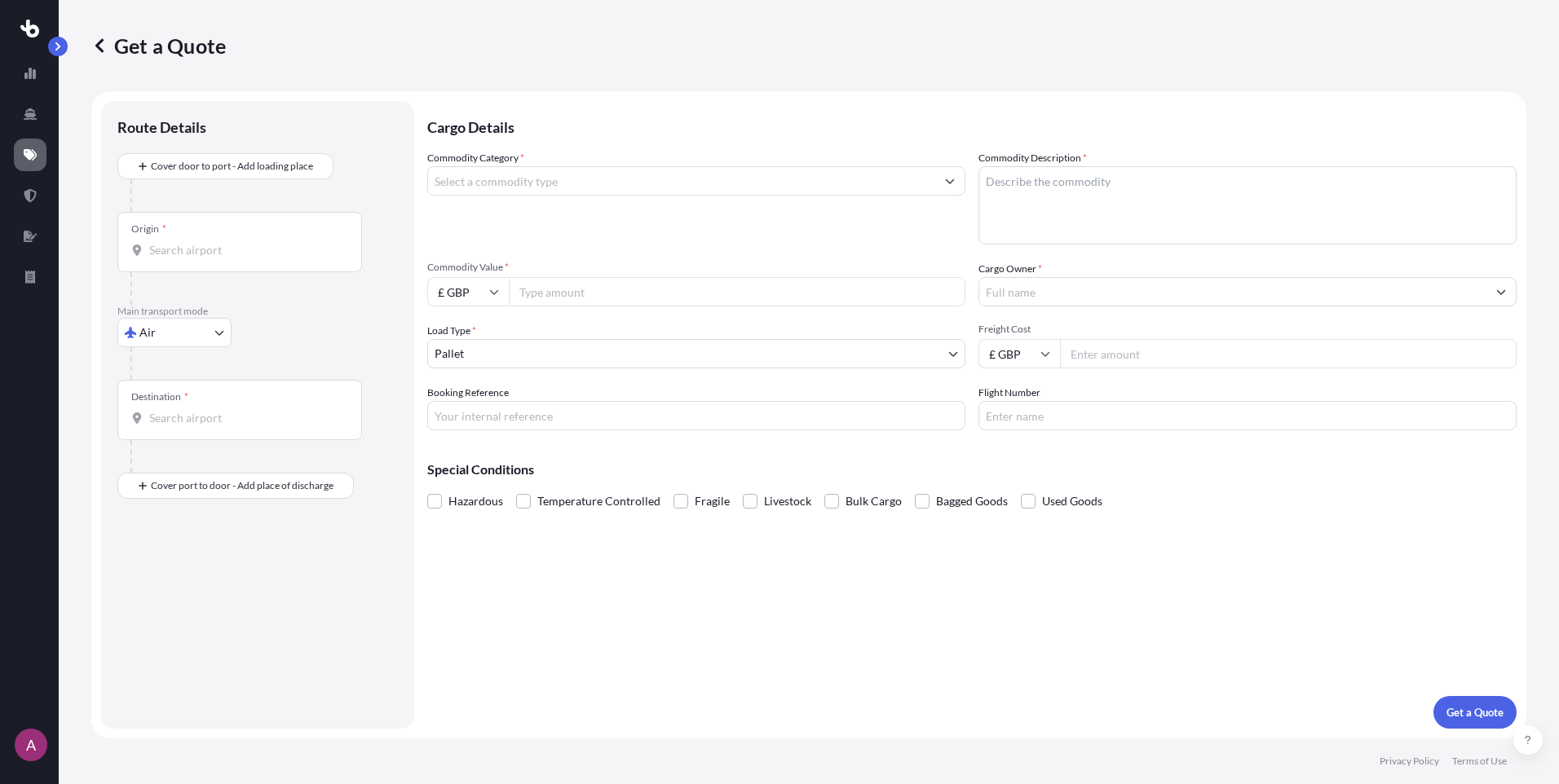
click at [167, 327] on body "A Get a Quote Route Details Cover door to port - Add loading place Place of loa…" at bounding box center [779, 392] width 1559 height 784
click at [164, 455] on span "Rail" at bounding box center [158, 463] width 19 height 17
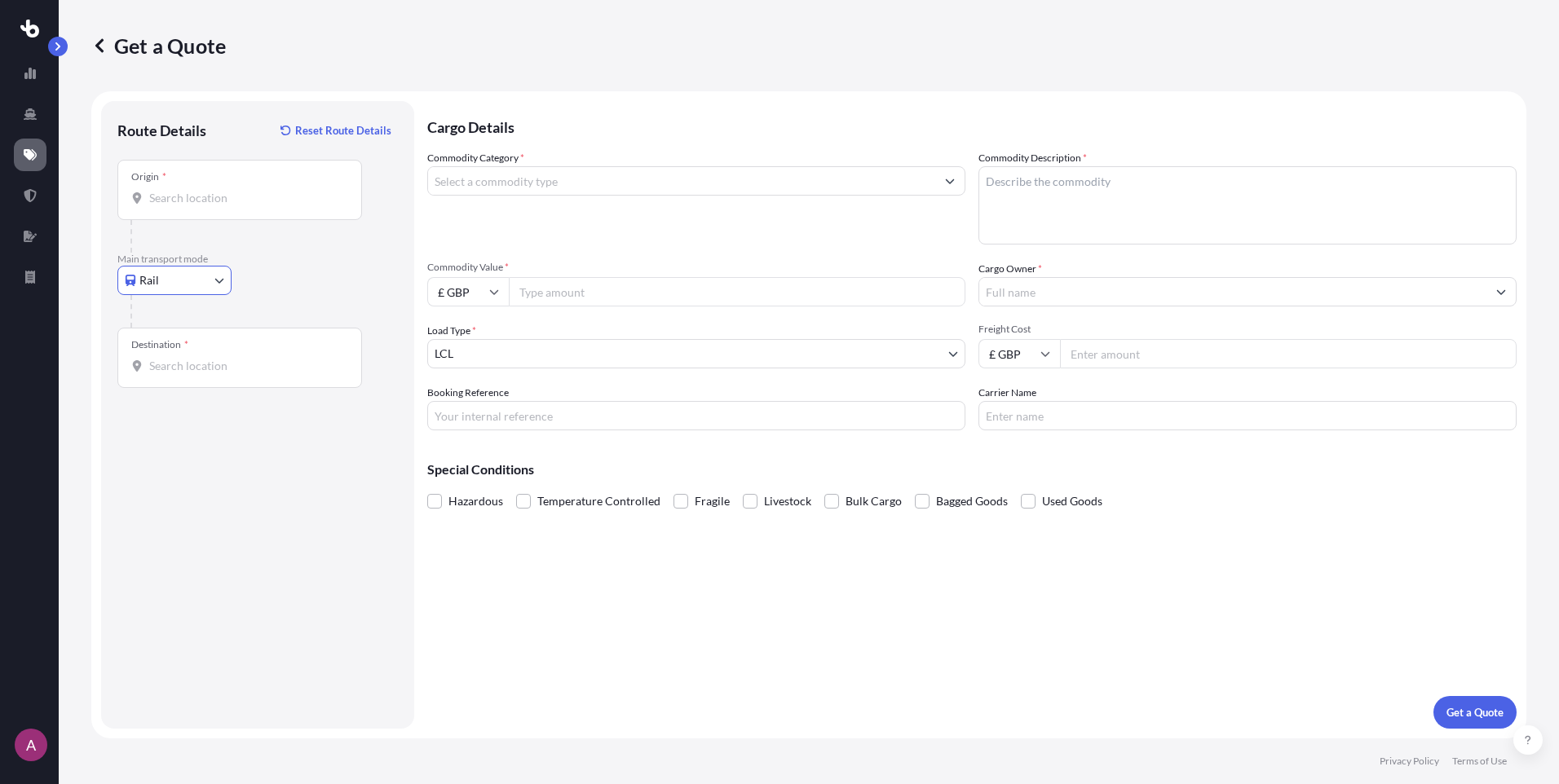
click at [171, 285] on body "A Get a Quote Route Details Reset Route Details Place of loading Road Road Rail…" at bounding box center [779, 392] width 1559 height 784
click at [167, 375] on span "Road" at bounding box center [162, 381] width 26 height 17
select select "Road"
click at [170, 195] on input "Origin *" at bounding box center [245, 198] width 193 height 17
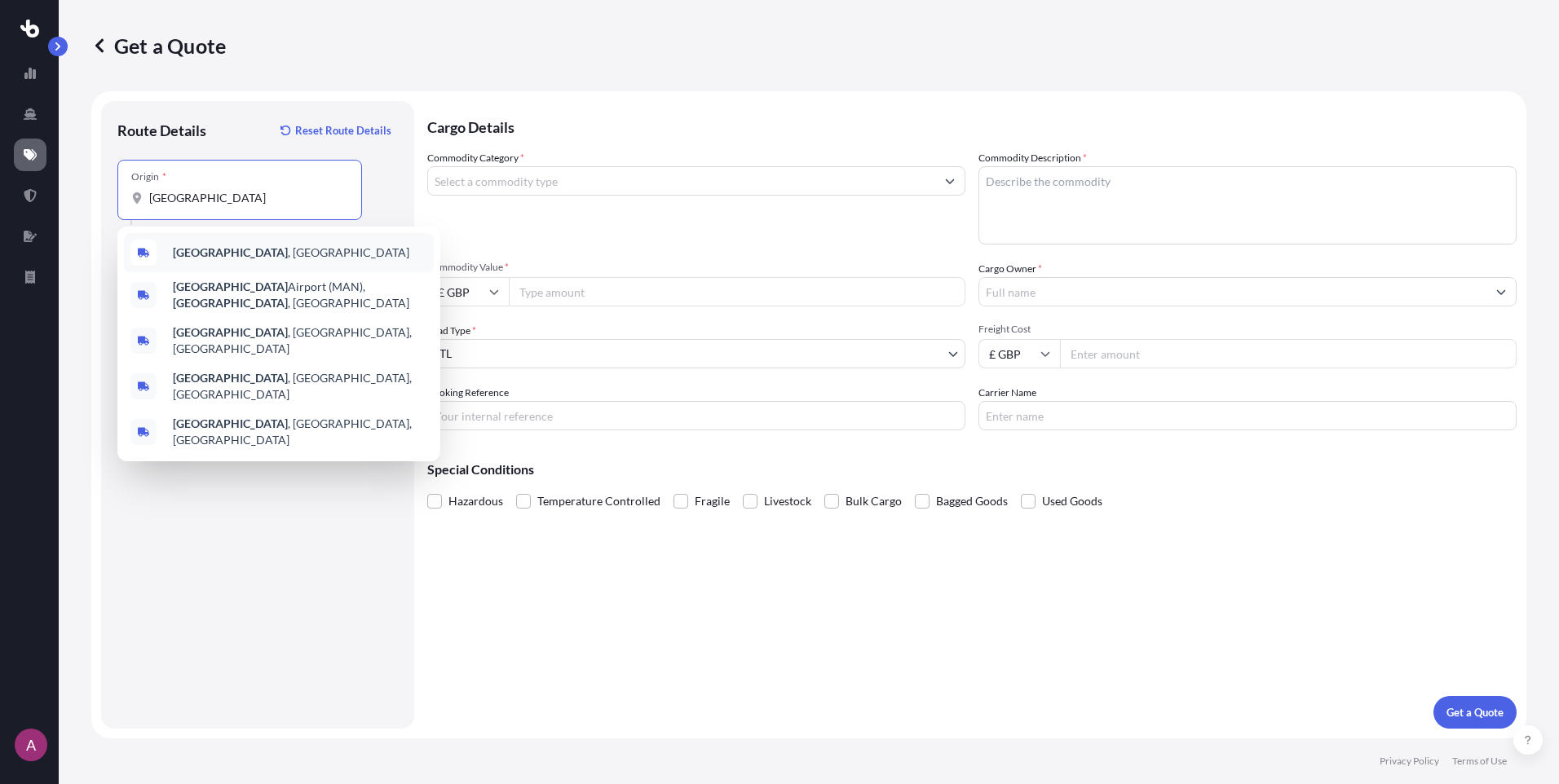
click at [229, 260] on span "Manchester , UK" at bounding box center [291, 252] width 237 height 17
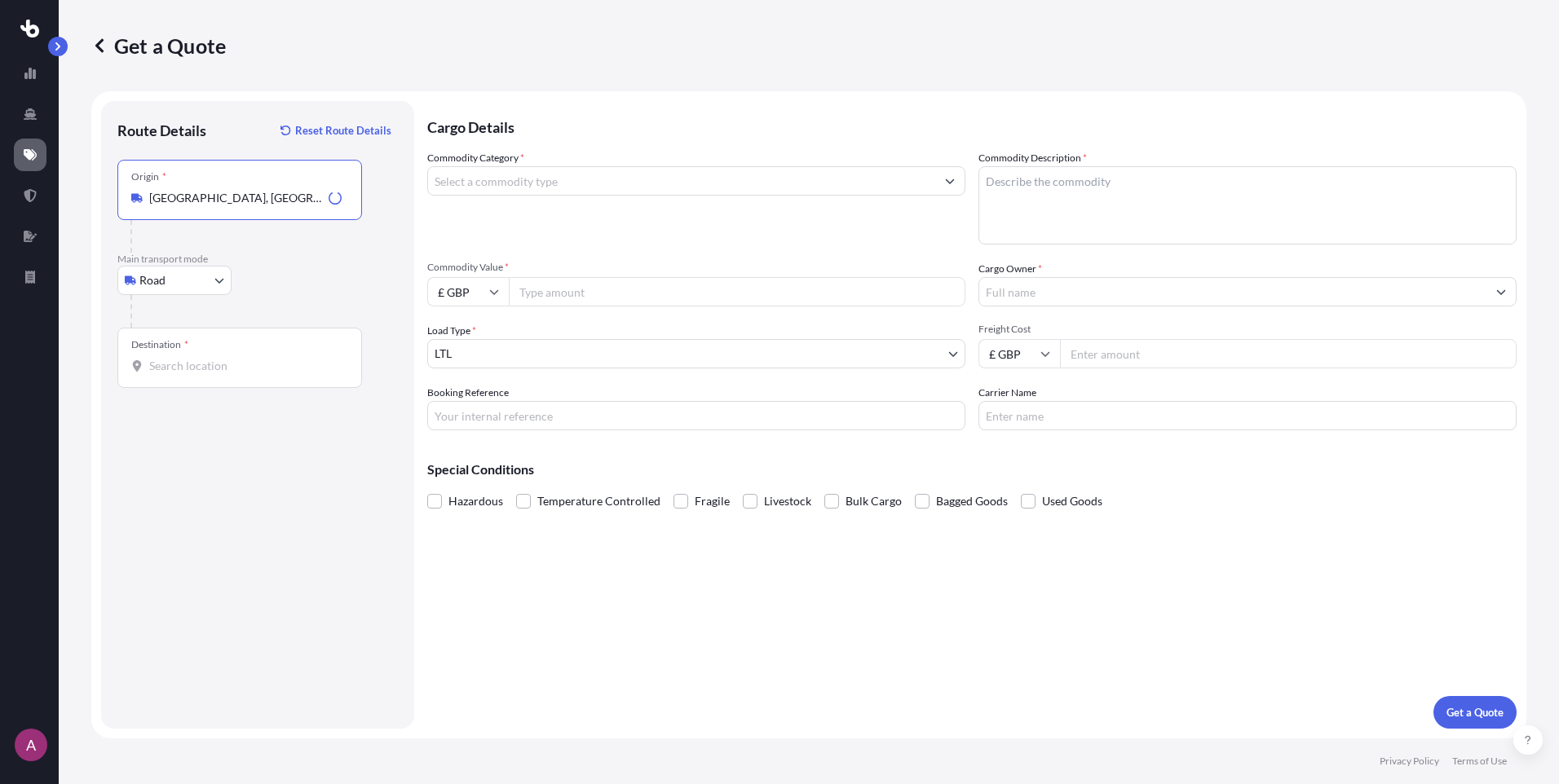
type input "Manchester, UK"
click at [172, 345] on div "Destination *" at bounding box center [159, 345] width 57 height 13
click at [172, 358] on input "Destination *" at bounding box center [245, 366] width 193 height 17
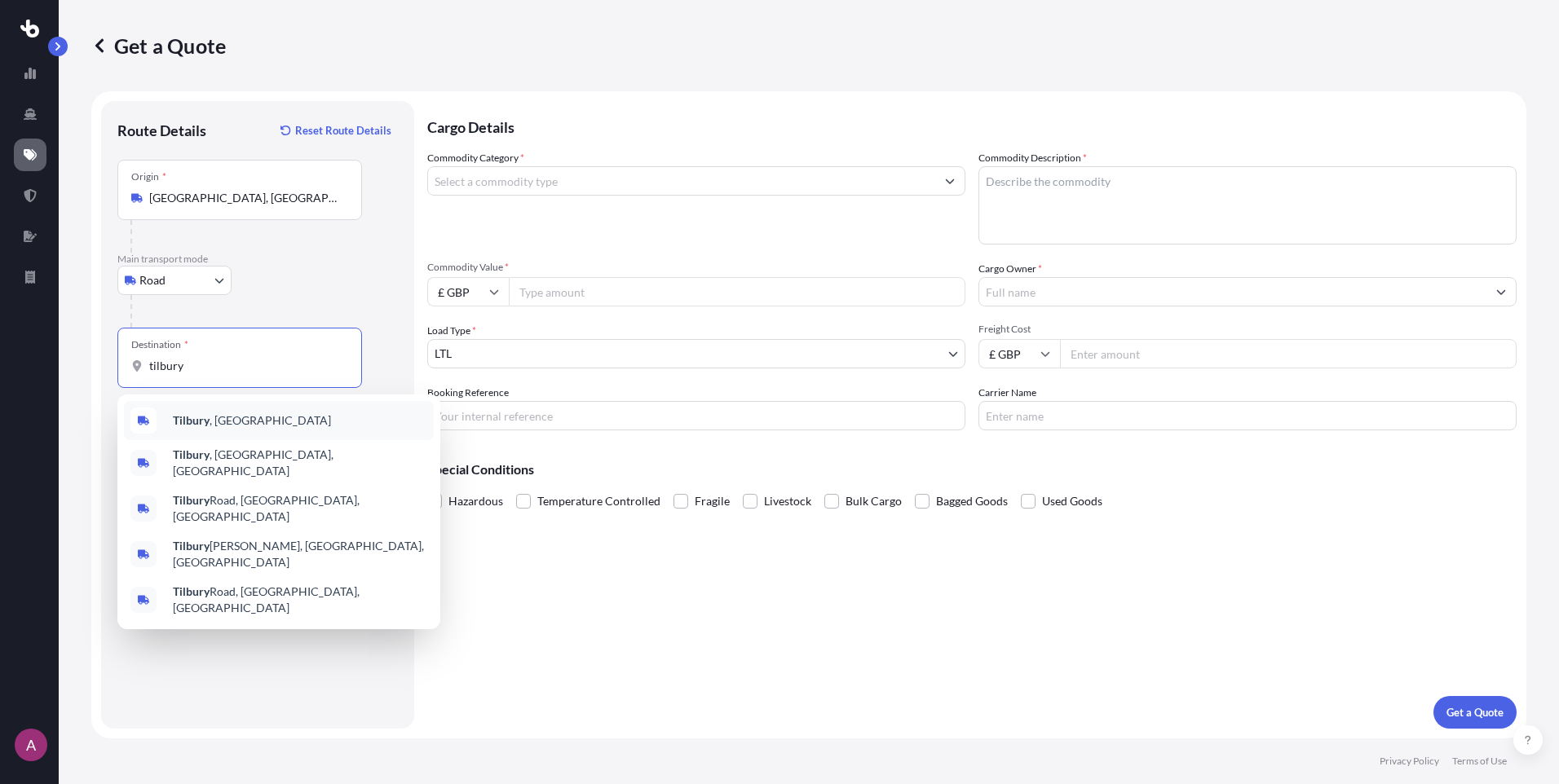
click at [259, 420] on div "Tilbury , UK" at bounding box center [279, 420] width 310 height 40
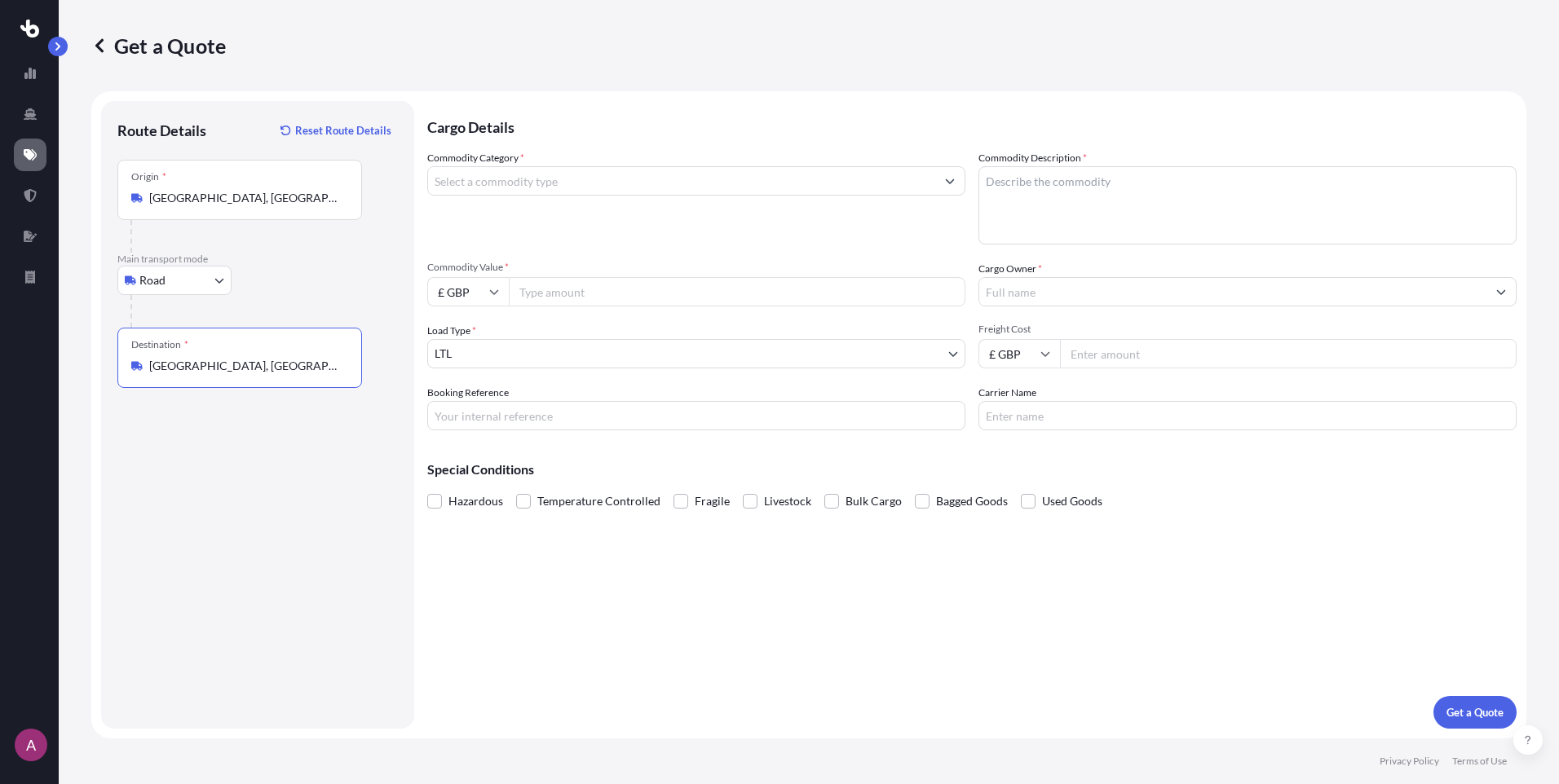
type input "Tilbury, UK"
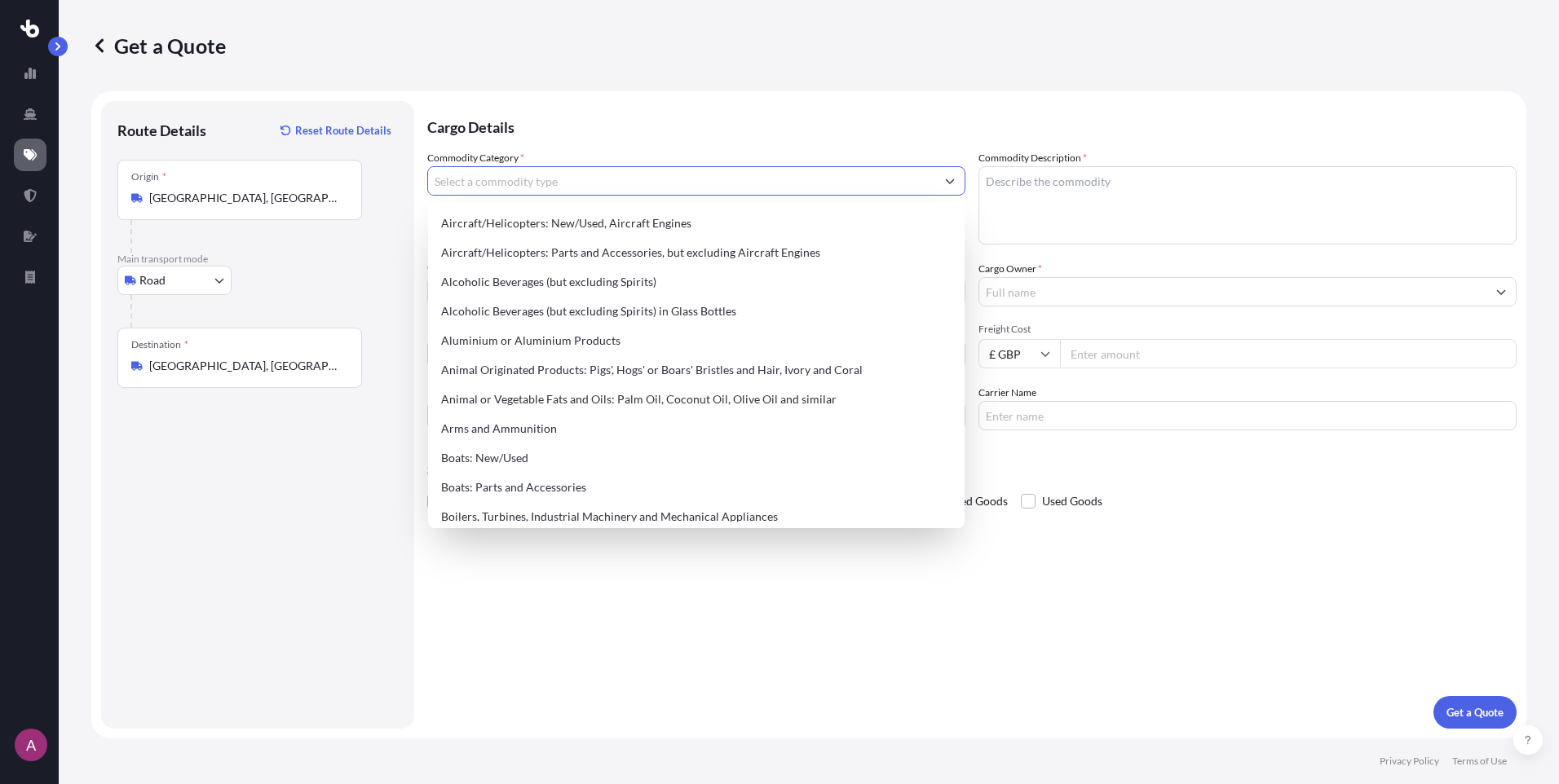
click at [535, 190] on input "Commodity Category *" at bounding box center [681, 180] width 507 height 29
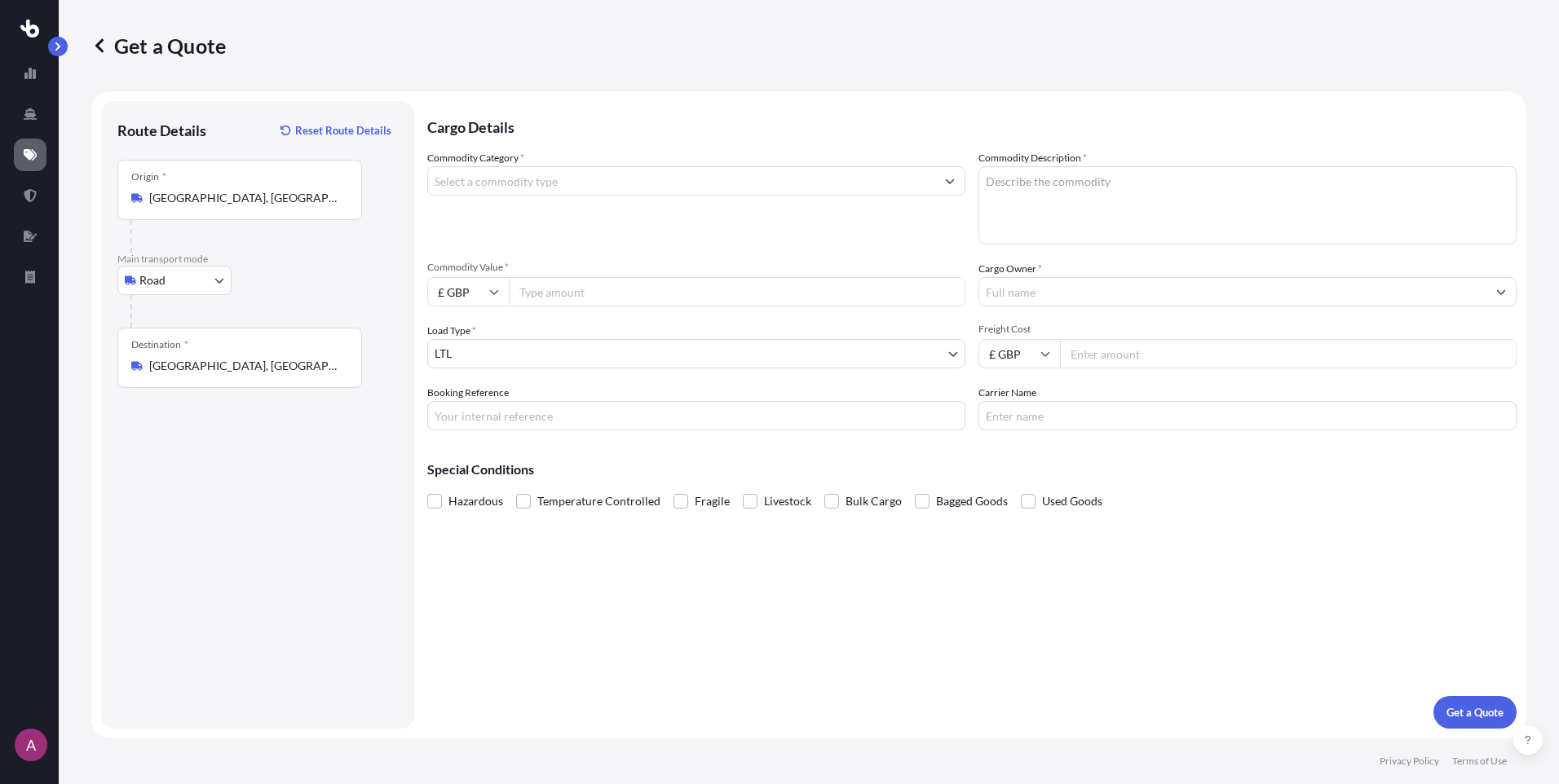
click at [470, 192] on input "Commodity Category *" at bounding box center [681, 180] width 507 height 29
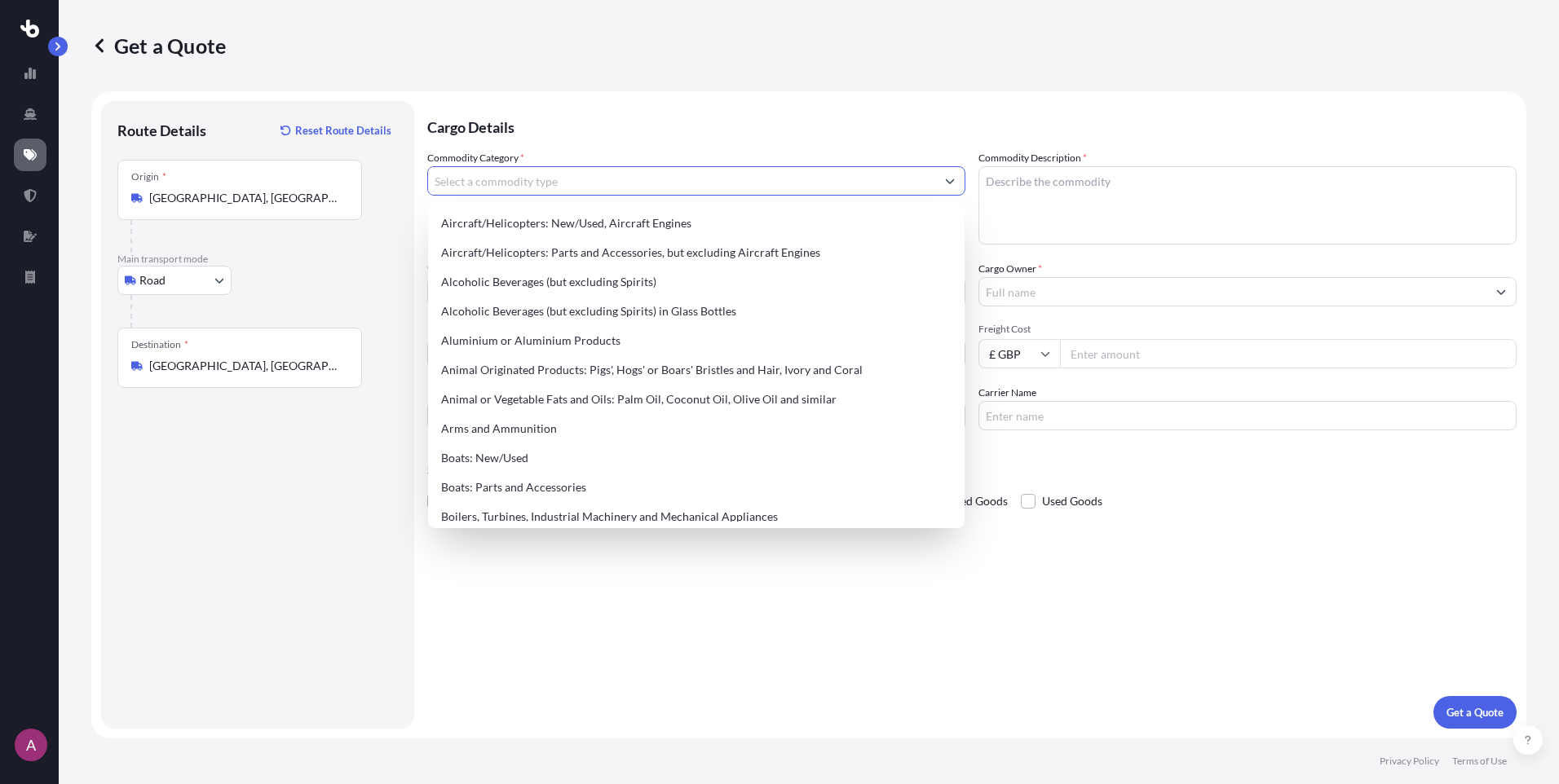
paste input "842123"
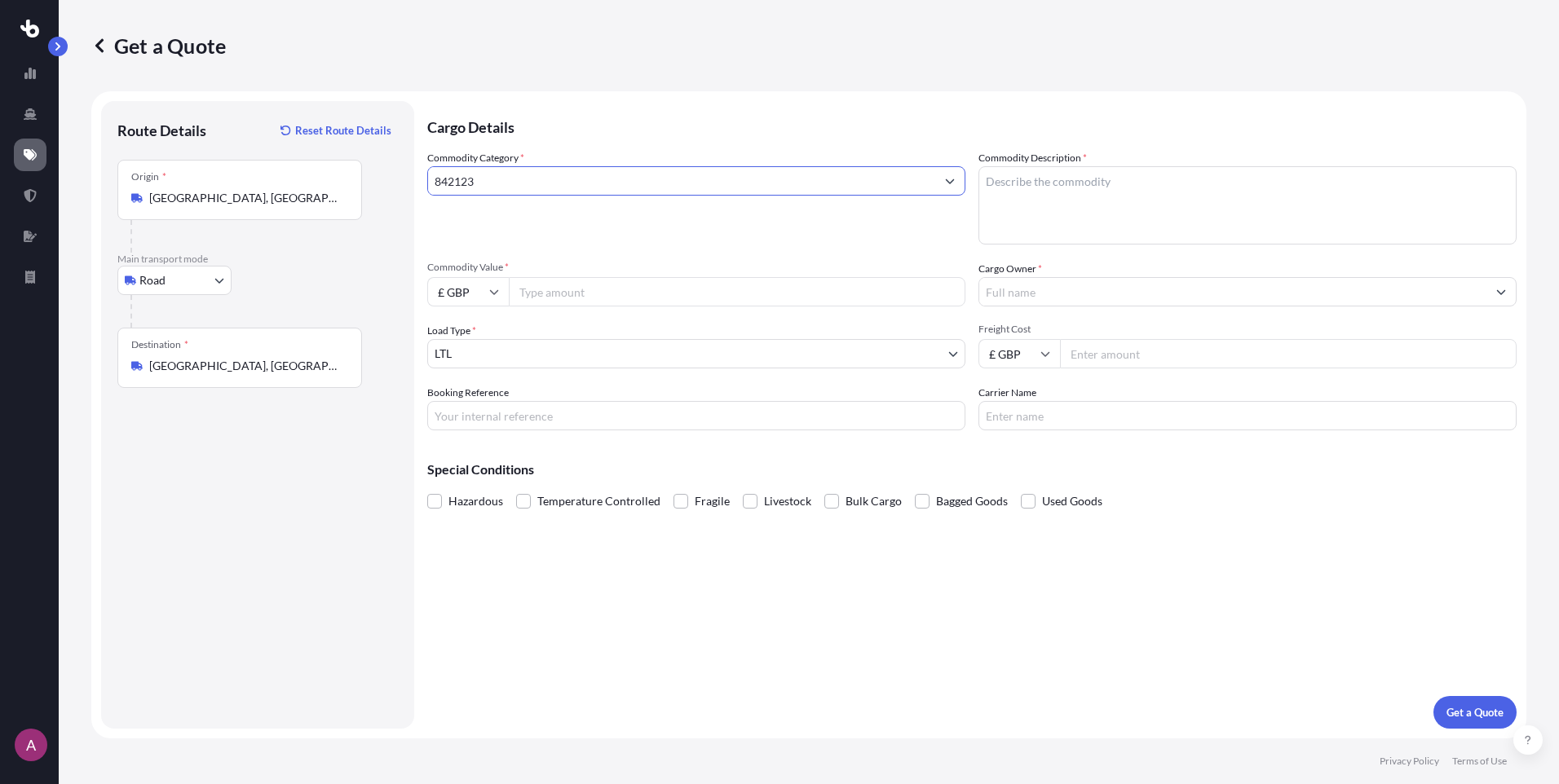
click at [510, 257] on div "Commodity Category * 842123 Commodity Description * Commodity Value * £ GBP Car…" at bounding box center [972, 290] width 1089 height 280
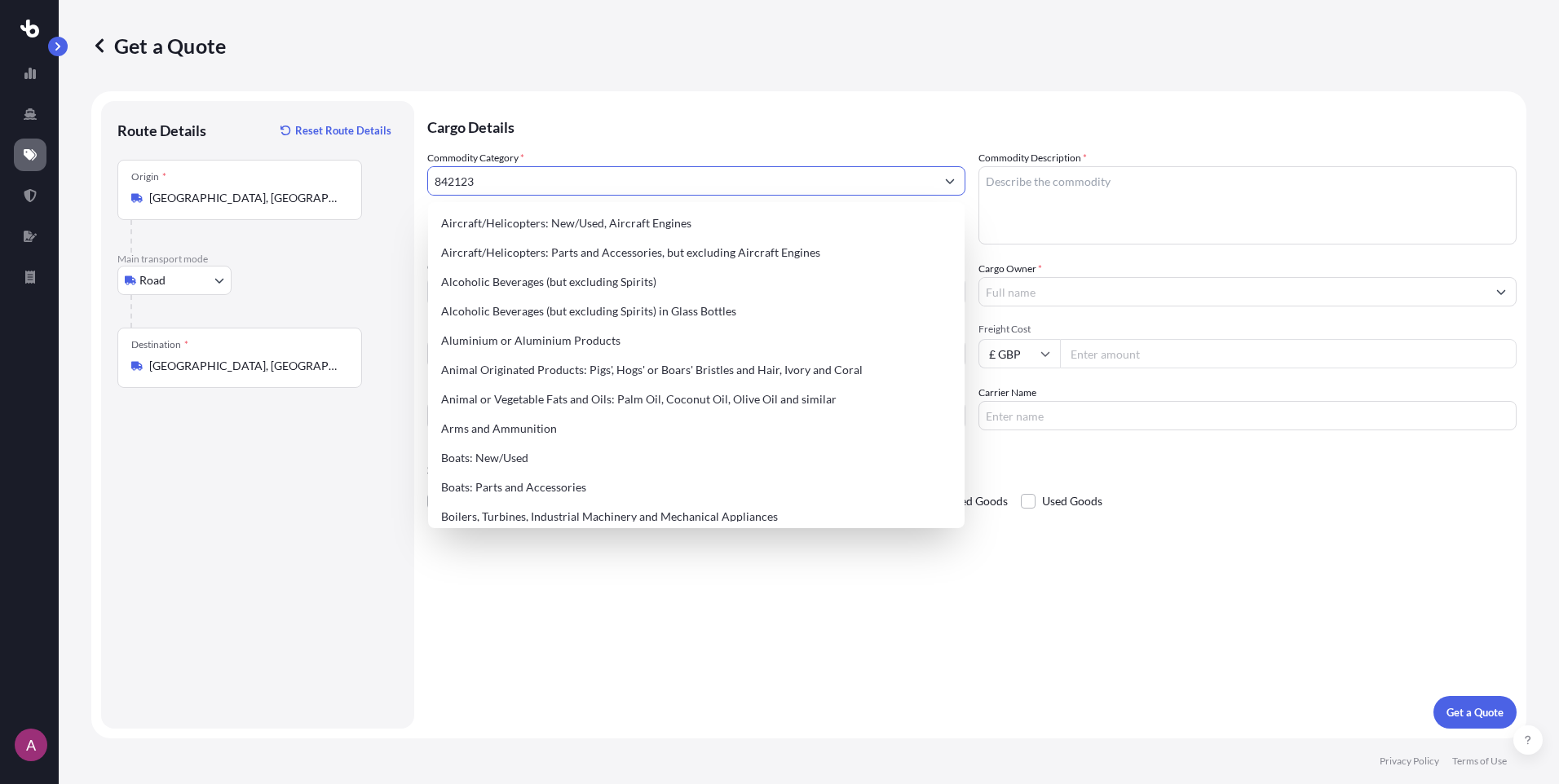
drag, startPoint x: 521, startPoint y: 177, endPoint x: 273, endPoint y: 179, distance: 248.0
click at [273, 179] on form "Route Details Reset Route Details Place of loading Road Road Rail Origin * Manc…" at bounding box center [809, 415] width 1435 height 647
paste input ".31.0090"
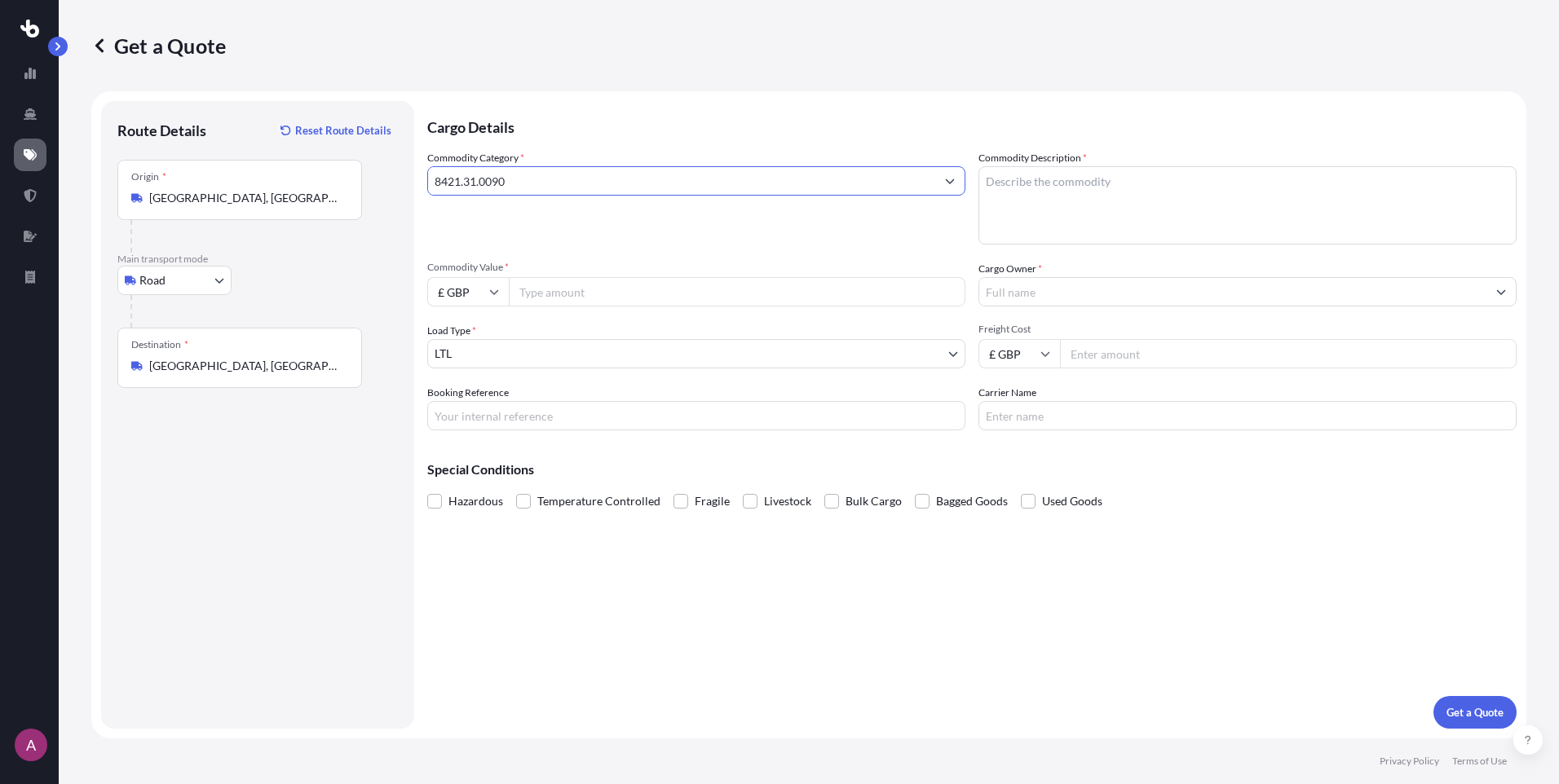
type input "8421.31.0090"
drag, startPoint x: 618, startPoint y: 223, endPoint x: 674, endPoint y: 230, distance: 56.4
click at [622, 222] on div "Commodity Category * 8421.31.0090" at bounding box center [696, 198] width 538 height 95
click at [1130, 175] on textarea "Commodity Description *" at bounding box center [1248, 205] width 538 height 78
click at [1096, 188] on textarea "Commodity Description *" at bounding box center [1248, 205] width 538 height 78
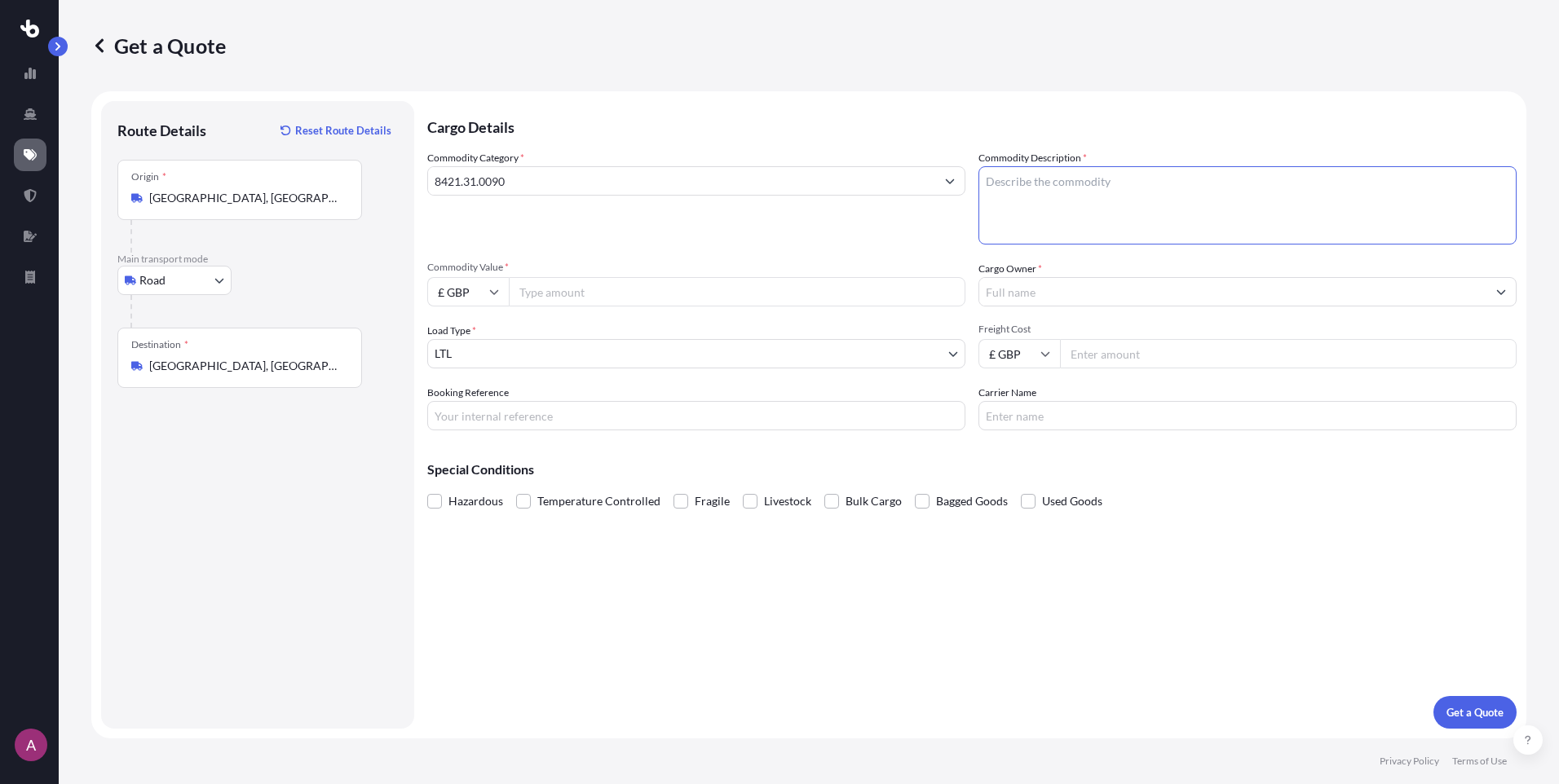
paste textarea "INDUSTRIAL EQUIPMENTS"
type textarea "INDUSTRIAL EQUIPMENTS"
click at [958, 254] on div "Commodity Category * 8421.31.0090 Commodity Description * INDUSTRIAL EQUIPMENTS…" at bounding box center [972, 290] width 1089 height 280
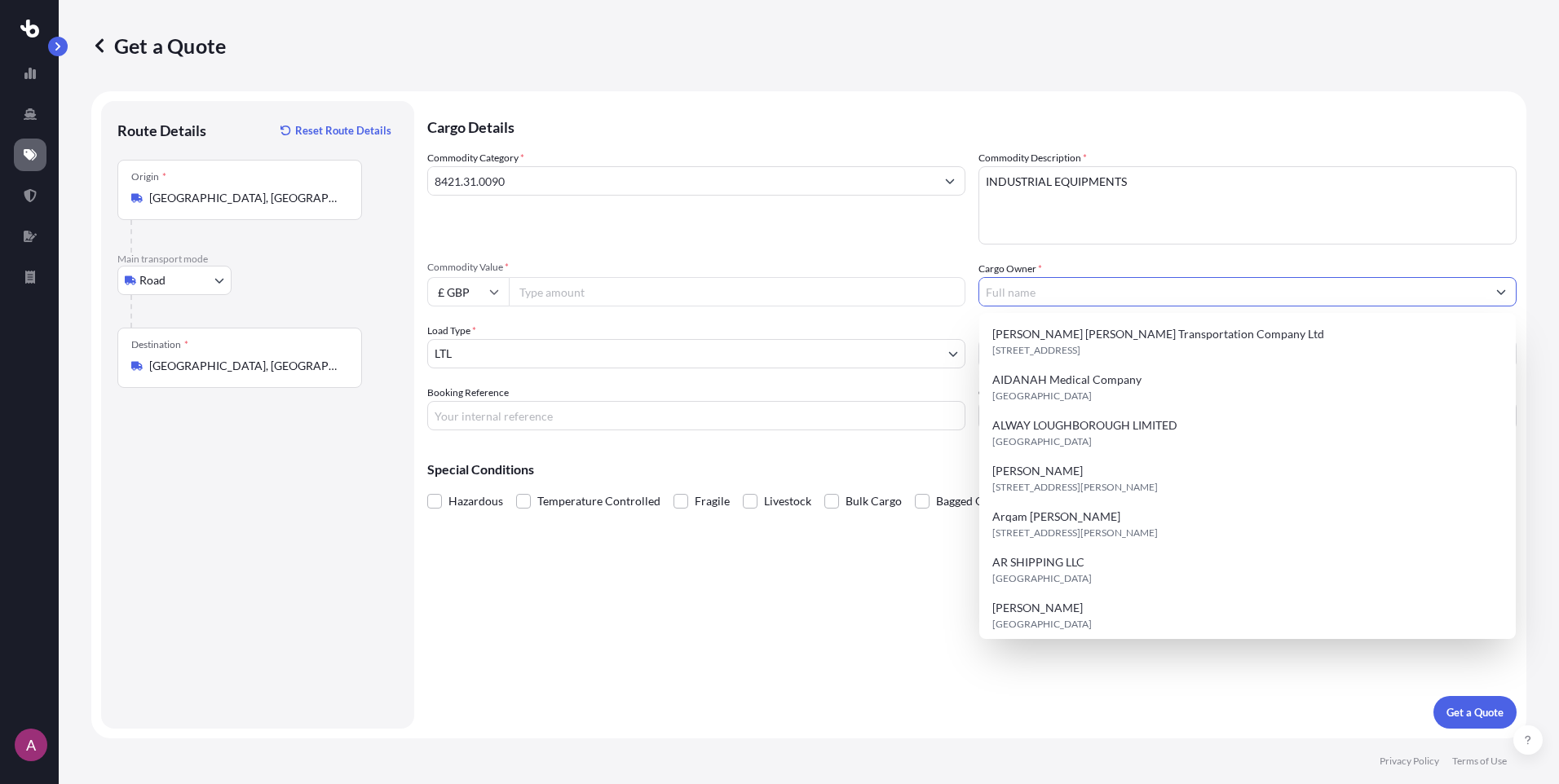
click at [1072, 291] on input "Cargo Owner *" at bounding box center [1233, 291] width 507 height 29
click at [878, 276] on div "Commodity Value * £ GBP" at bounding box center [696, 284] width 538 height 46
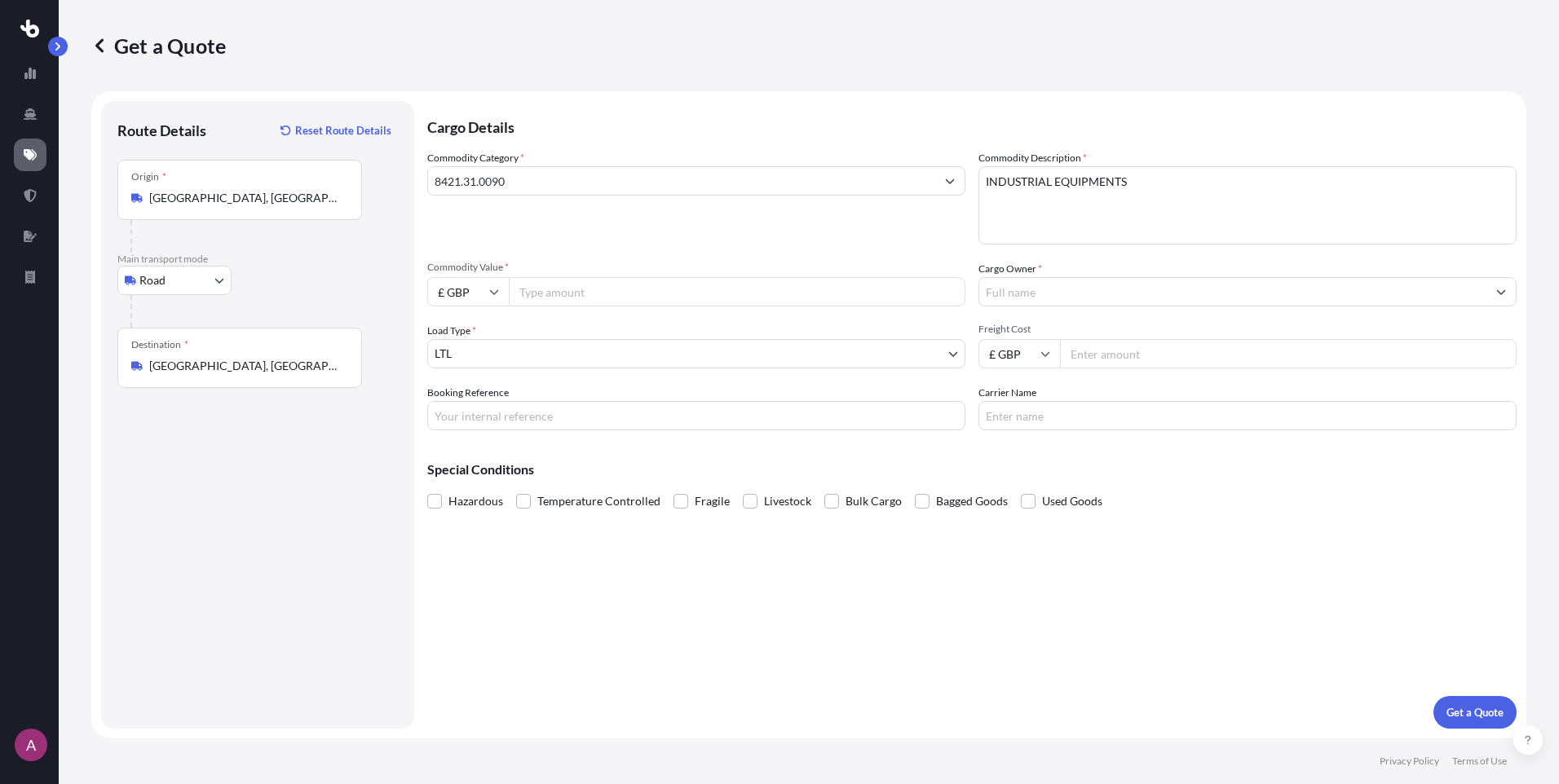
click at [657, 295] on input "Commodity Value *" at bounding box center [737, 291] width 456 height 29
click at [489, 293] on input "£ GBP" at bounding box center [468, 291] width 82 height 29
click at [475, 369] on div "£ GBP" at bounding box center [468, 370] width 69 height 31
click at [597, 293] on input "Commodity Value *" at bounding box center [737, 291] width 456 height 29
click at [600, 290] on input "Commodity Value *" at bounding box center [737, 291] width 456 height 29
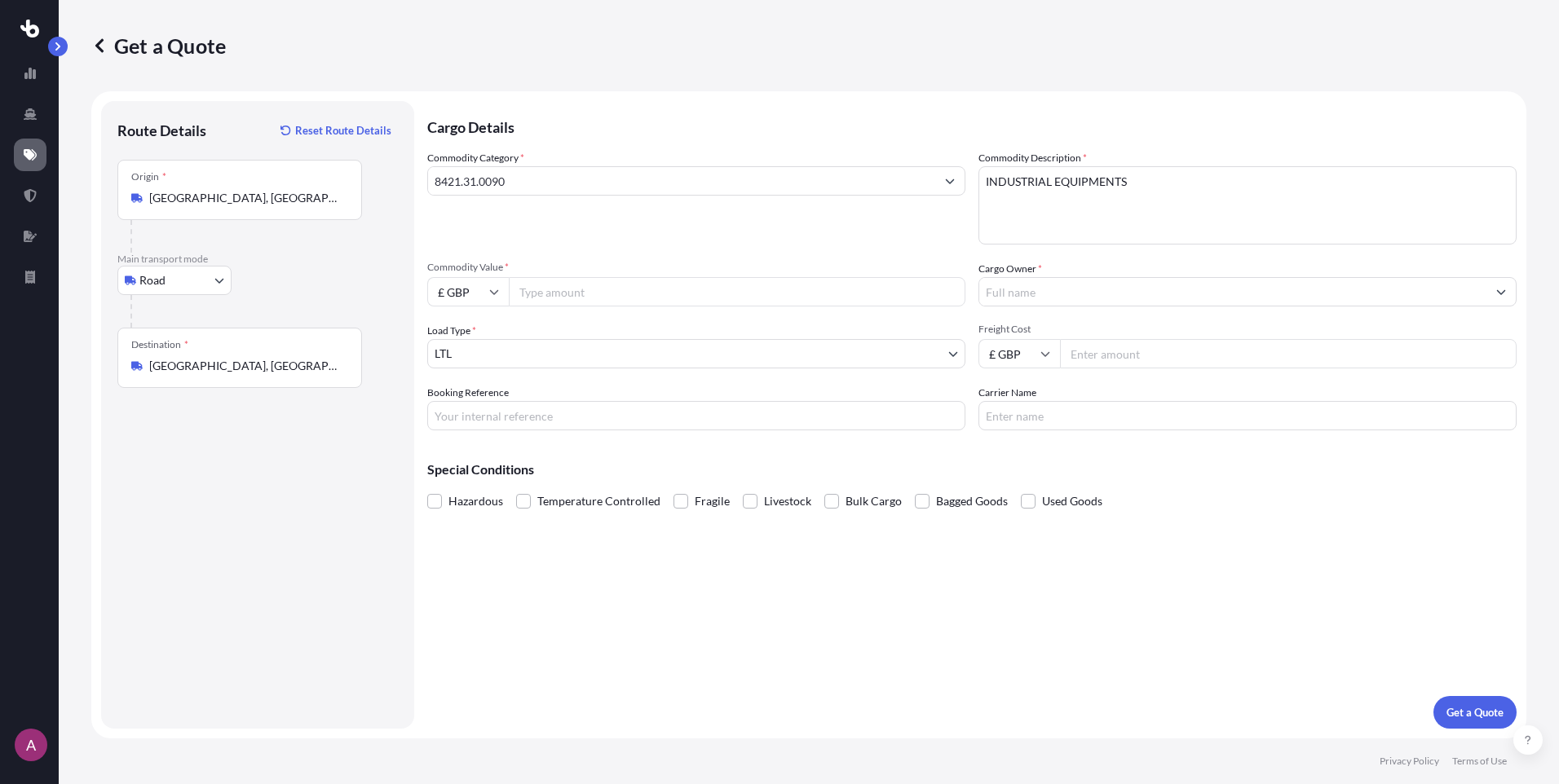
click at [601, 290] on input "Commodity Value *" at bounding box center [737, 291] width 456 height 29
paste input "10248.95"
type input "10248.95"
click at [604, 410] on input "Booking Reference" at bounding box center [696, 415] width 538 height 29
click at [458, 411] on input "Booking Reference" at bounding box center [696, 415] width 538 height 29
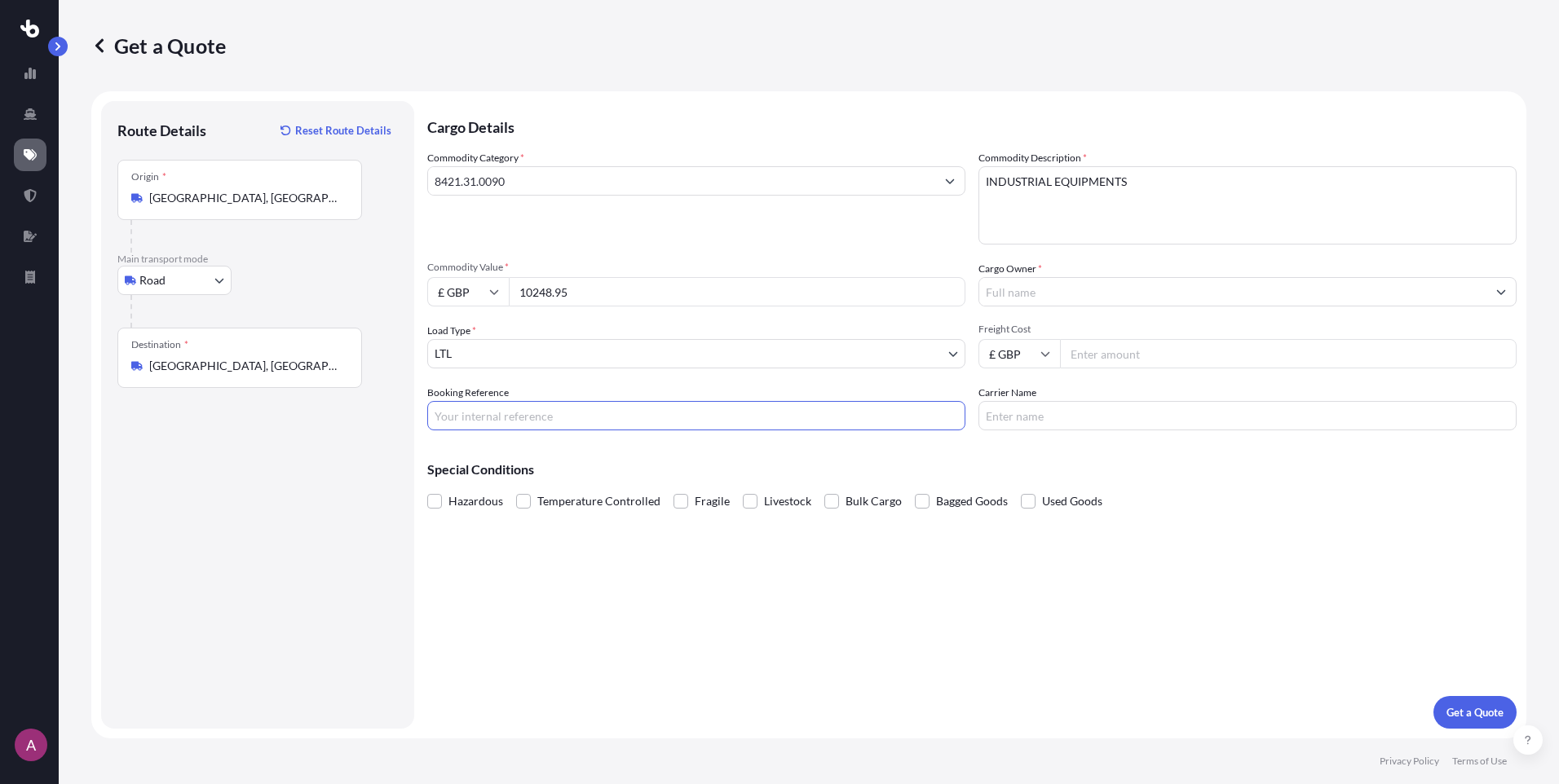
paste input "S00222216"
type input "S00222216"
click at [688, 568] on div "Cargo Details Commodity Category * 8421.31.0090 Commodity Description * INDUSTR…" at bounding box center [972, 415] width 1089 height 628
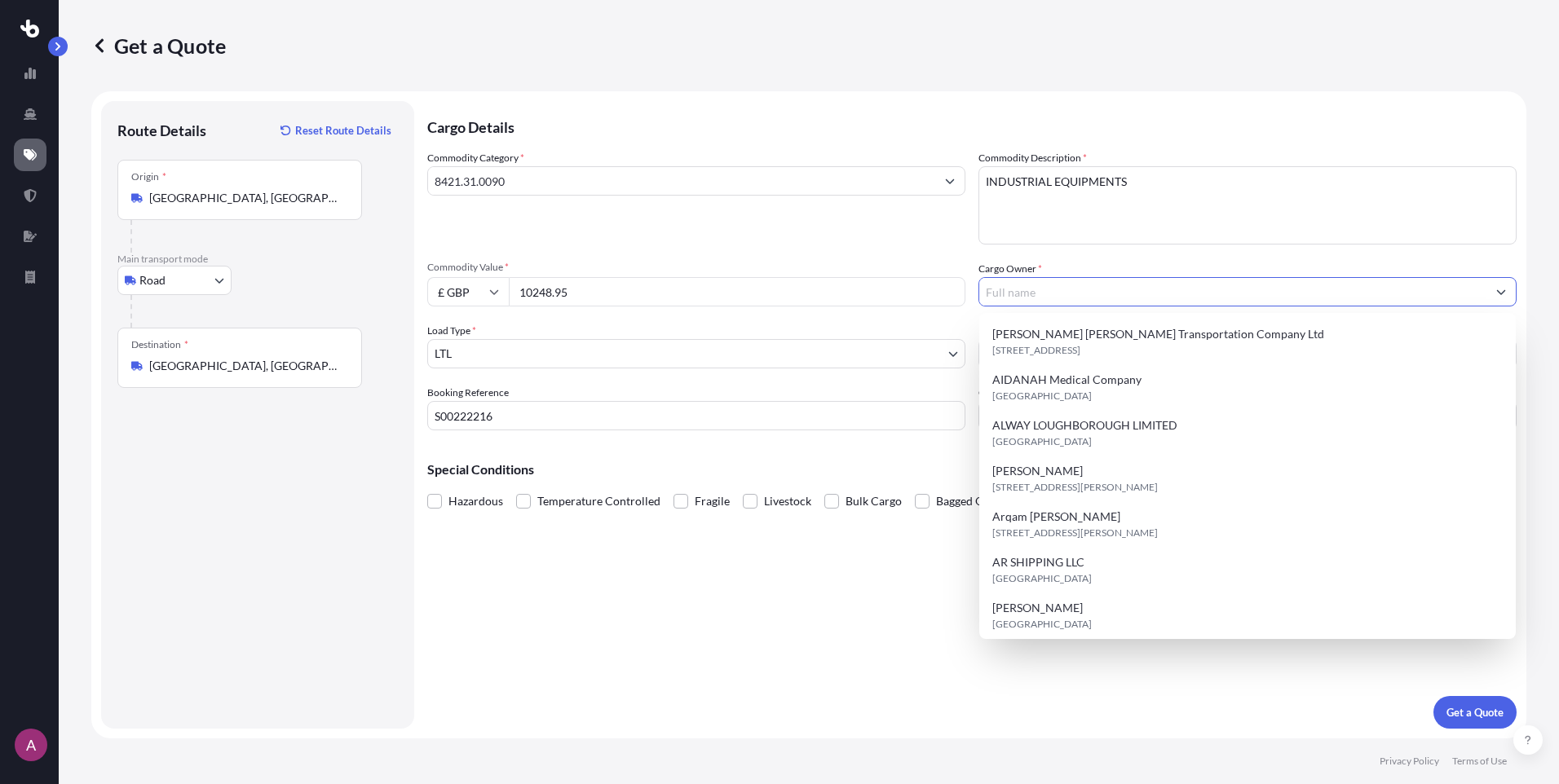
click at [1047, 291] on input "Cargo Owner *" at bounding box center [1233, 291] width 507 height 29
click at [913, 689] on div "Cargo Details Commodity Category * 8421.31.0090 Commodity Description * INDUSTR…" at bounding box center [972, 415] width 1089 height 628
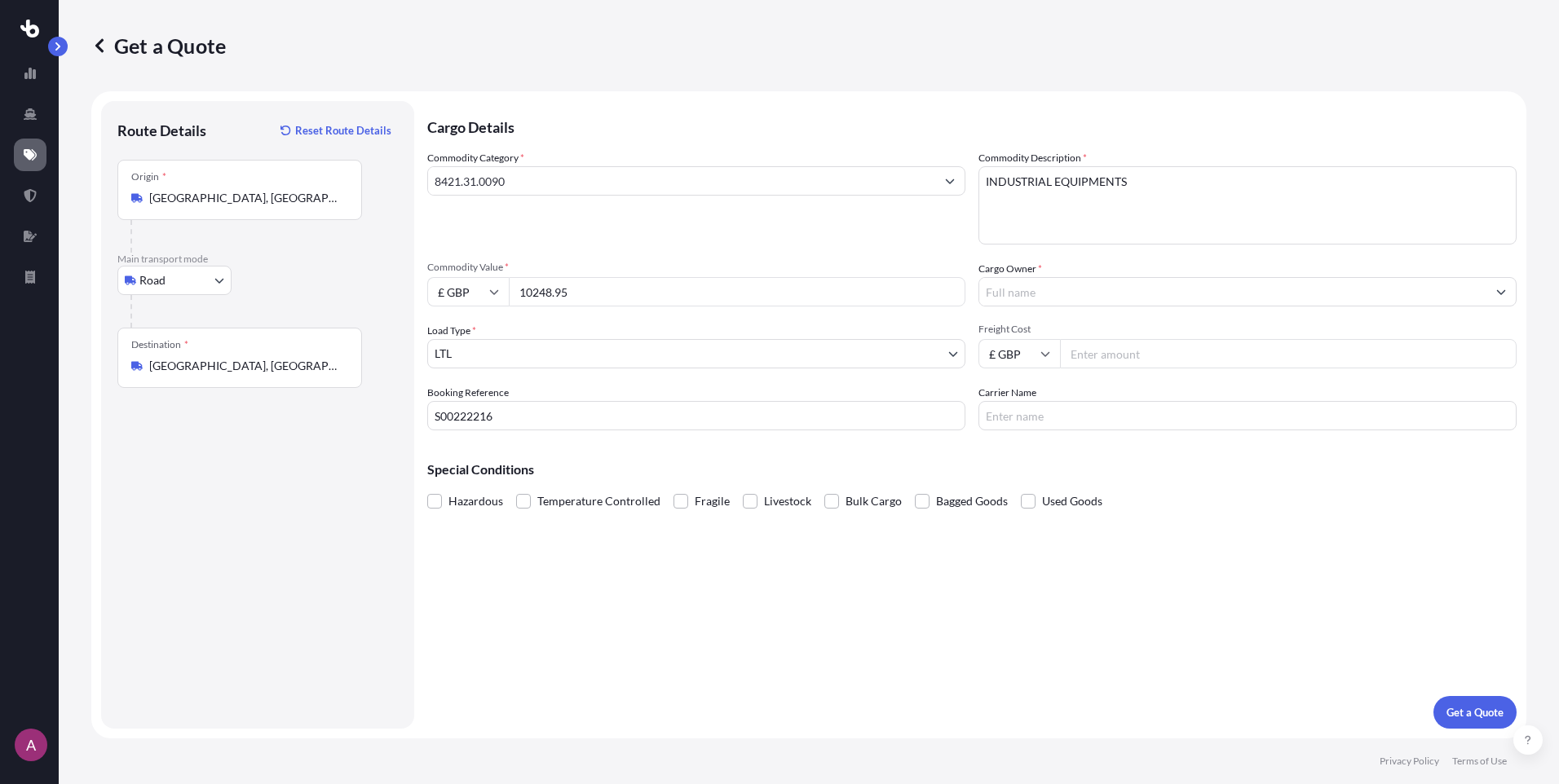
drag, startPoint x: 576, startPoint y: 298, endPoint x: 467, endPoint y: 309, distance: 109.6
click at [467, 309] on div "Commodity Category * 8421.31.0090 Commodity Description * INDUSTRIAL EQUIPMENTS…" at bounding box center [972, 290] width 1089 height 280
click at [887, 331] on div "Load Type * LTL" at bounding box center [696, 345] width 538 height 46
click at [1104, 353] on input "Freight Cost" at bounding box center [1288, 353] width 456 height 29
paste input "10928.95"
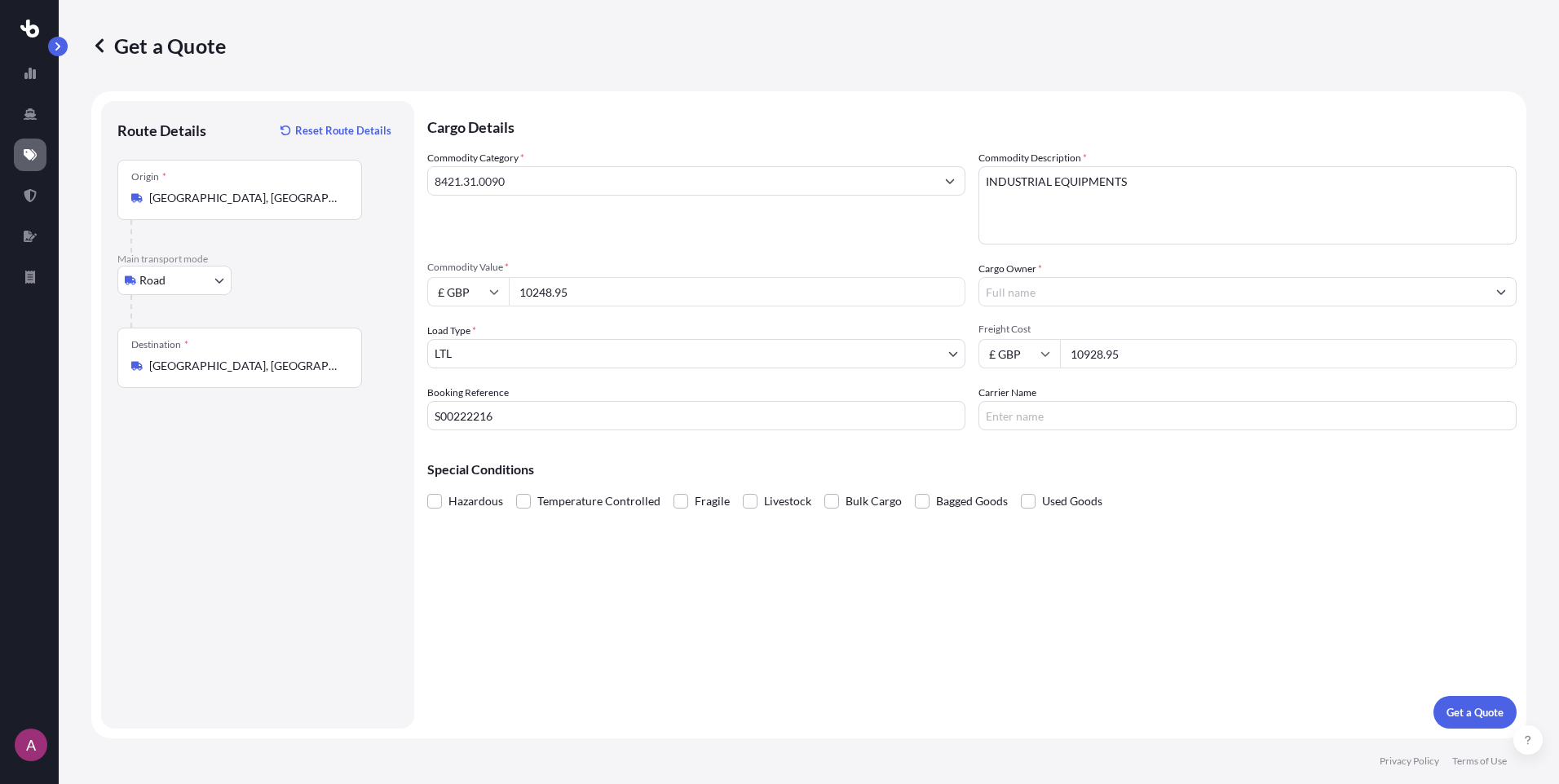
type input "10928.95"
click at [1081, 587] on div "Cargo Details Commodity Category * 8421.31.0090 Commodity Description * INDUSTR…" at bounding box center [972, 415] width 1089 height 628
click at [1071, 415] on input "Carrier Name" at bounding box center [1248, 415] width 538 height 29
type input "ECU"
click at [1134, 298] on input "Cargo Owner *" at bounding box center [1233, 291] width 507 height 29
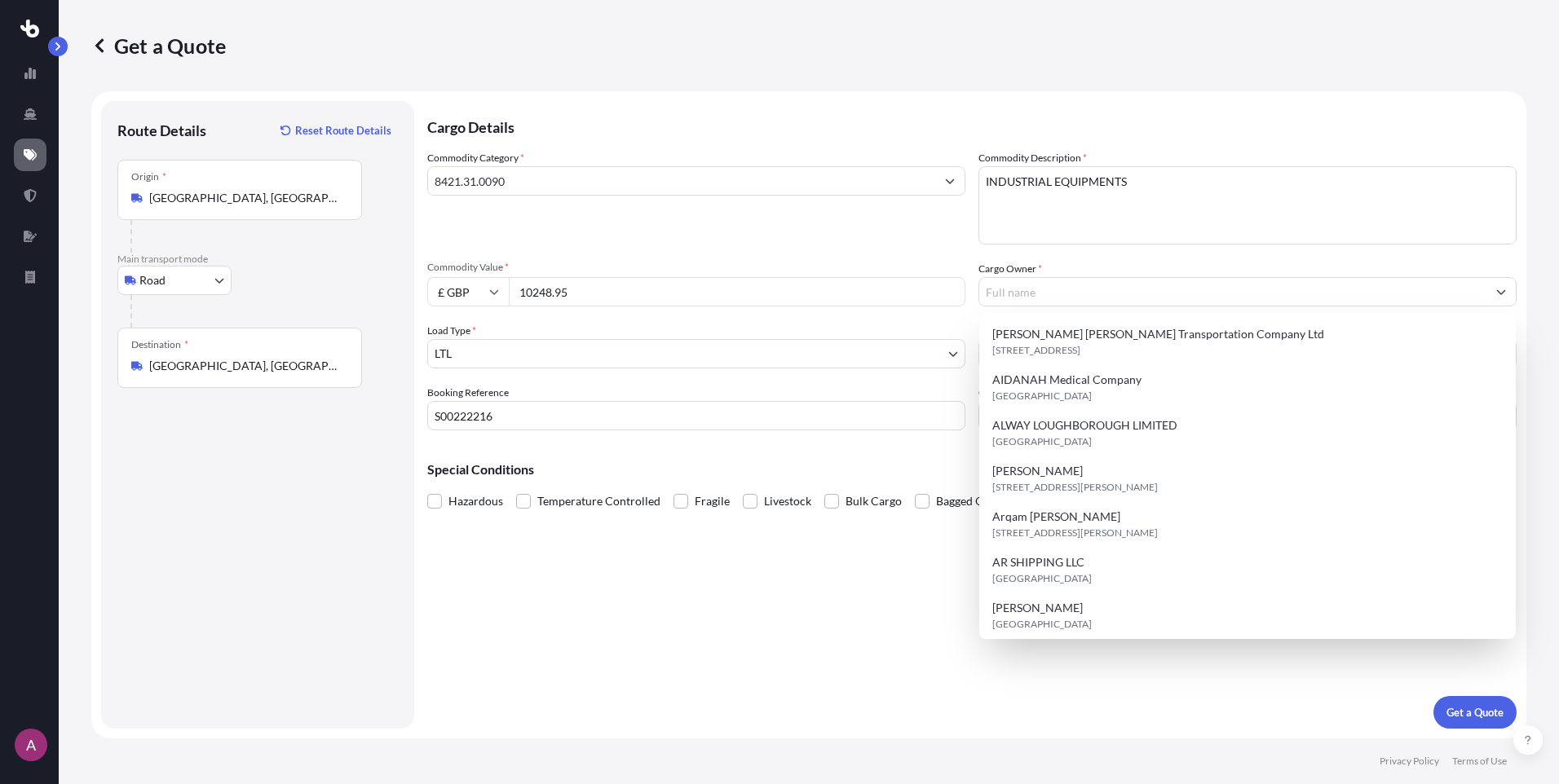
click at [1035, 277] on div at bounding box center [1248, 291] width 538 height 29
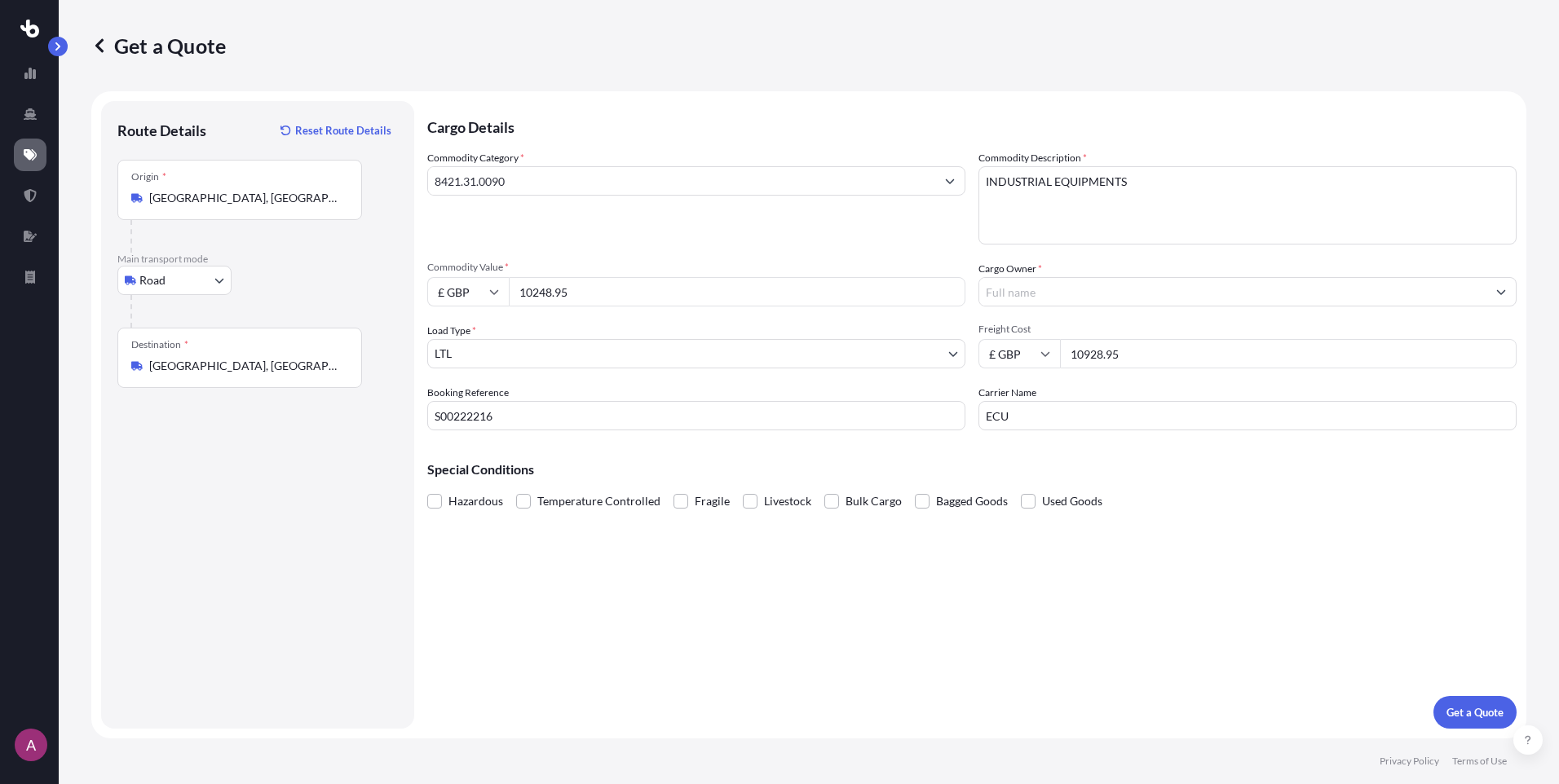
click at [1031, 286] on input "Cargo Owner *" at bounding box center [1233, 291] width 507 height 29
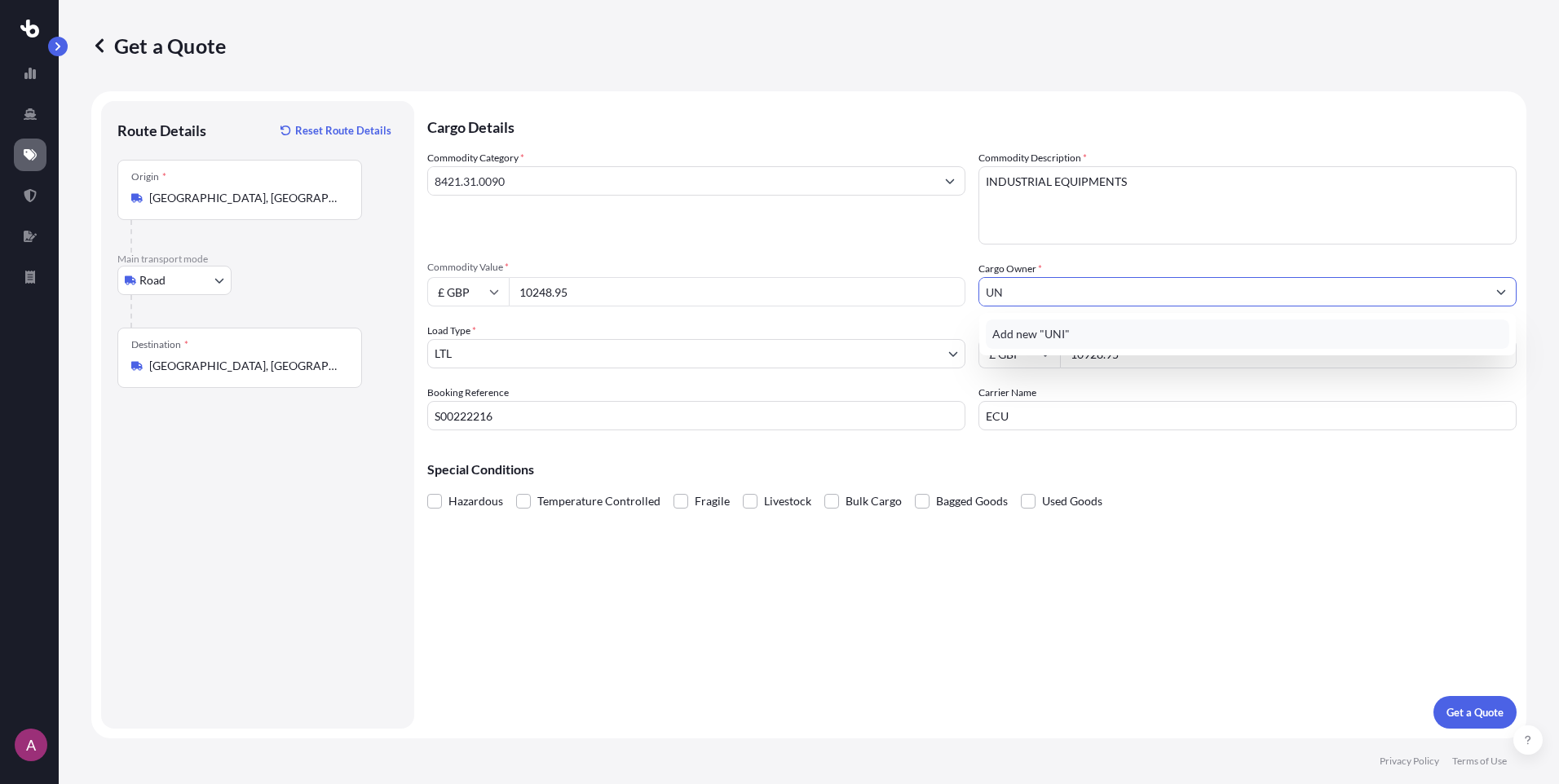
type input "U"
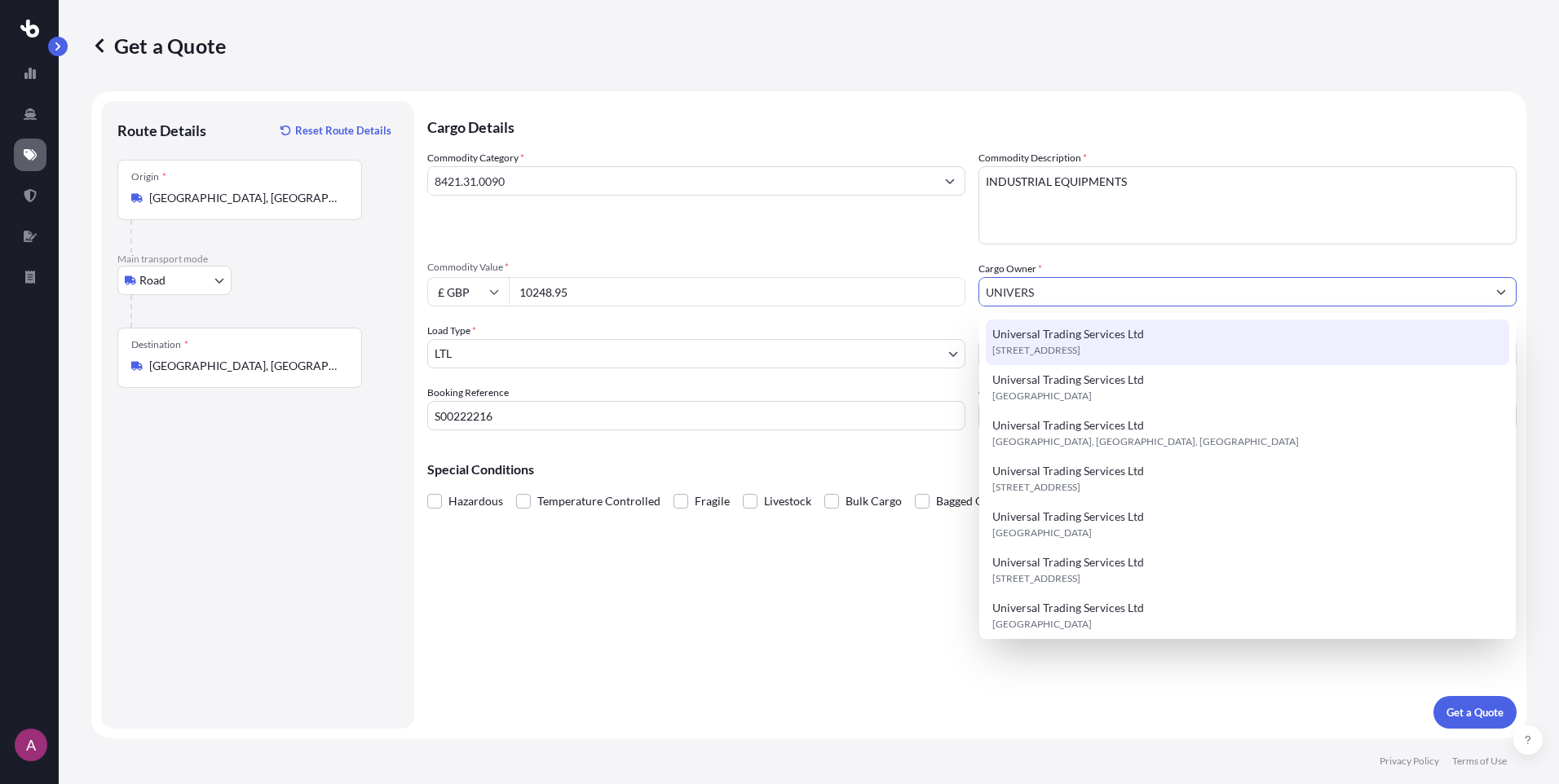
click at [1081, 353] on span "M11 2NQ, M11 2NQ, Manchester, United Kingdom" at bounding box center [1037, 351] width 88 height 17
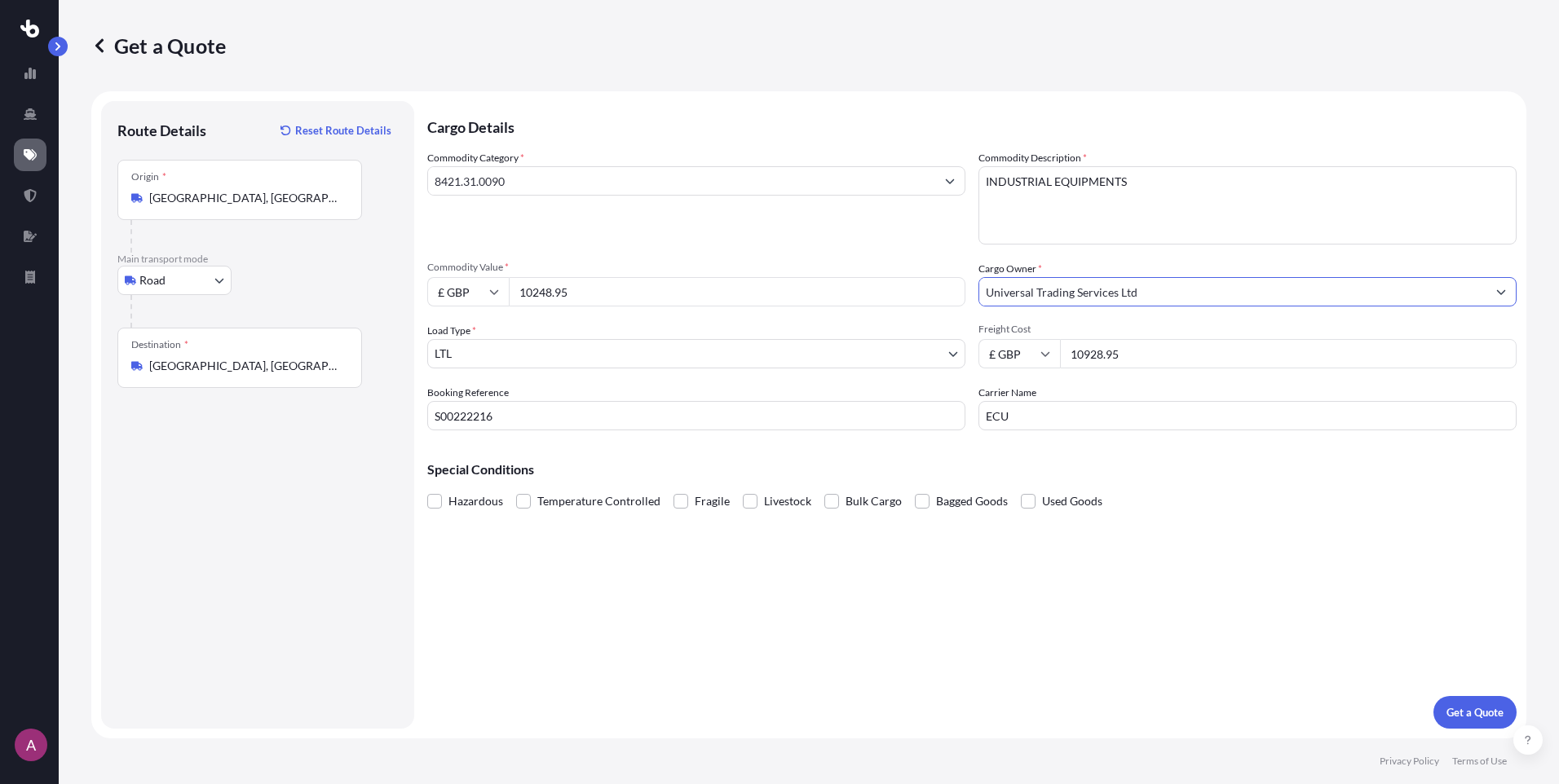
type input "Universal Trading Services Ltd"
click at [1086, 589] on div "Cargo Details Commodity Category * 8421.31.0090 Commodity Description * INDUSTR…" at bounding box center [972, 415] width 1089 height 628
drag, startPoint x: 1143, startPoint y: 346, endPoint x: 961, endPoint y: 351, distance: 182.1
click at [961, 351] on div "Commodity Category * 8421.31.0090 Commodity Description * INDUSTRIAL EQUIPMENTS…" at bounding box center [972, 290] width 1089 height 280
drag, startPoint x: 590, startPoint y: 292, endPoint x: 332, endPoint y: 292, distance: 258.0
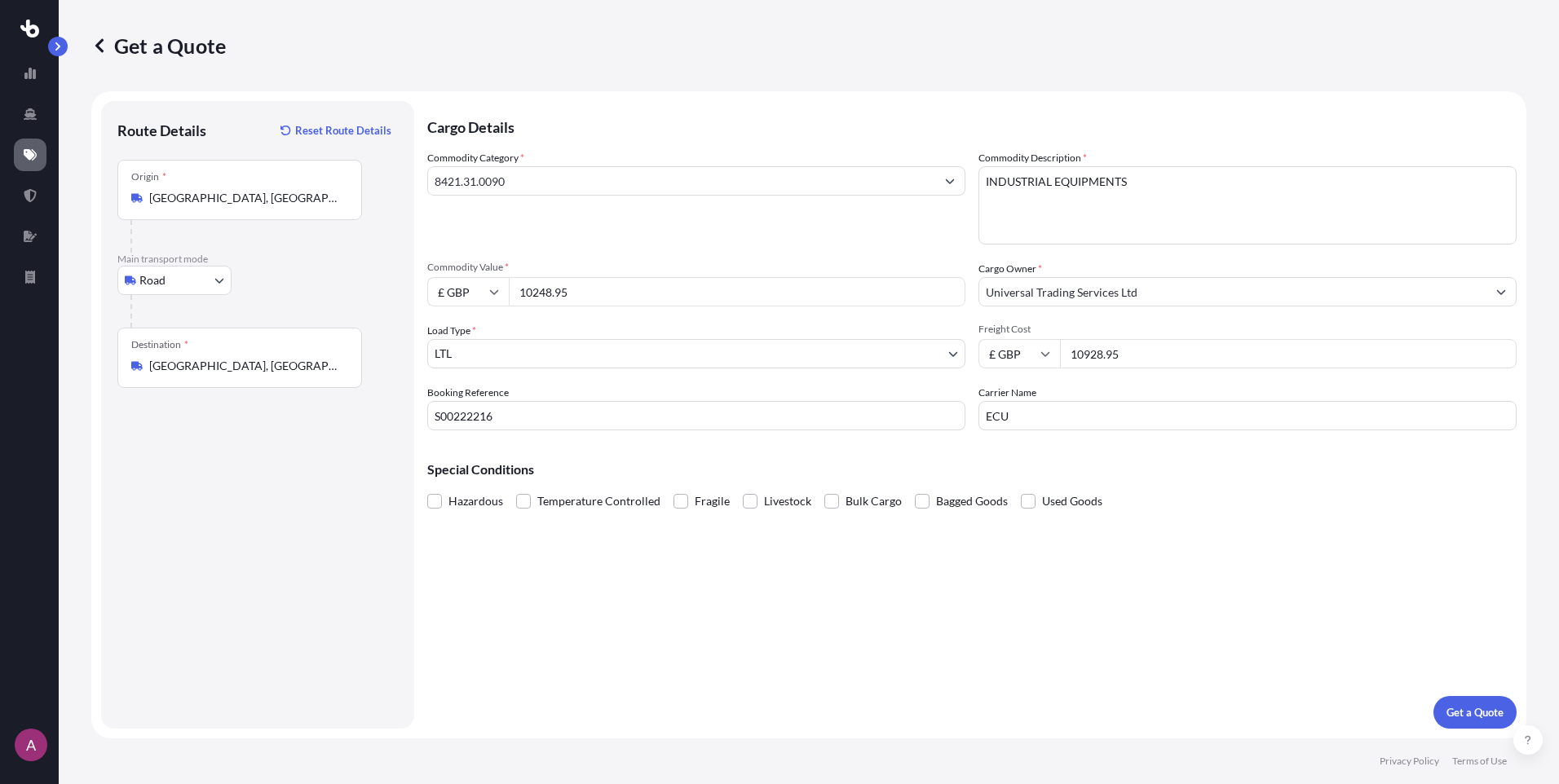
click at [332, 292] on form "Route Details Reset Route Details Place of loading Road Road Rail Origin * Manc…" at bounding box center [809, 415] width 1435 height 647
drag, startPoint x: 1184, startPoint y: 359, endPoint x: 786, endPoint y: 391, distance: 399.3
click at [787, 390] on div "Commodity Category * 8421.31.0090 Commodity Description * INDUSTRIAL EQUIPMENTS…" at bounding box center [972, 290] width 1089 height 280
paste input "680.00"
type input "680.00"
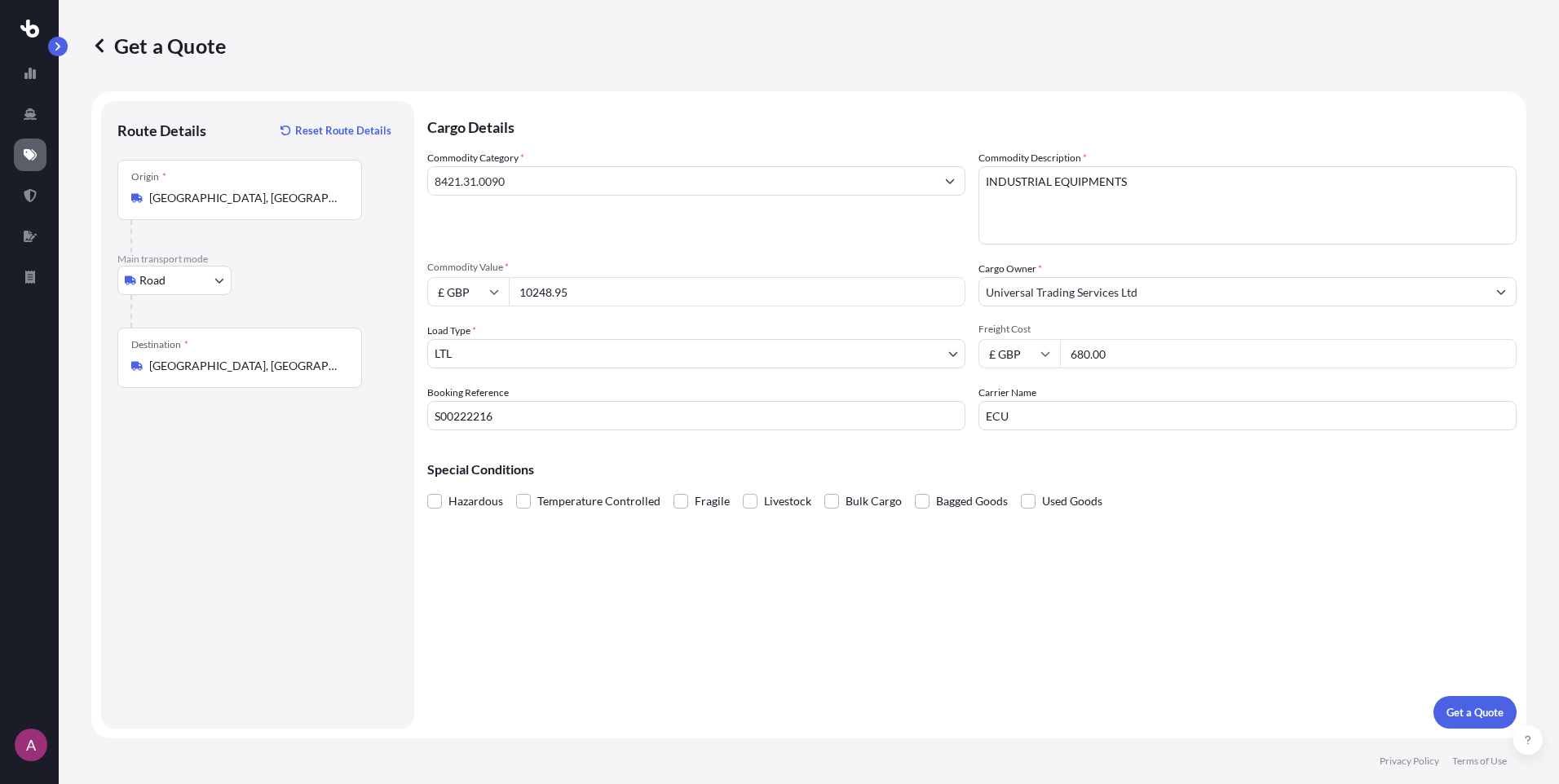
click at [812, 611] on div "Cargo Details Commodity Category * 8421.31.0090 Commodity Description * INDUSTR…" at bounding box center [972, 415] width 1089 height 628
click at [1459, 716] on p "Get a Quote" at bounding box center [1475, 712] width 57 height 17
click at [546, 185] on input "8421.31.0090" at bounding box center [681, 180] width 507 height 29
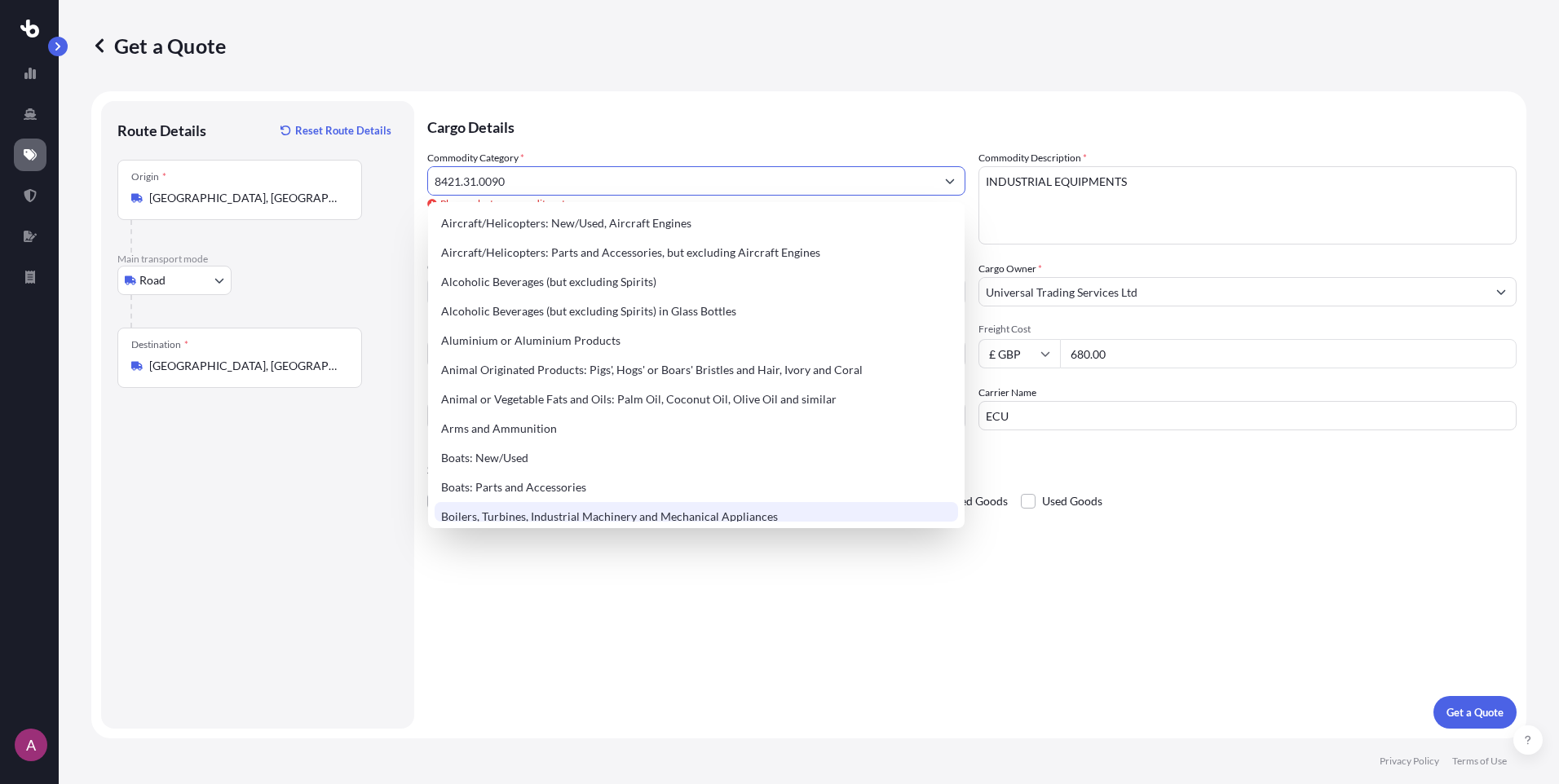
click at [562, 512] on div "Boilers, Turbines, Industrial Machinery and Mechanical Appliances" at bounding box center [696, 516] width 523 height 29
type input "Boilers, Turbines, Industrial Machinery and Mechanical Appliances"
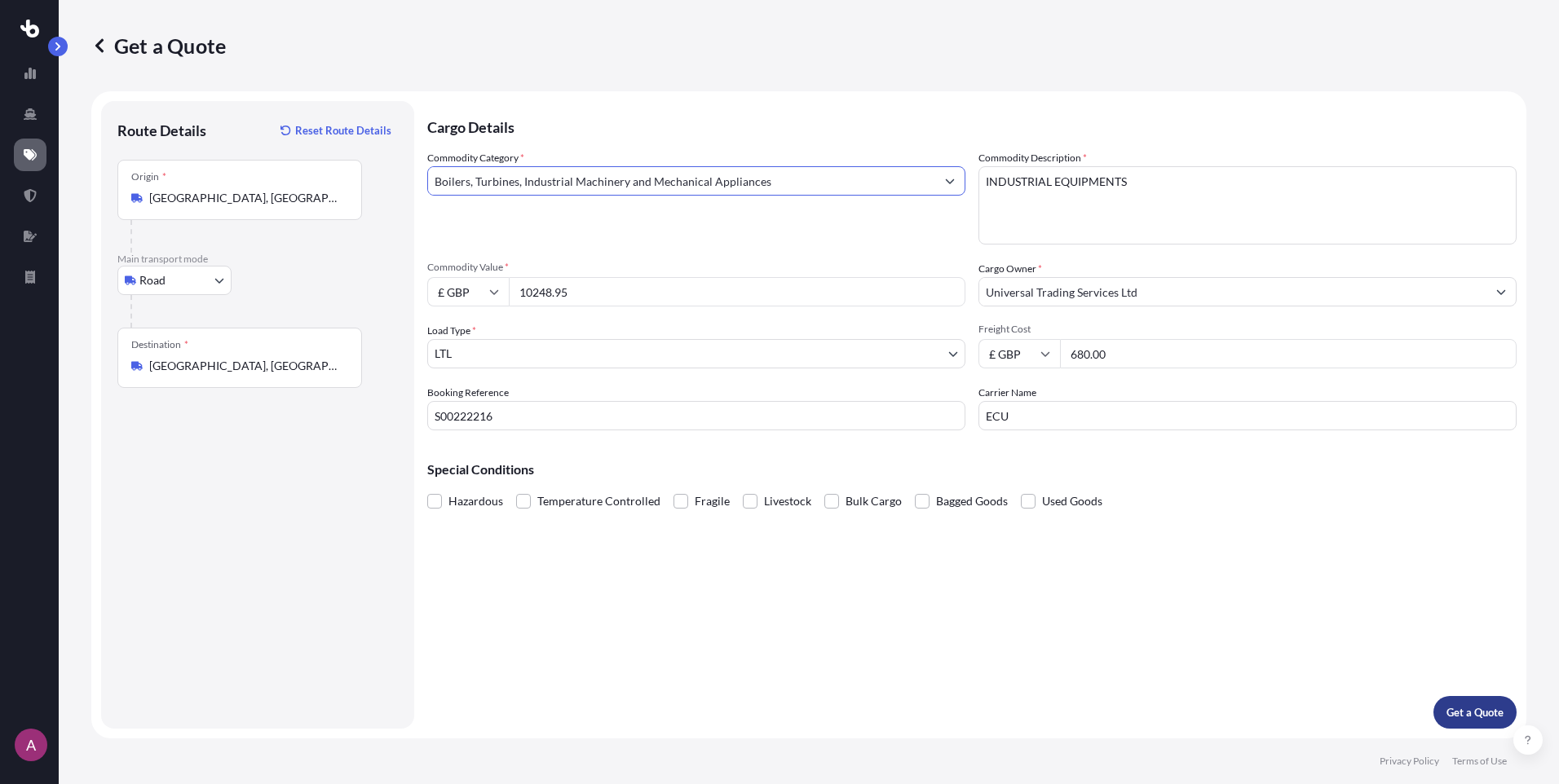
click at [1484, 710] on p "Get a Quote" at bounding box center [1475, 712] width 57 height 17
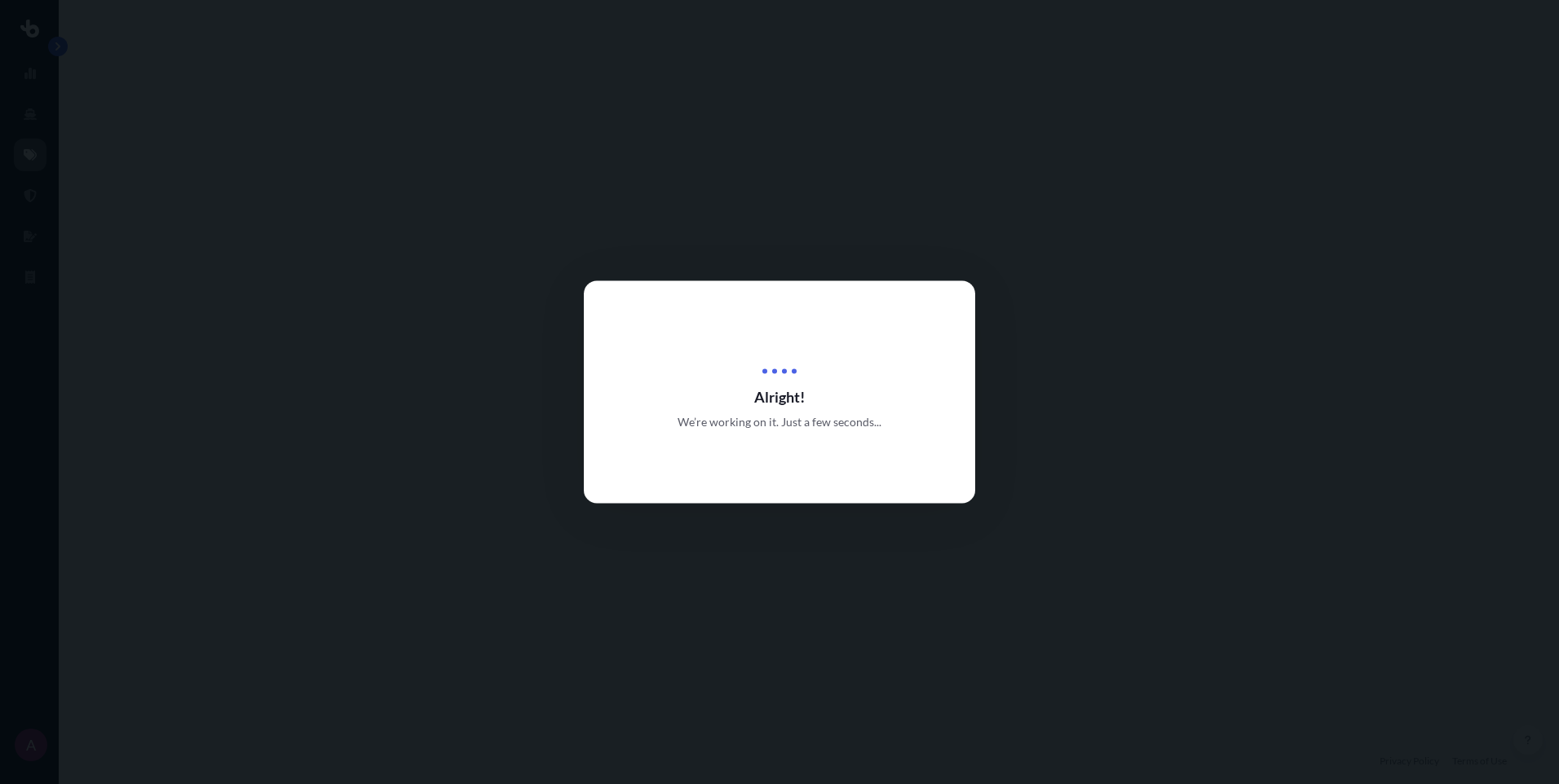
select select "Road"
select select "1"
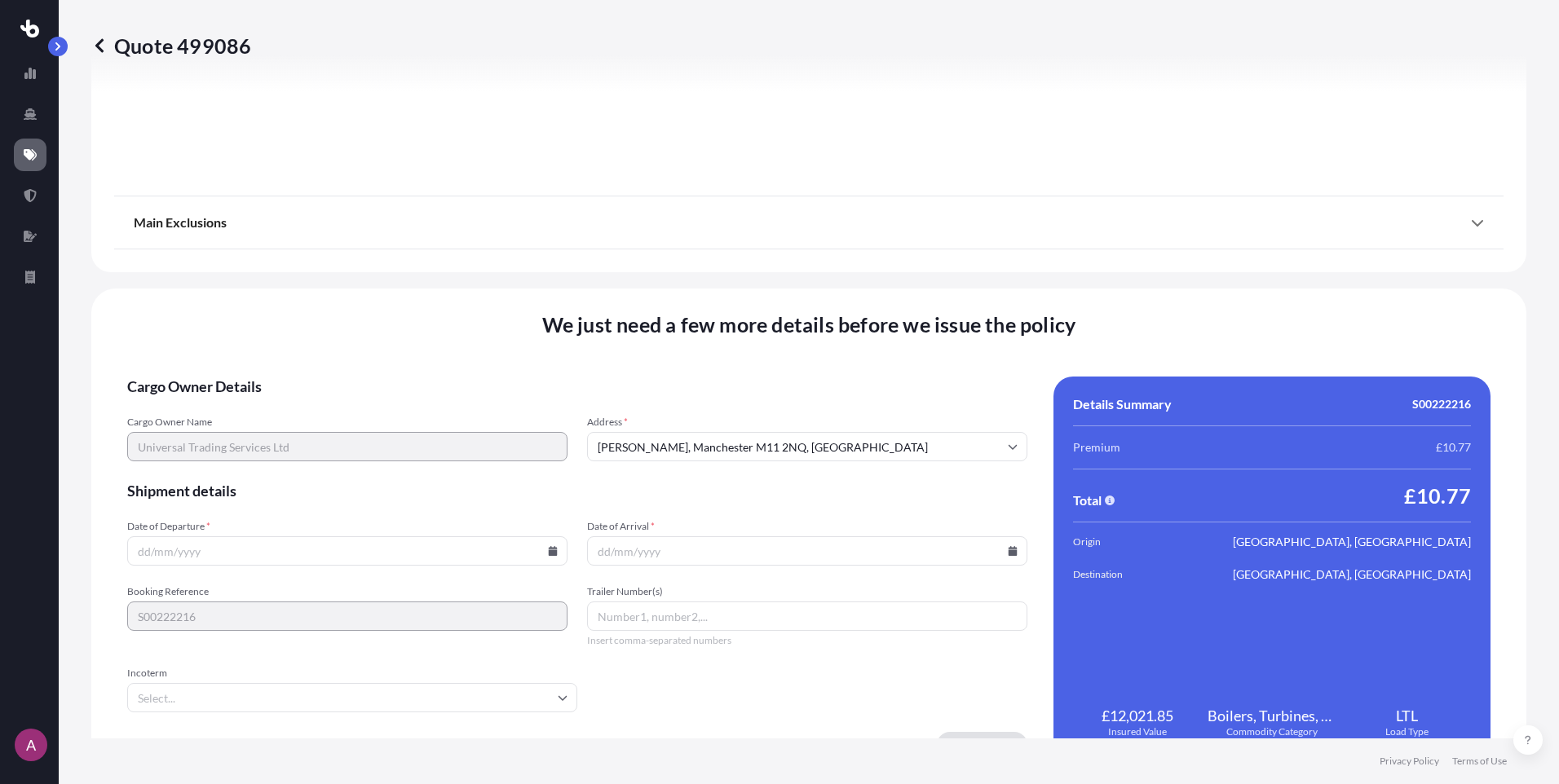
scroll to position [1804, 0]
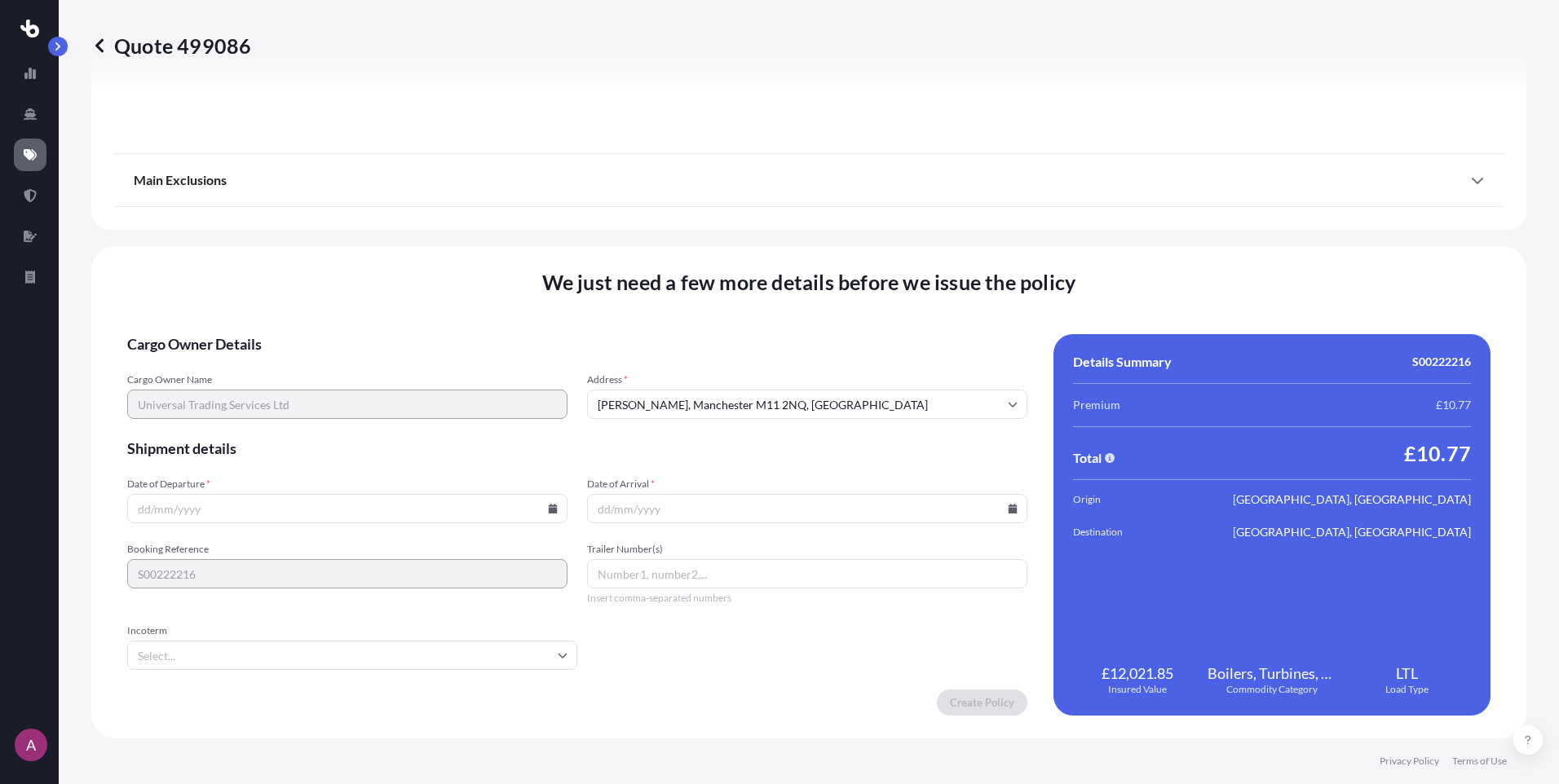
click at [198, 508] on input "Date of Departure *" at bounding box center [347, 508] width 441 height 29
click at [549, 511] on icon at bounding box center [553, 508] width 9 height 10
click at [273, 359] on button "16" at bounding box center [270, 364] width 26 height 26
type input "16/09/2025"
click at [1009, 512] on icon at bounding box center [1013, 508] width 9 height 10
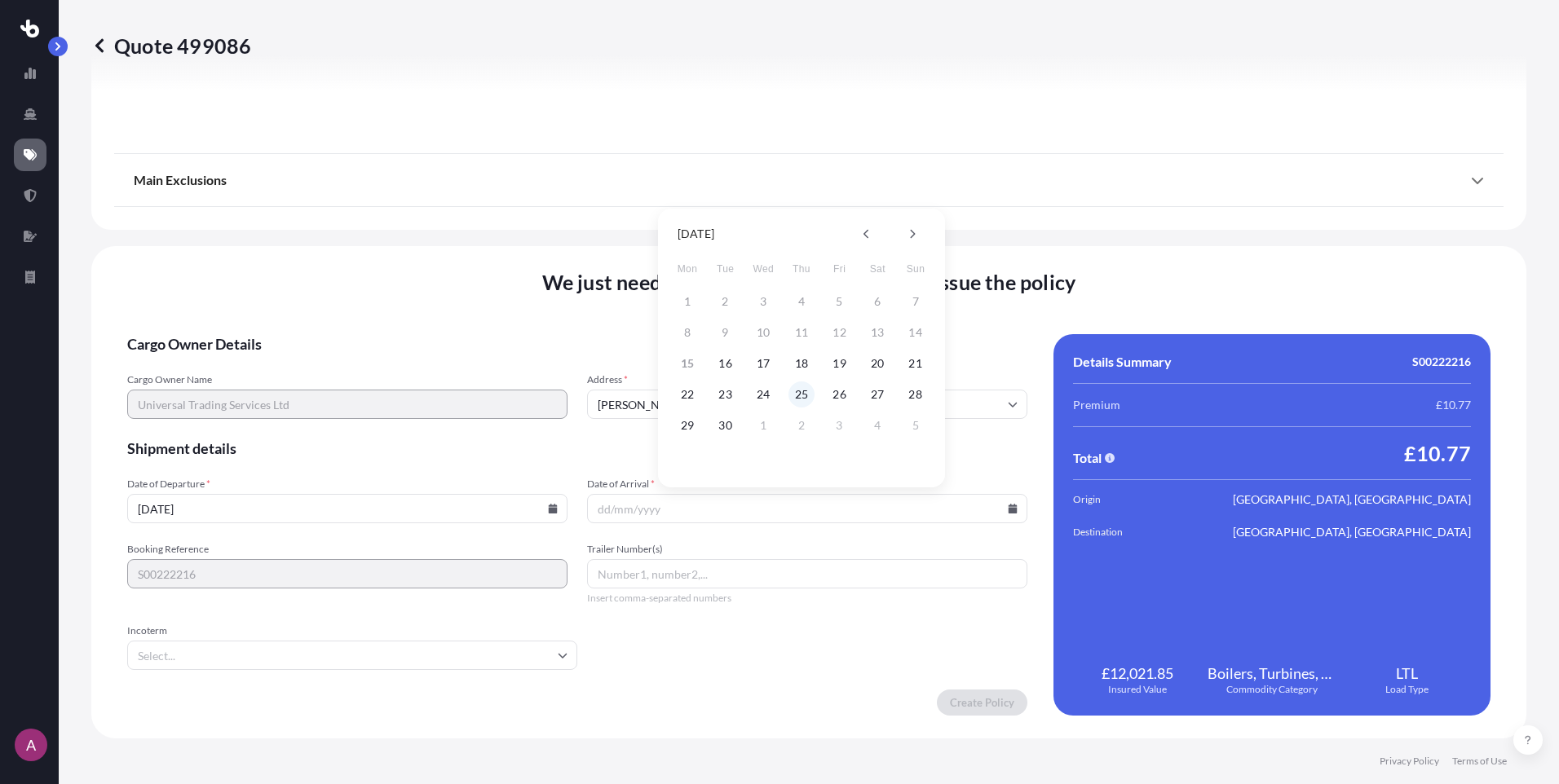
click at [792, 397] on button "25" at bounding box center [802, 395] width 26 height 26
type input "25/09/2025"
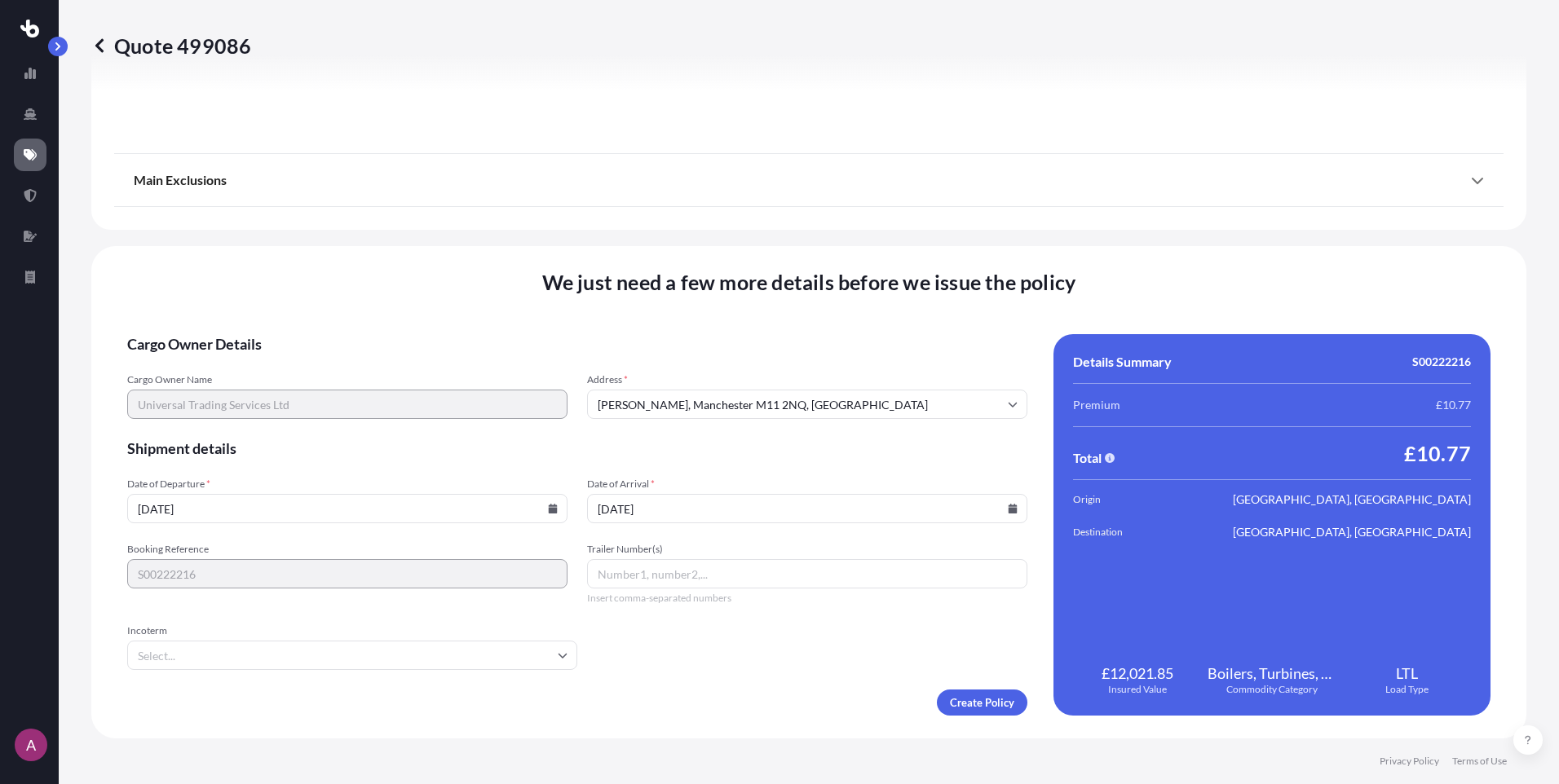
click at [703, 468] on form "Cargo Owner Details Cargo Owner Name Universal Trading Services Ltd Address * O…" at bounding box center [578, 525] width 900 height 381
click at [724, 579] on input "Trailer Number(s)" at bounding box center [807, 573] width 441 height 29
click at [490, 664] on input "Incoterm" at bounding box center [353, 655] width 450 height 29
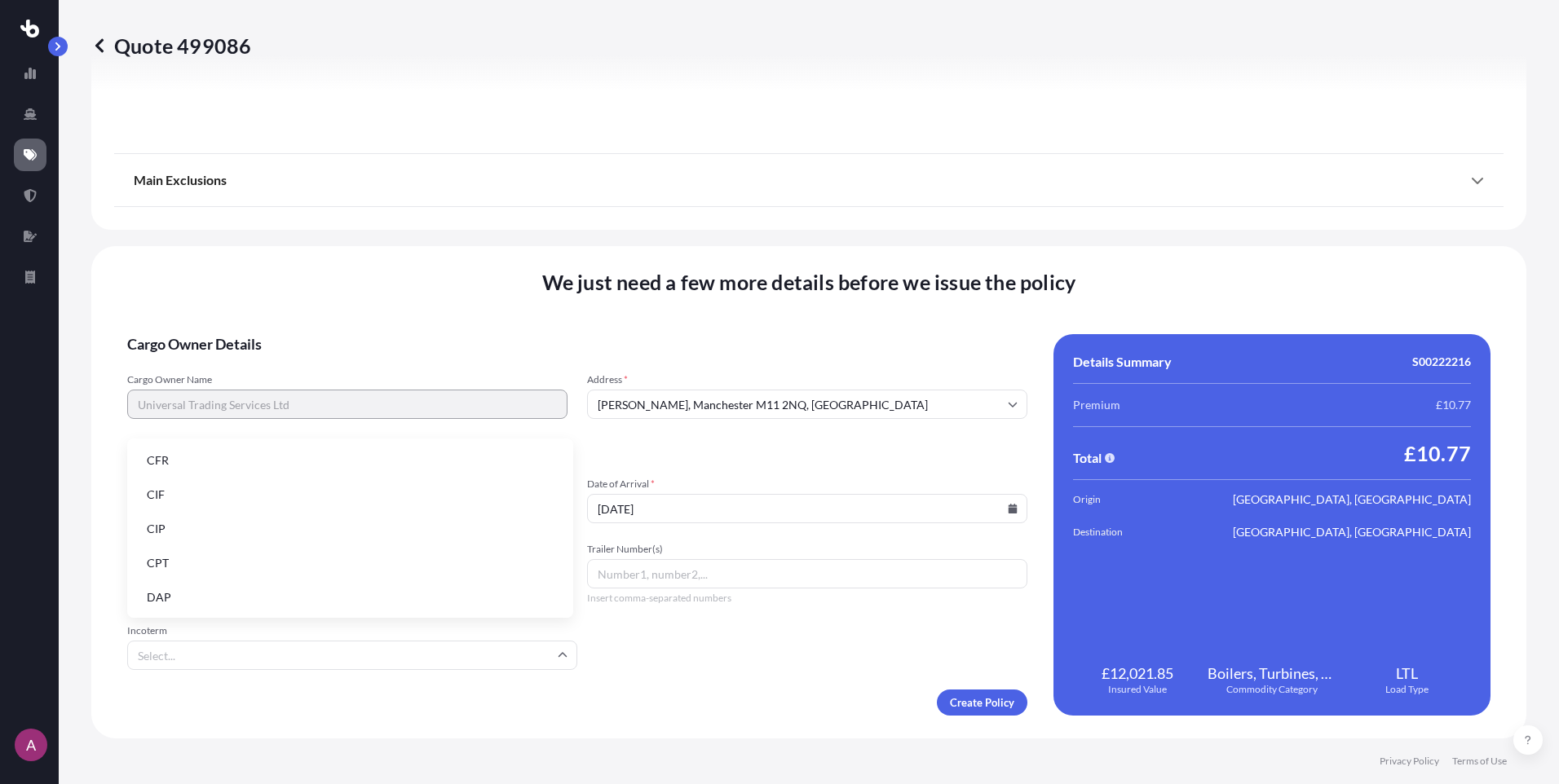
click at [361, 309] on div "We just need a few more details before we issue the policy Cargo Owner Details …" at bounding box center [809, 492] width 1435 height 492
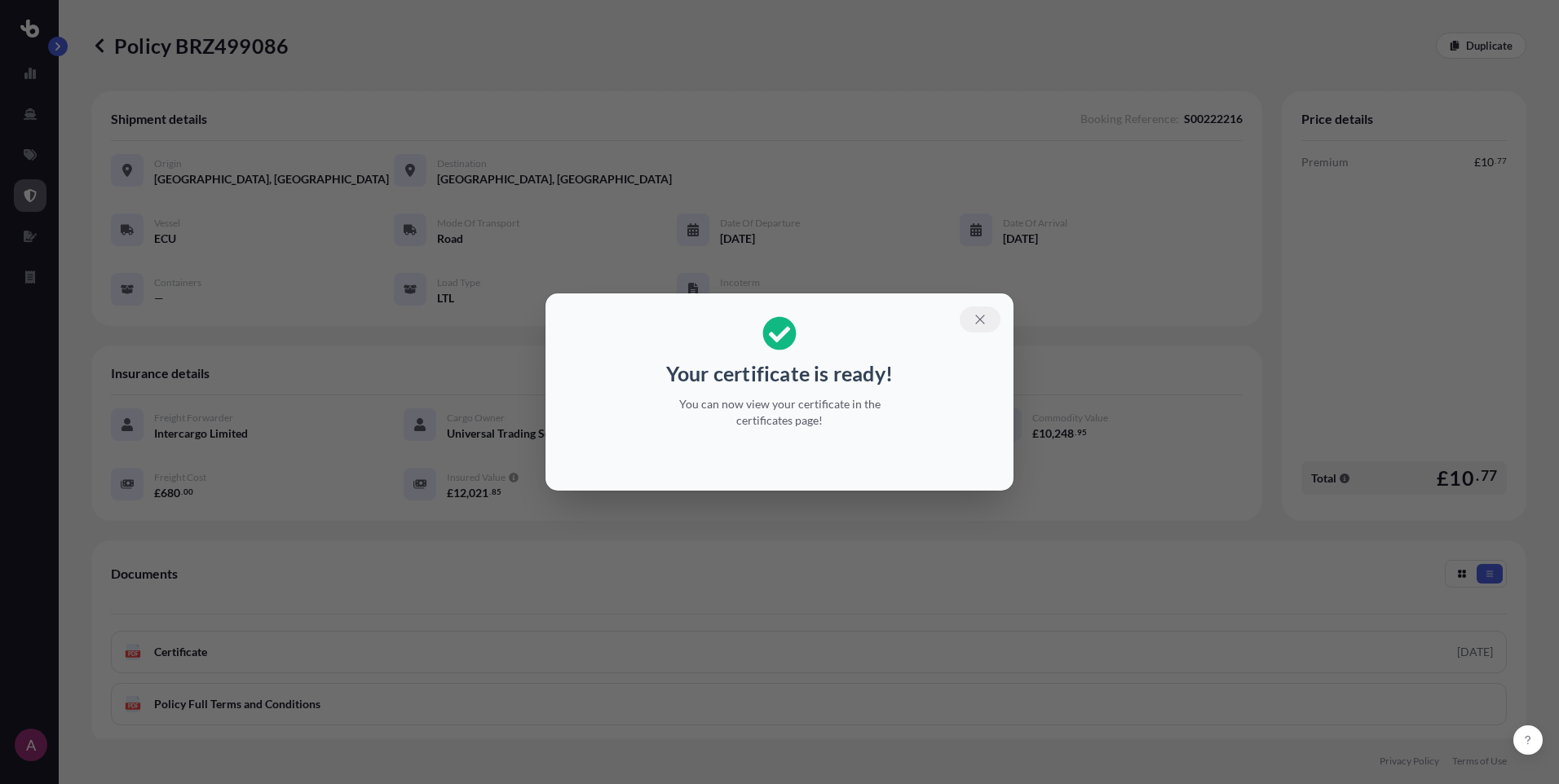
click at [976, 319] on icon "button" at bounding box center [980, 319] width 15 height 15
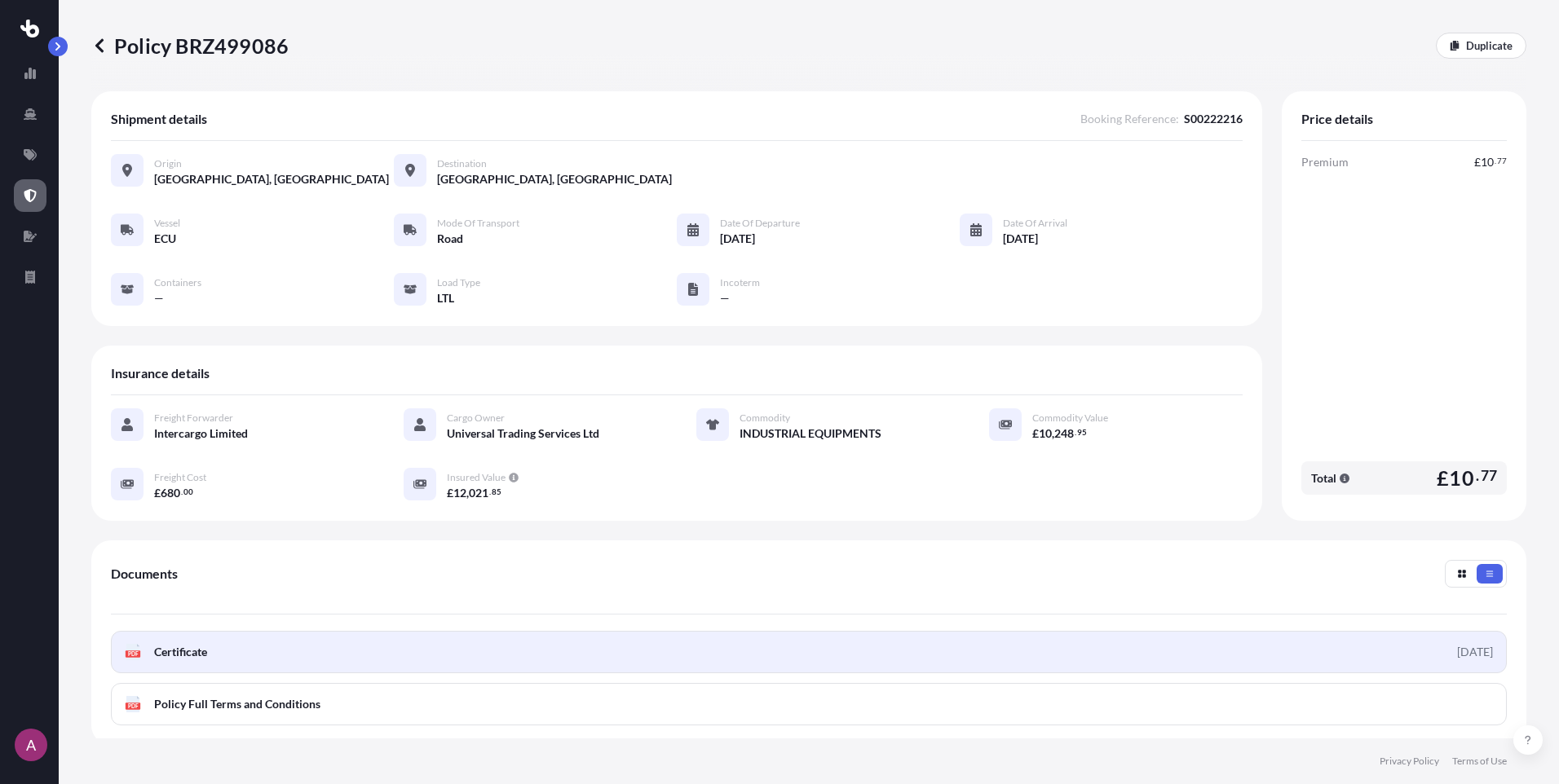
click at [252, 652] on link "PDF Certificate 2025-09-15" at bounding box center [809, 652] width 1396 height 42
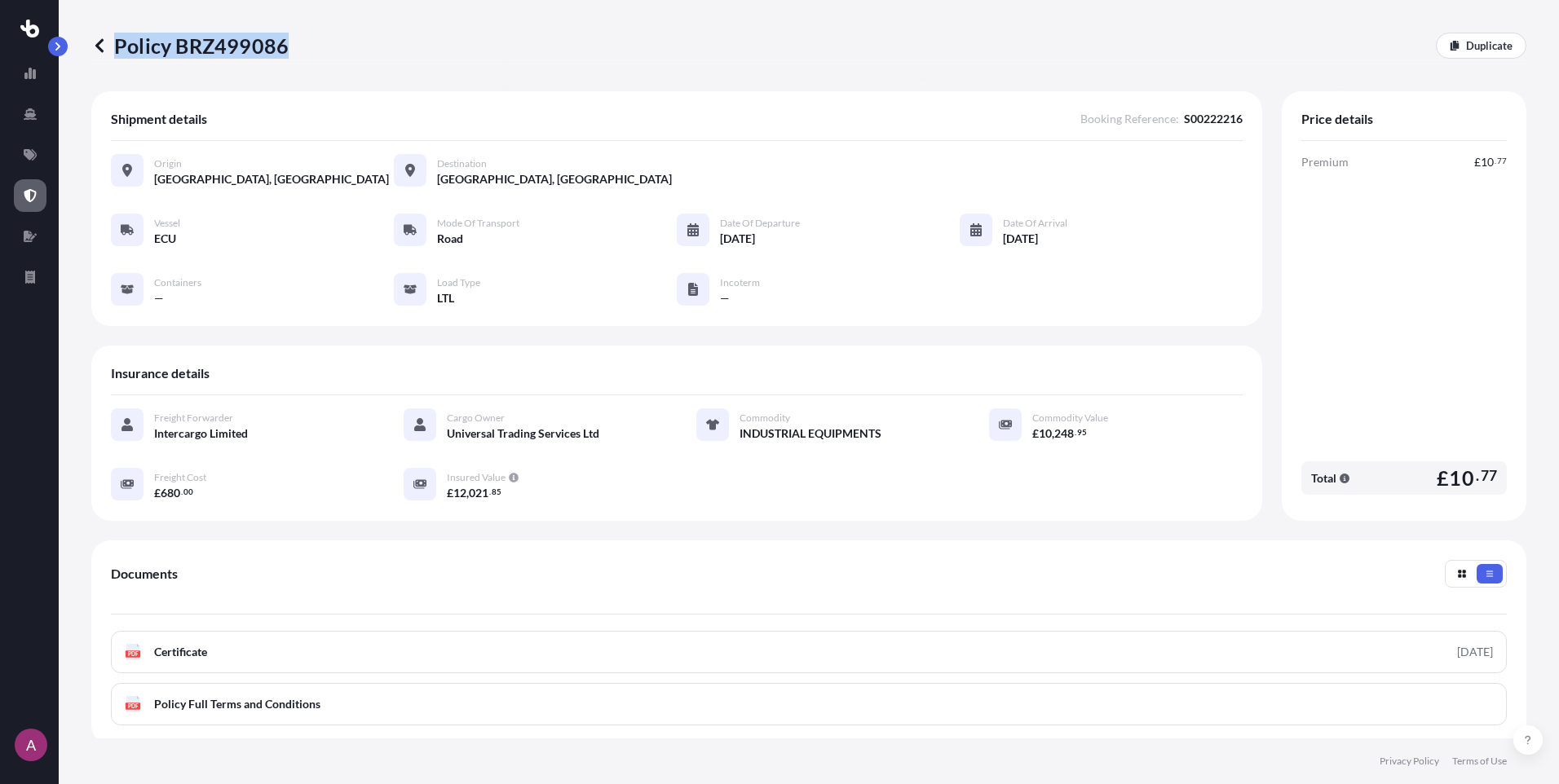
drag, startPoint x: 111, startPoint y: 43, endPoint x: 310, endPoint y: 79, distance: 202.2
click at [310, 79] on div "Policy BRZ499086 Duplicate" at bounding box center [809, 46] width 1435 height 91
copy p "Policy BRZ499086"
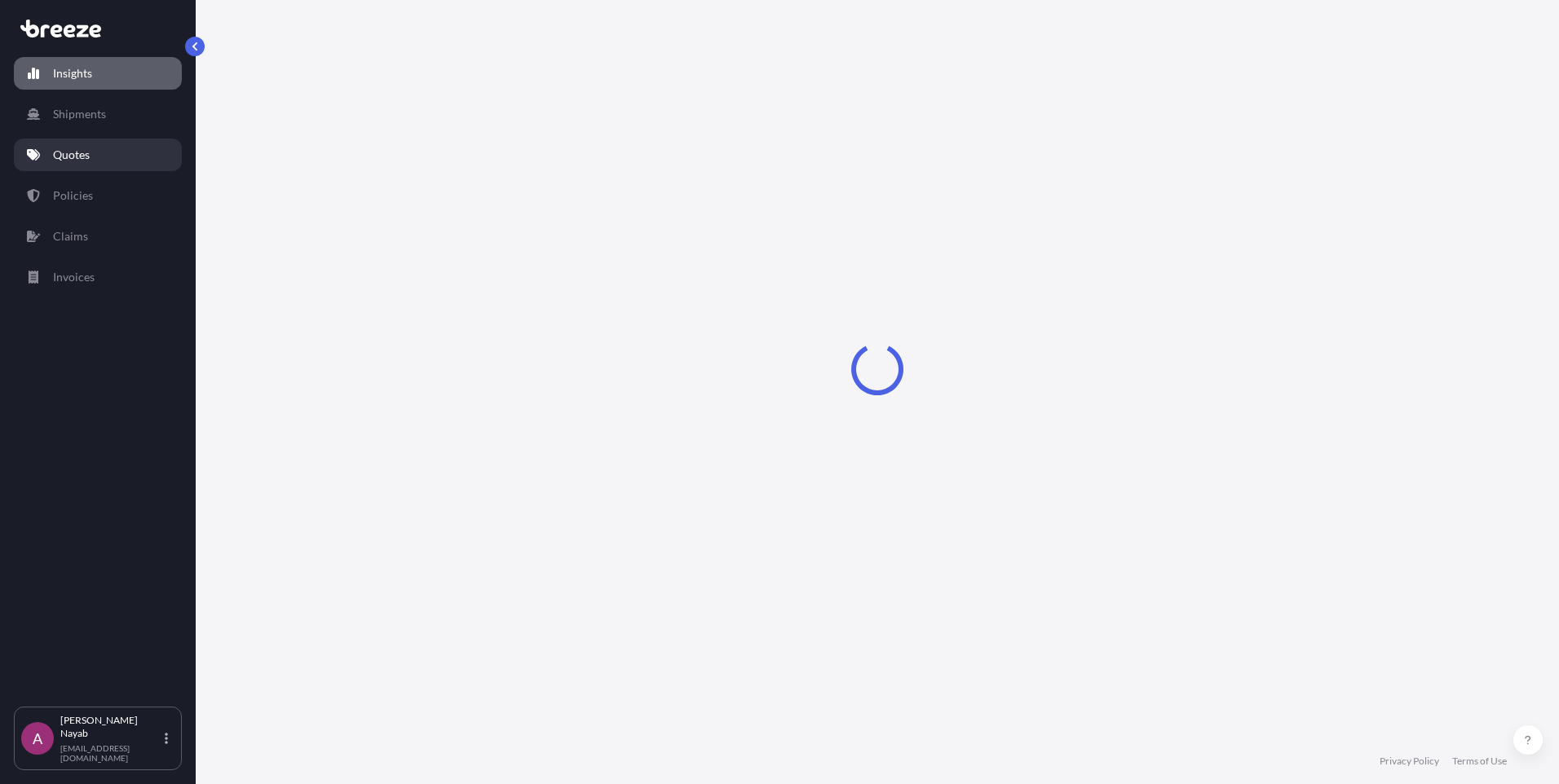
click at [93, 163] on link "Quotes" at bounding box center [98, 155] width 168 height 33
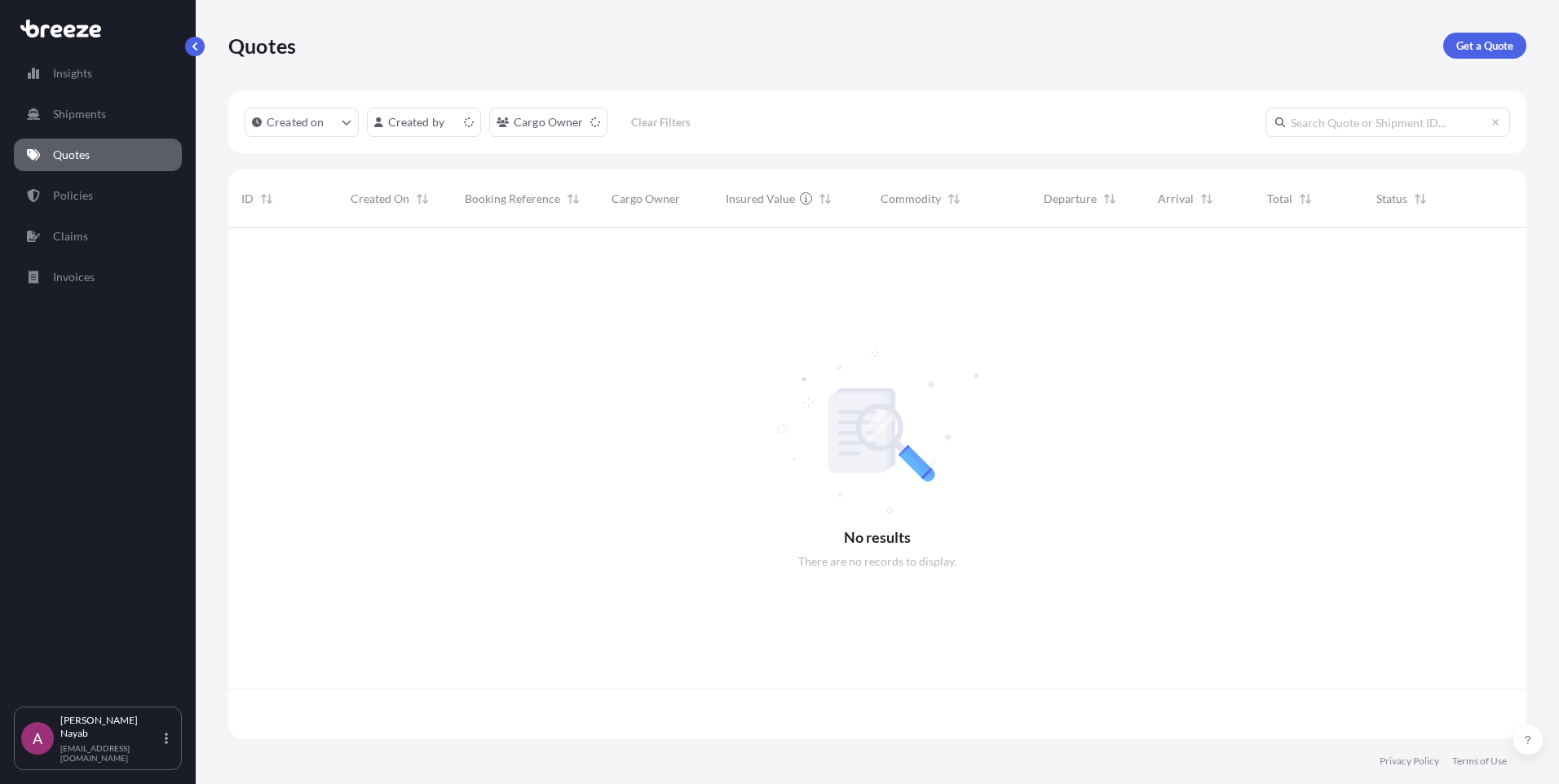
scroll to position [507, 1286]
click at [84, 113] on p "Shipments" at bounding box center [79, 114] width 53 height 17
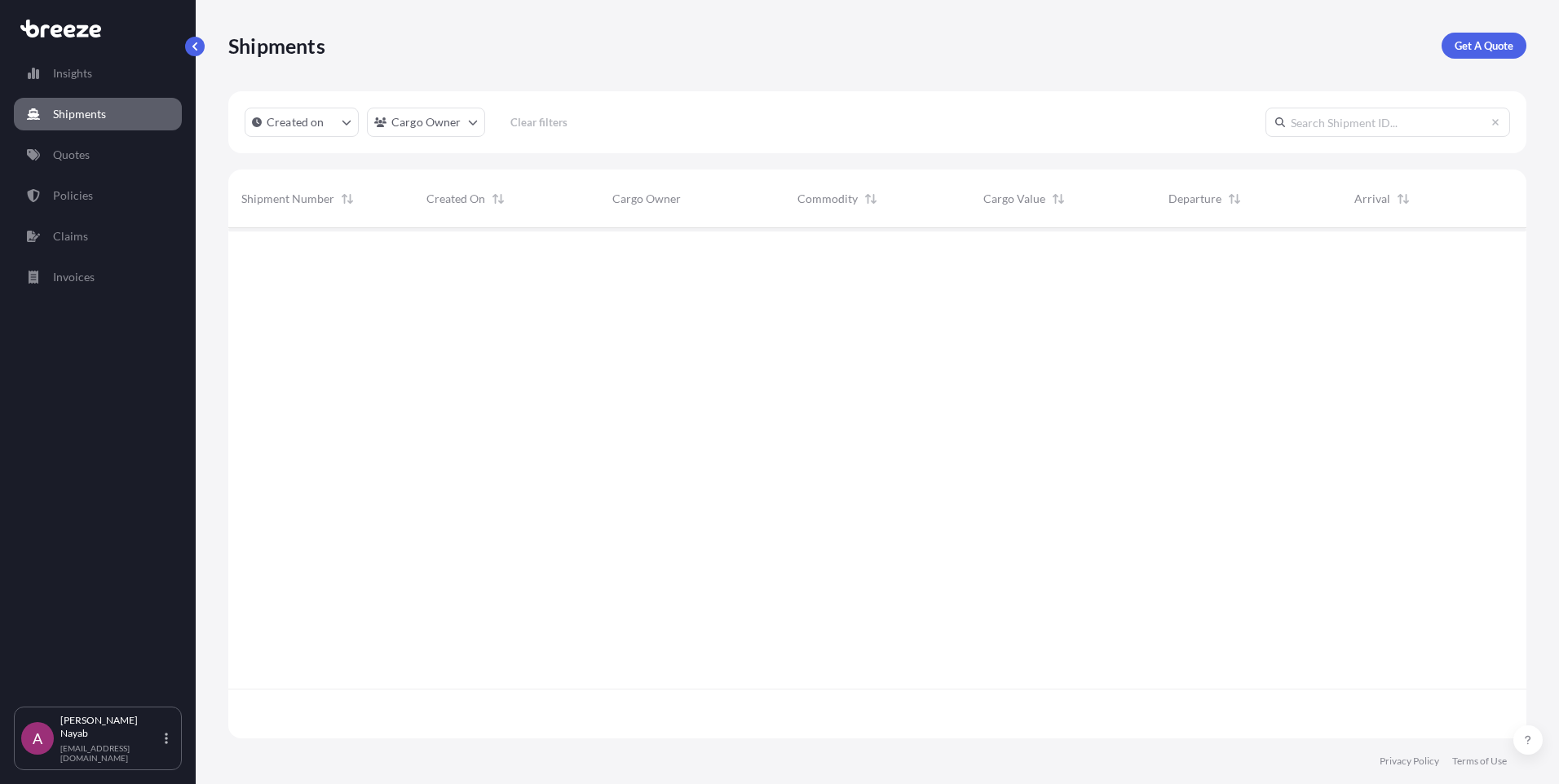
scroll to position [557, 1286]
click at [112, 141] on link "Quotes" at bounding box center [98, 155] width 168 height 33
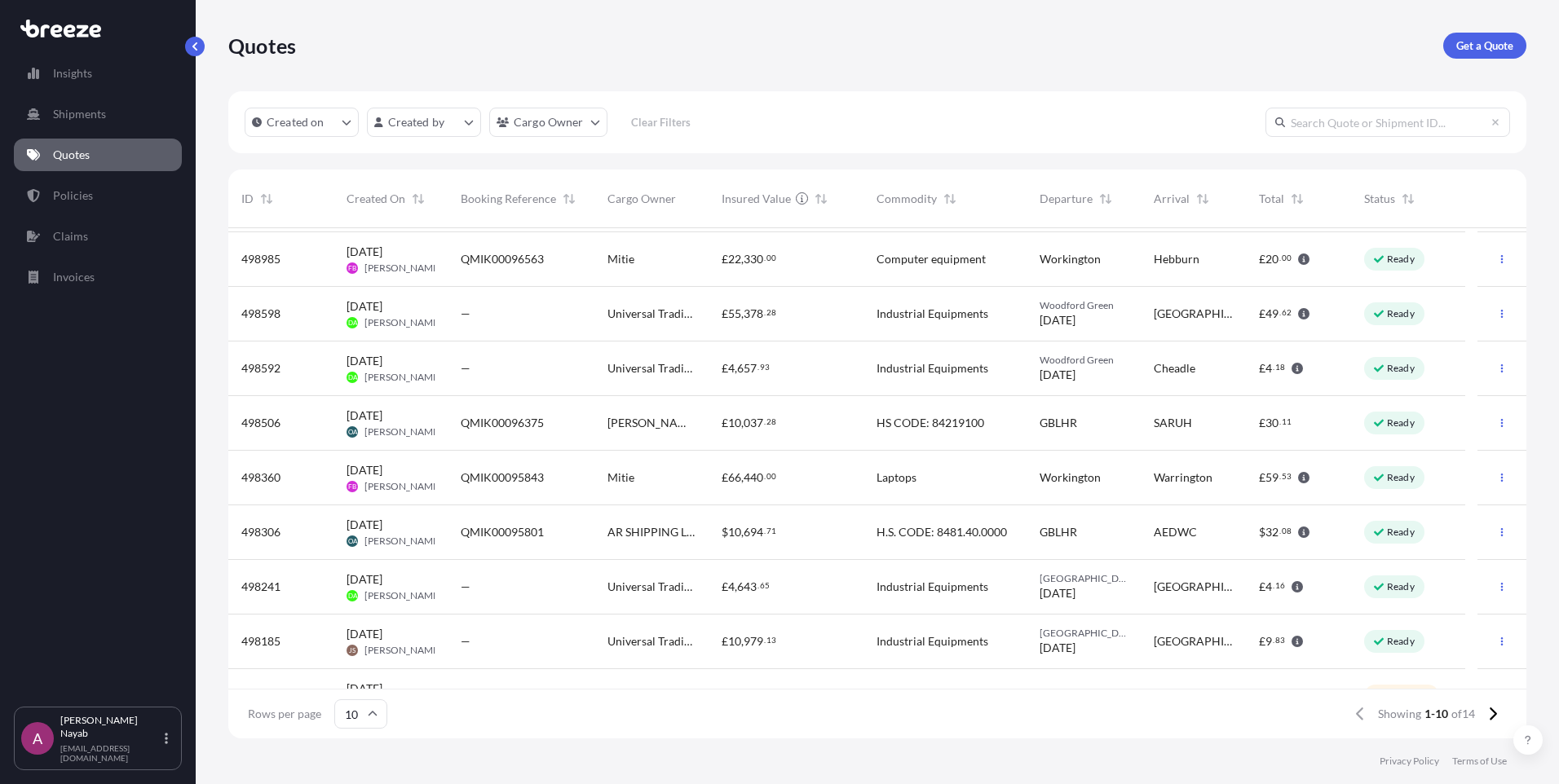
scroll to position [85, 0]
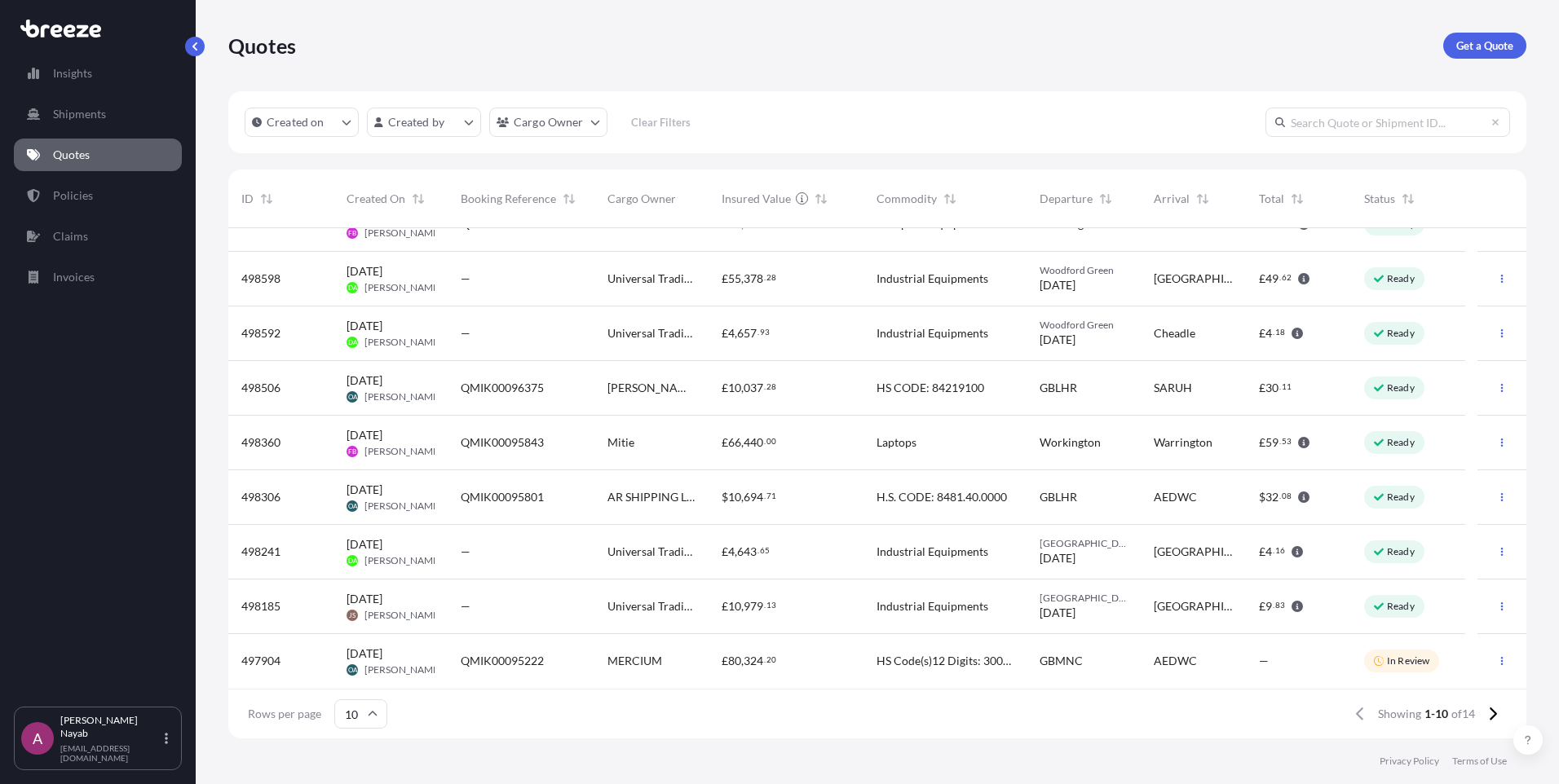
click at [678, 557] on span "Universal Trading Services Ltd" at bounding box center [652, 552] width 88 height 17
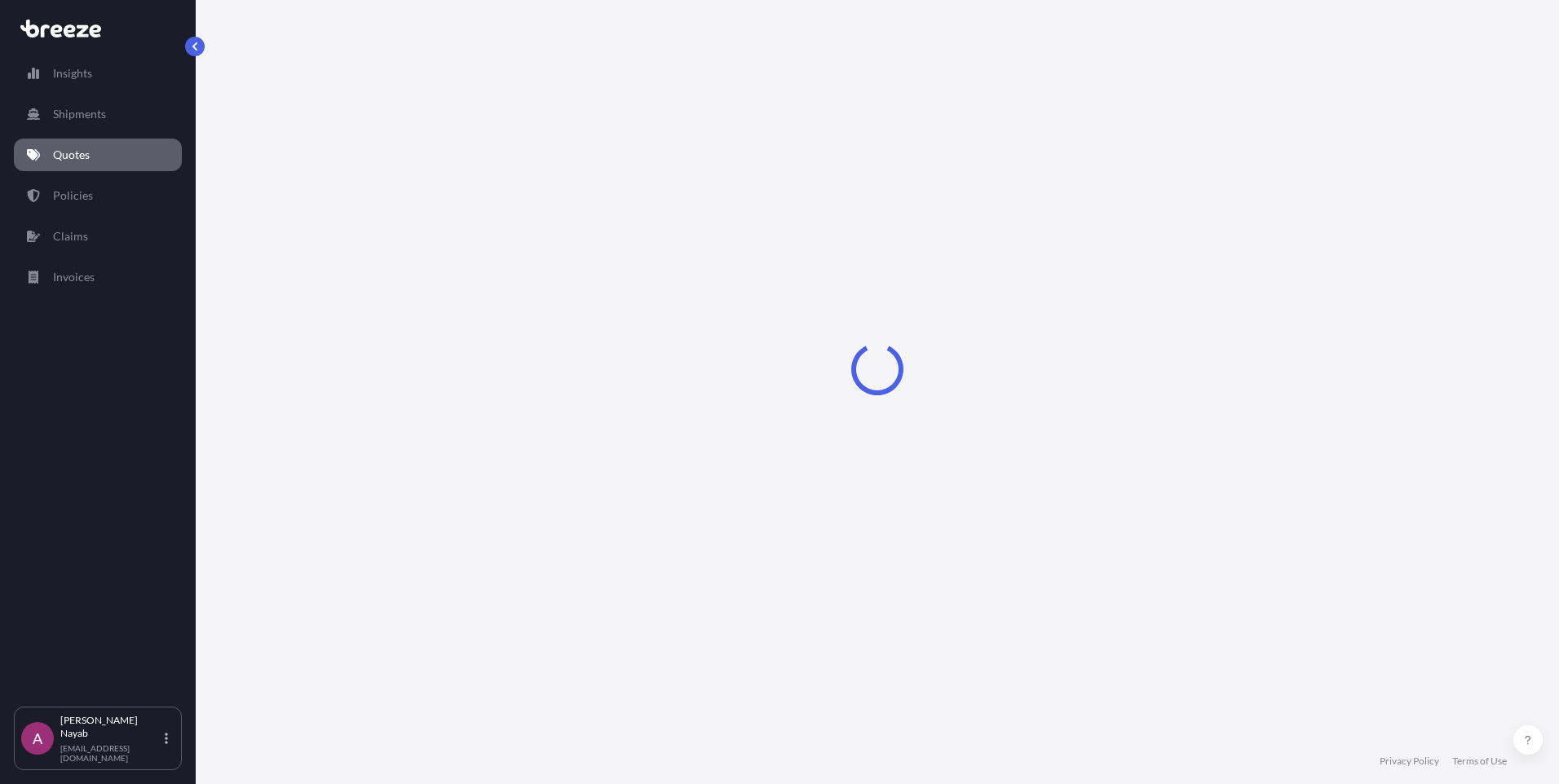
select select "Road"
select select "1"
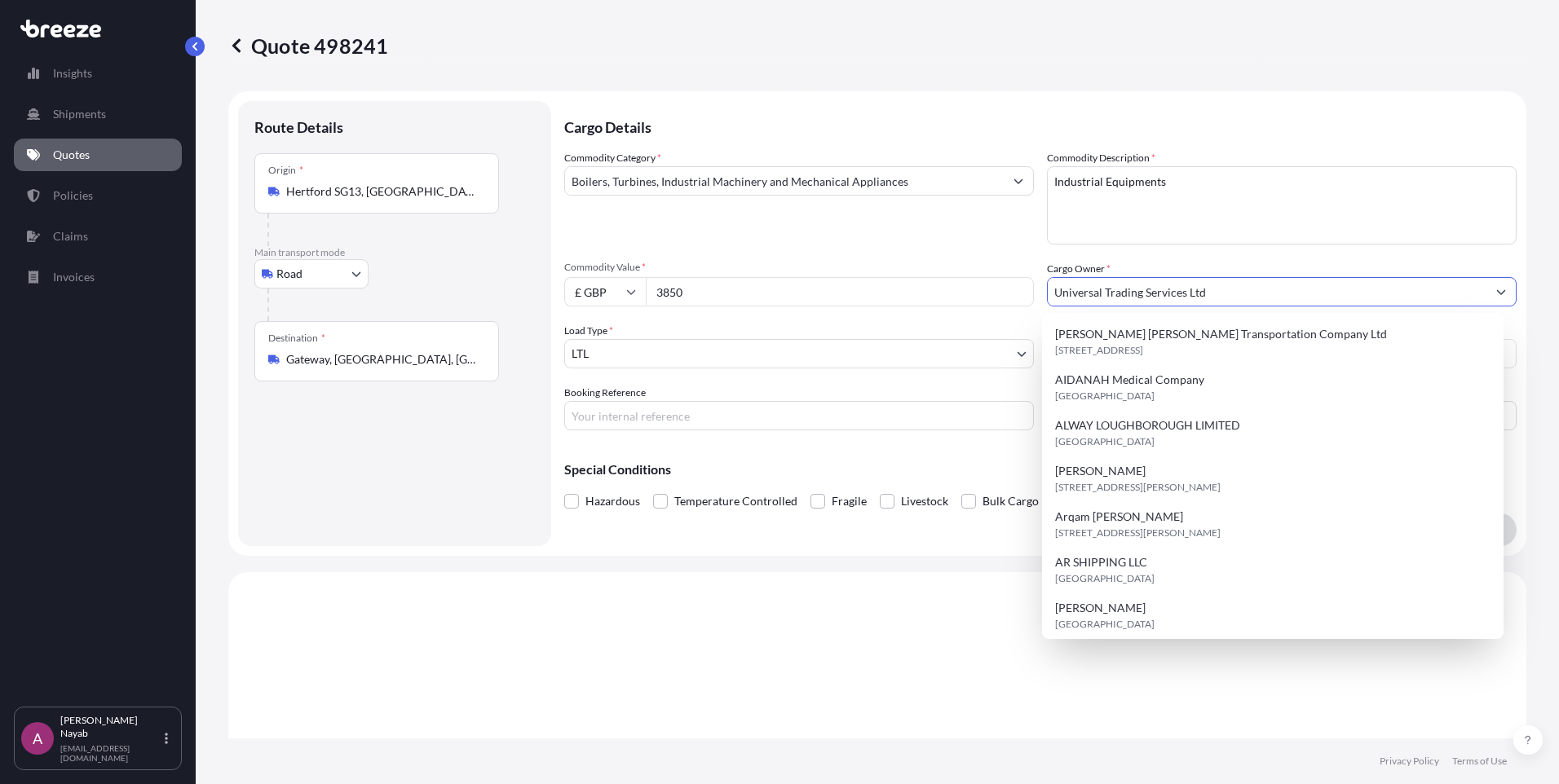
click at [1288, 296] on input "Universal Trading Services Ltd" at bounding box center [1267, 291] width 439 height 29
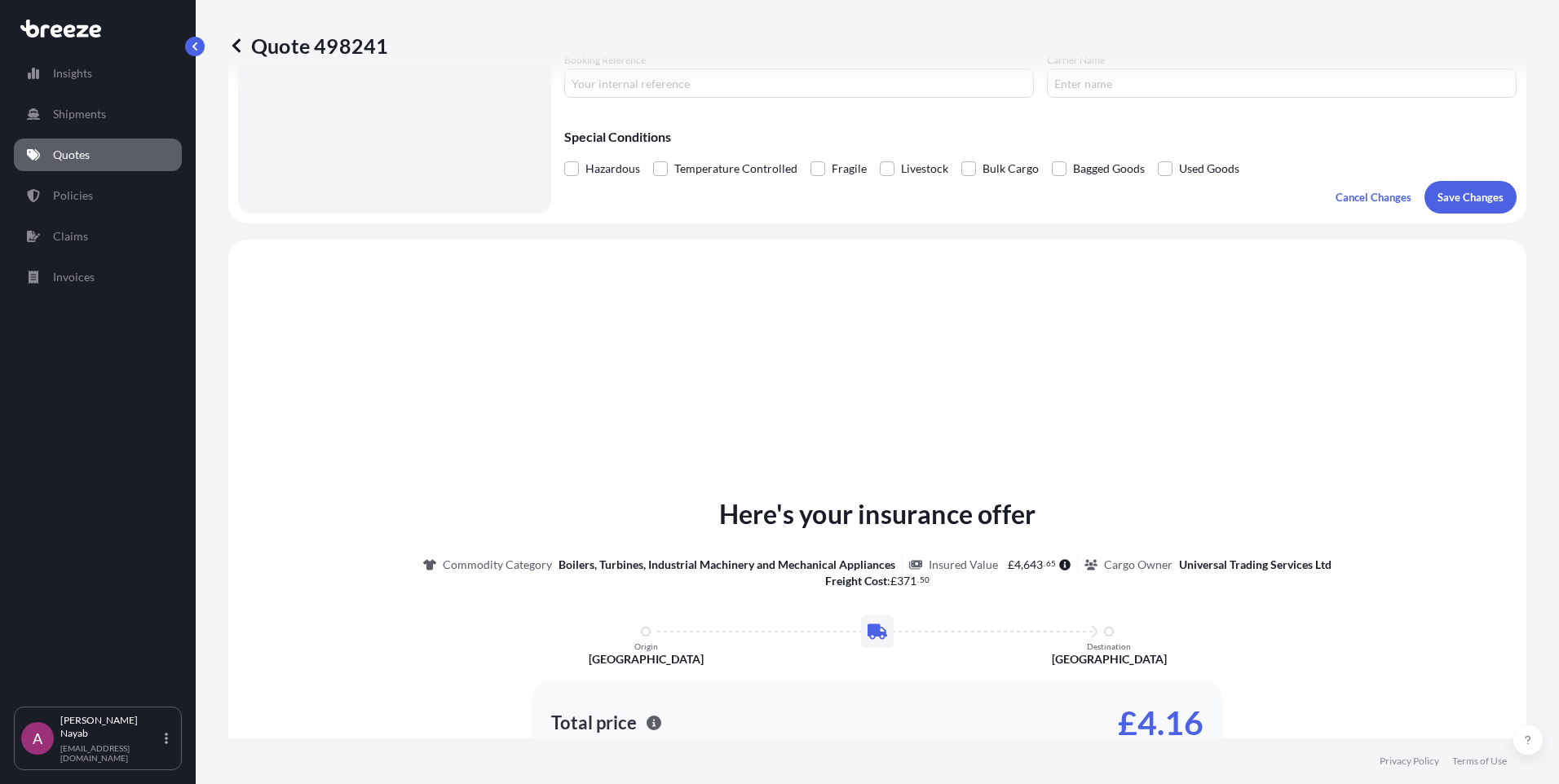
scroll to position [326, 0]
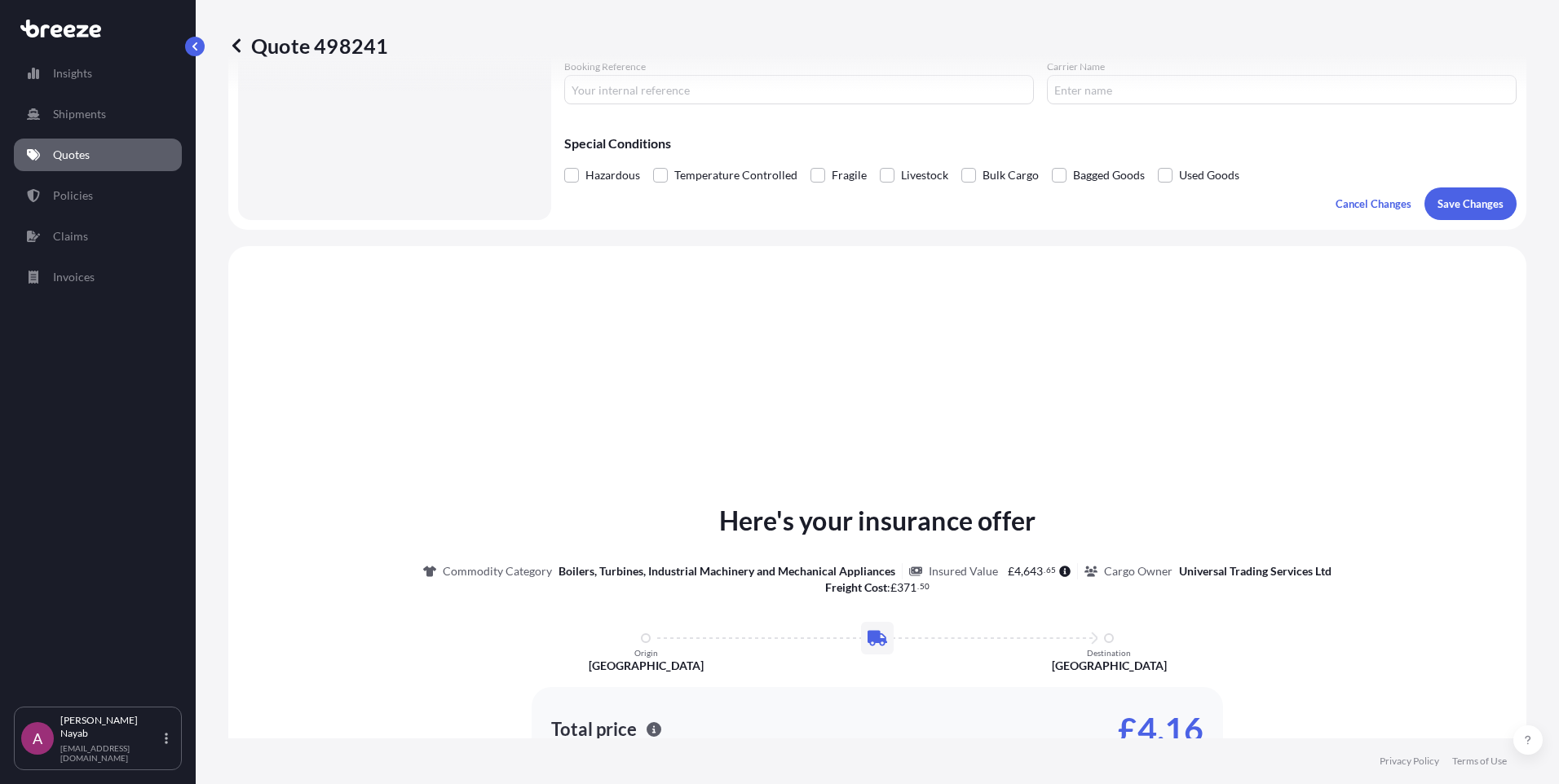
click at [243, 45] on icon at bounding box center [237, 46] width 17 height 17
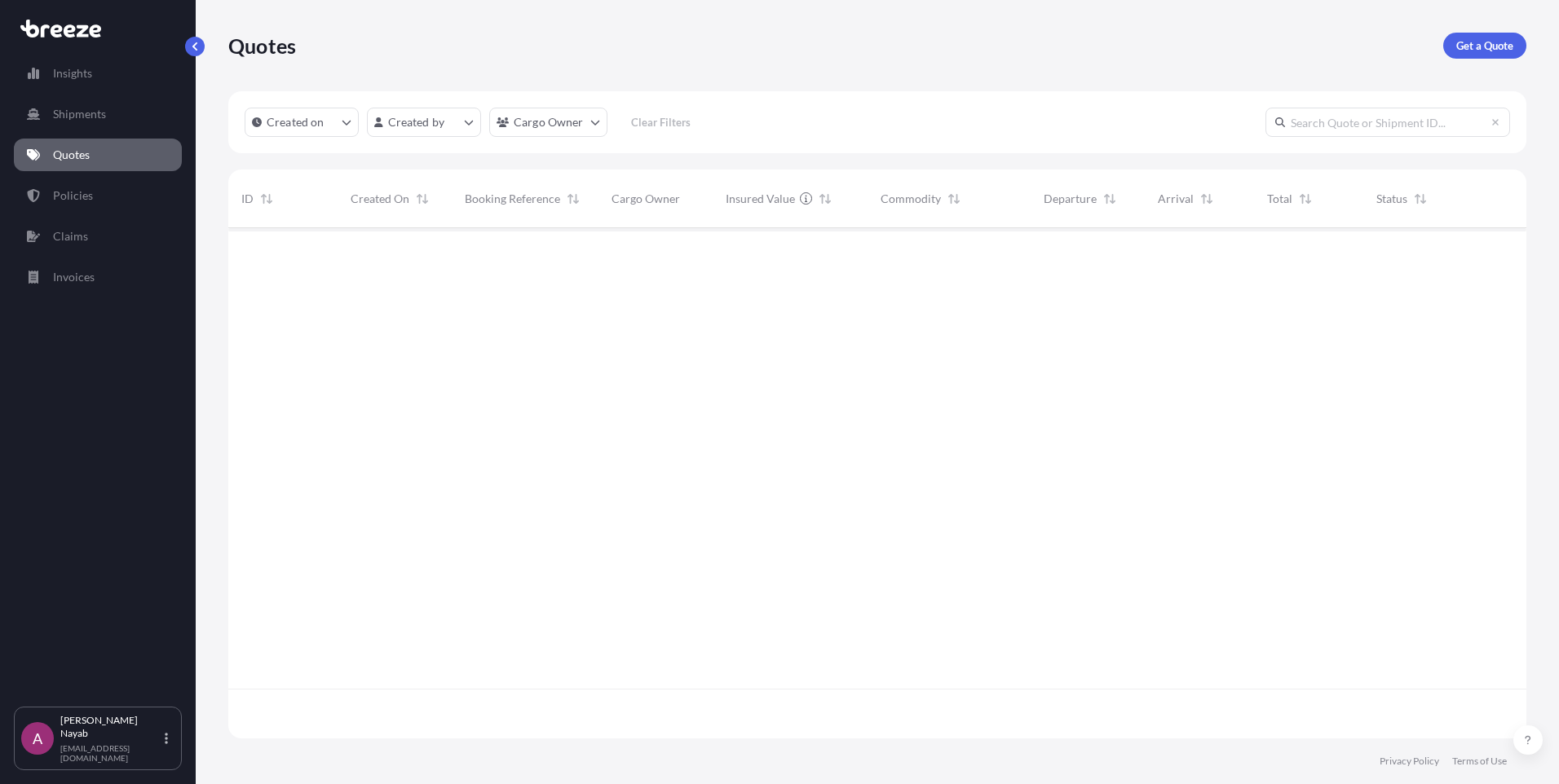
scroll to position [507, 1286]
